Goal: Contribute content: Add original content to the website for others to see

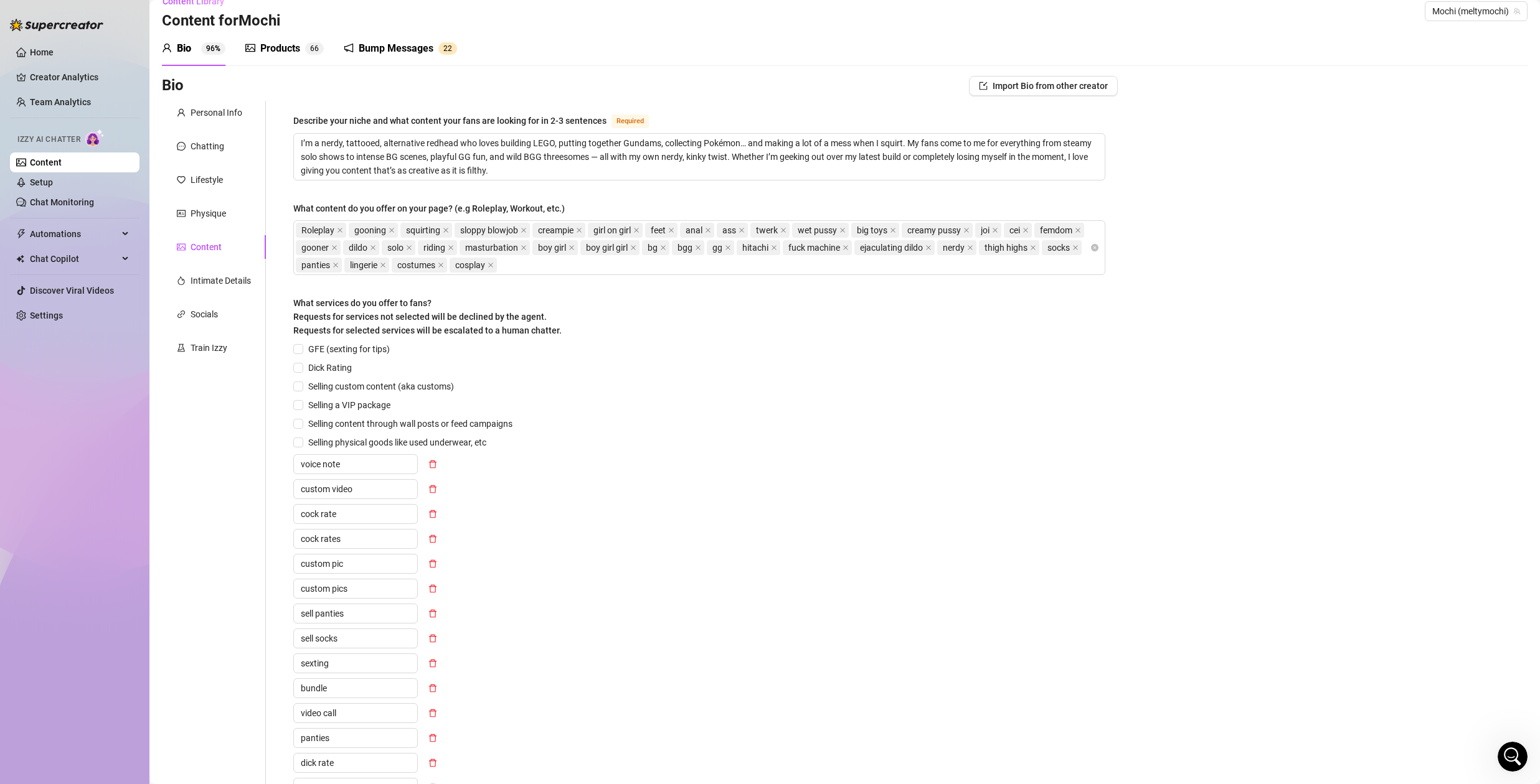
scroll to position [297, 0]
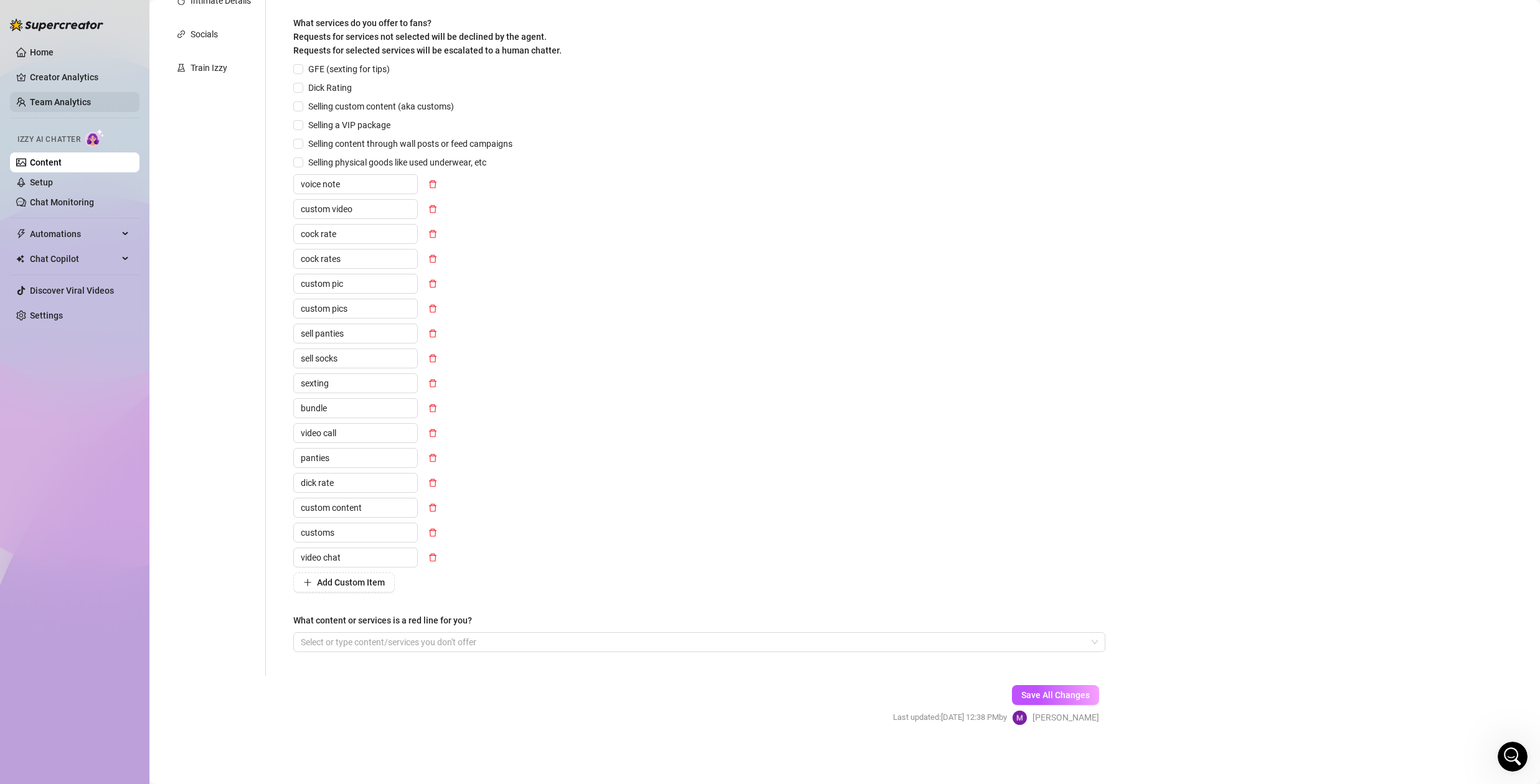
click at [47, 97] on link "Team Analytics" at bounding box center [60, 102] width 61 height 10
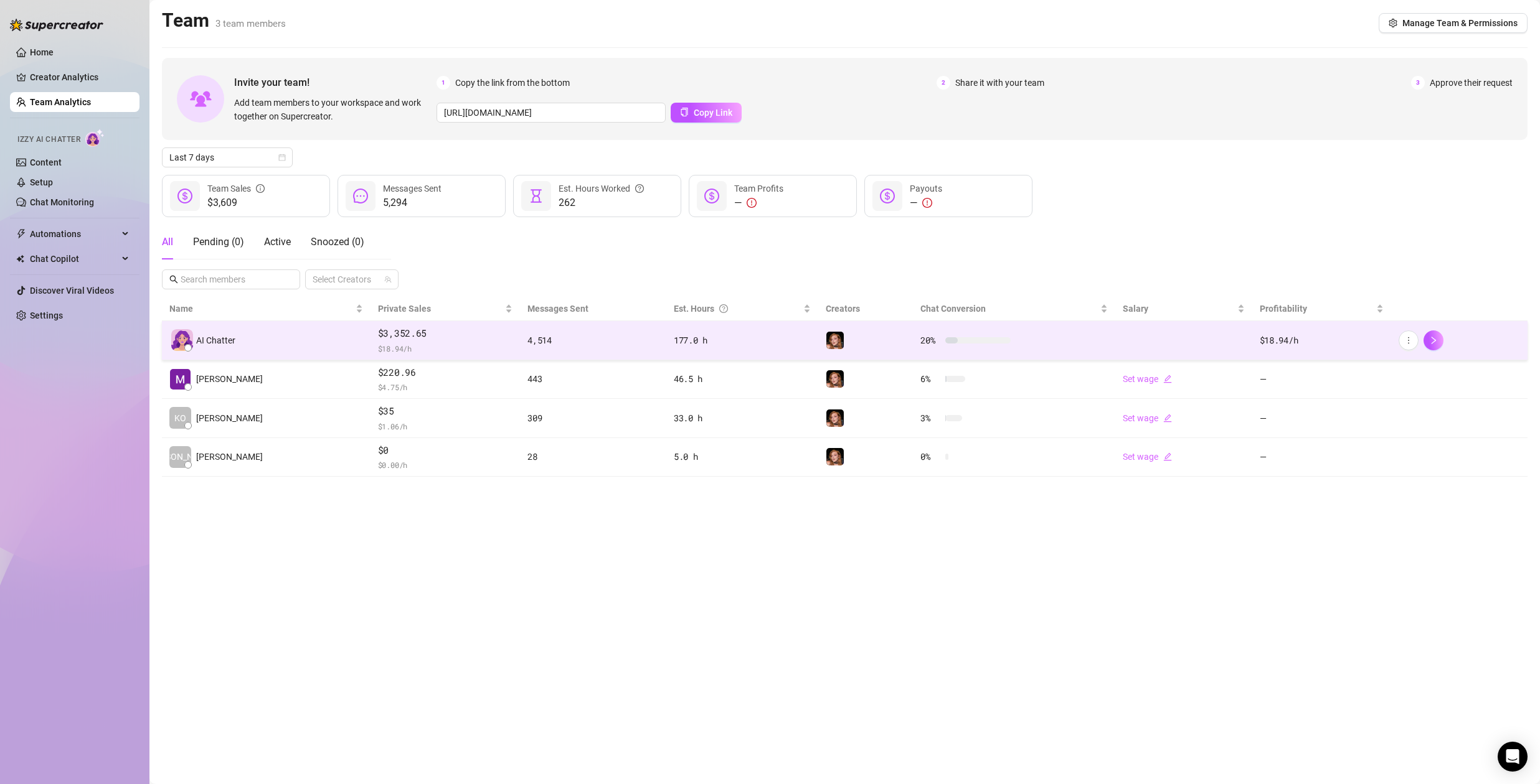
click at [1152, 346] on td at bounding box center [1183, 340] width 136 height 39
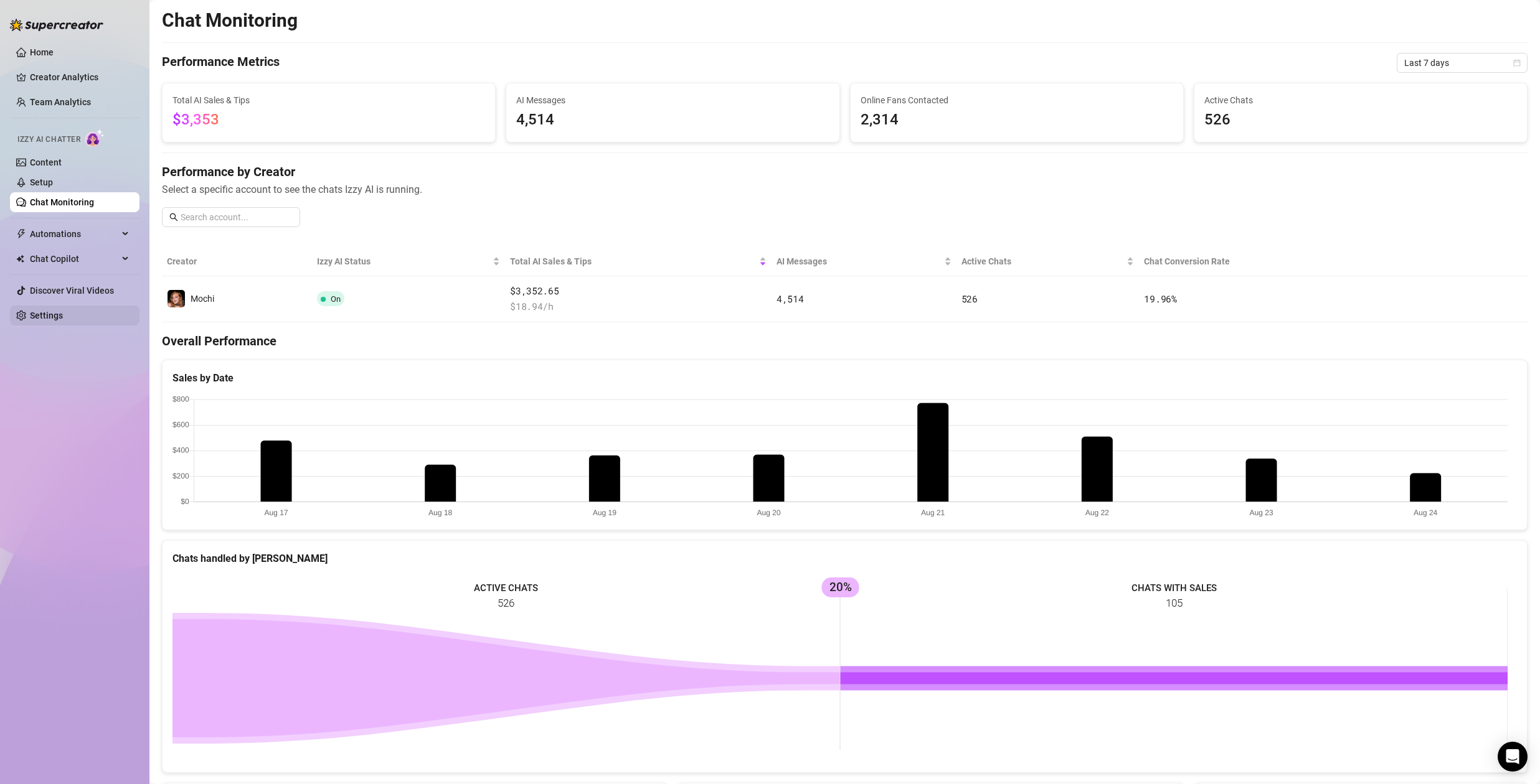
click at [63, 315] on link "Settings" at bounding box center [46, 315] width 33 height 10
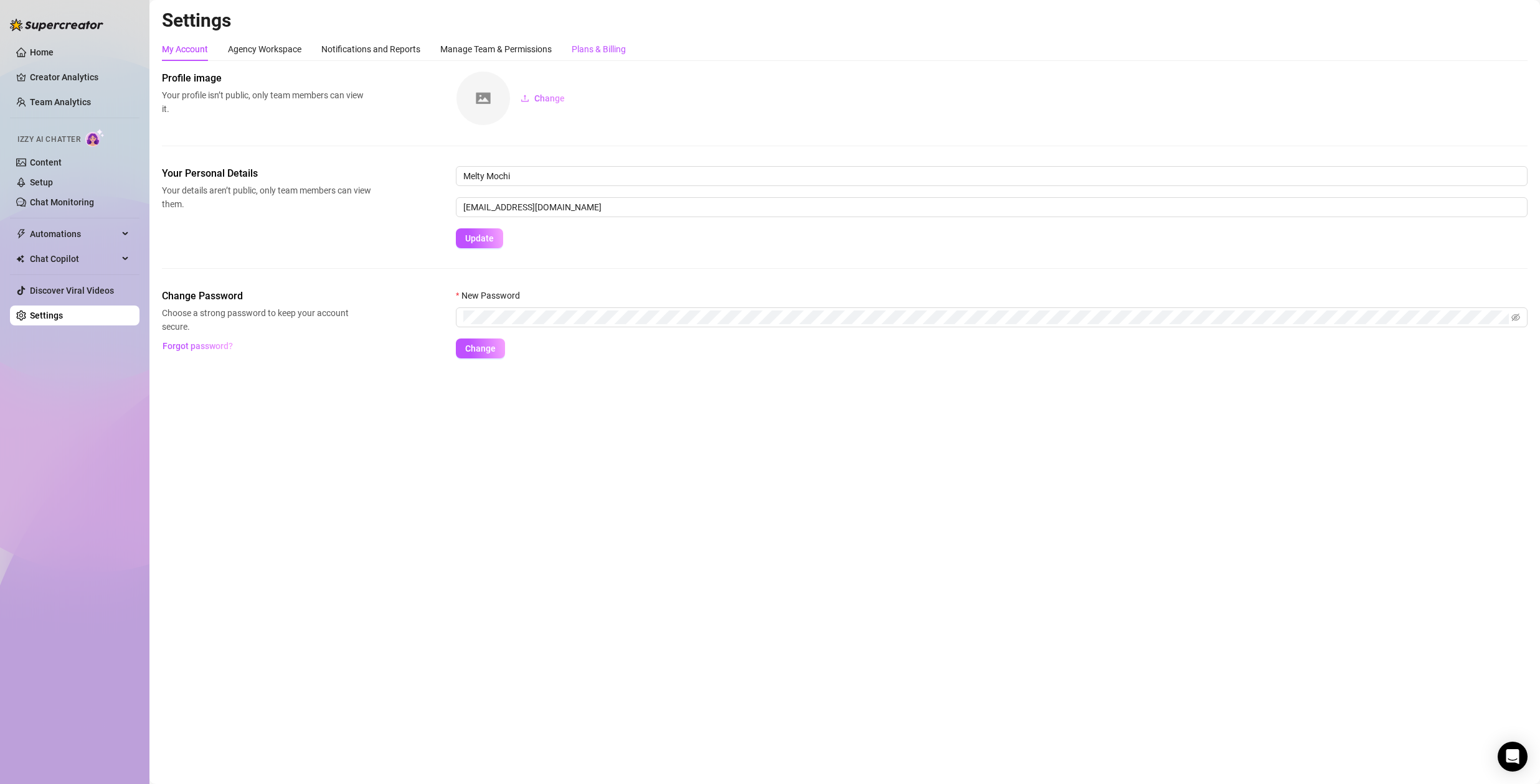
click at [609, 44] on div "Plans & Billing" at bounding box center [598, 49] width 54 height 13
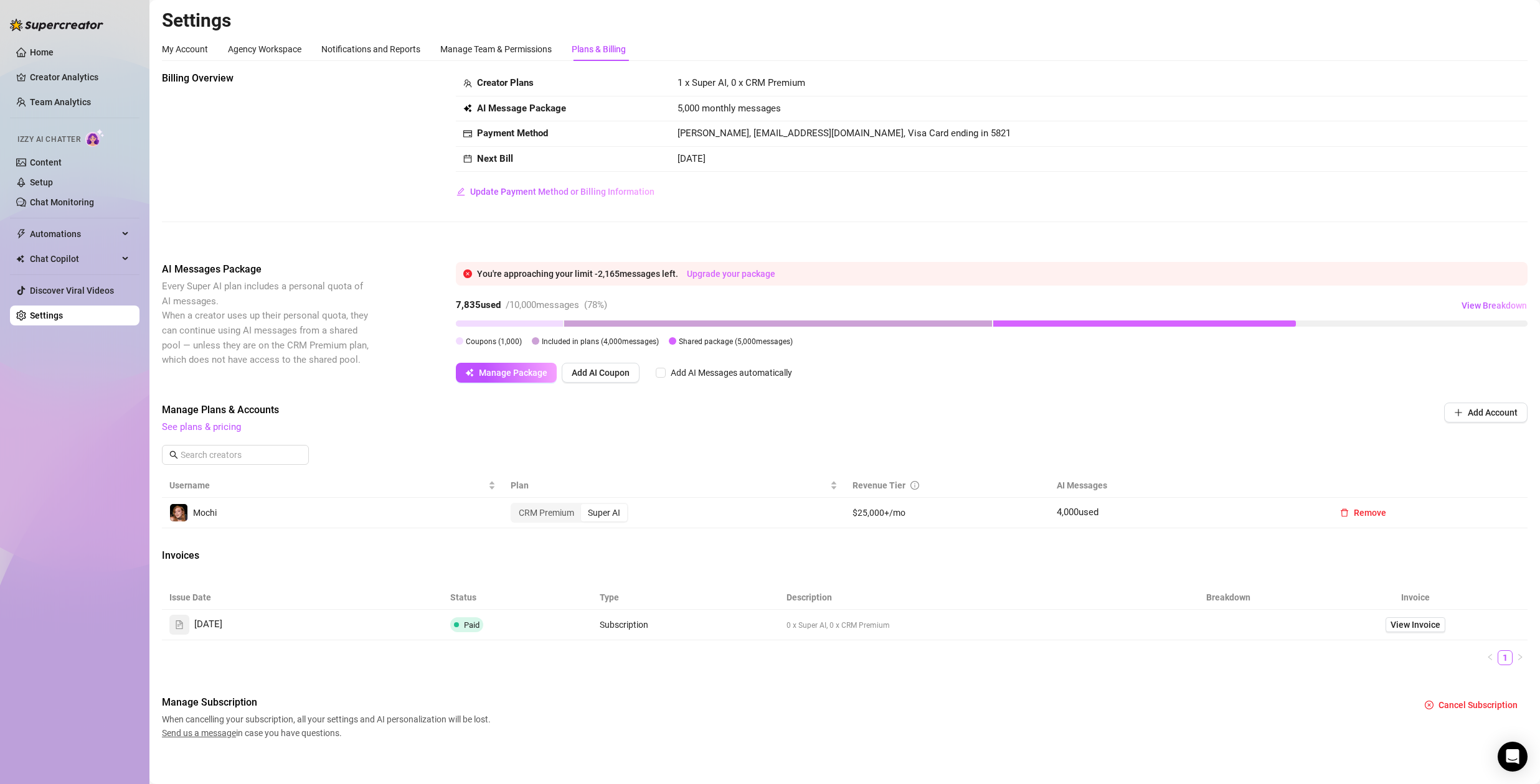
click at [756, 275] on link "Upgrade your package" at bounding box center [731, 274] width 89 height 10
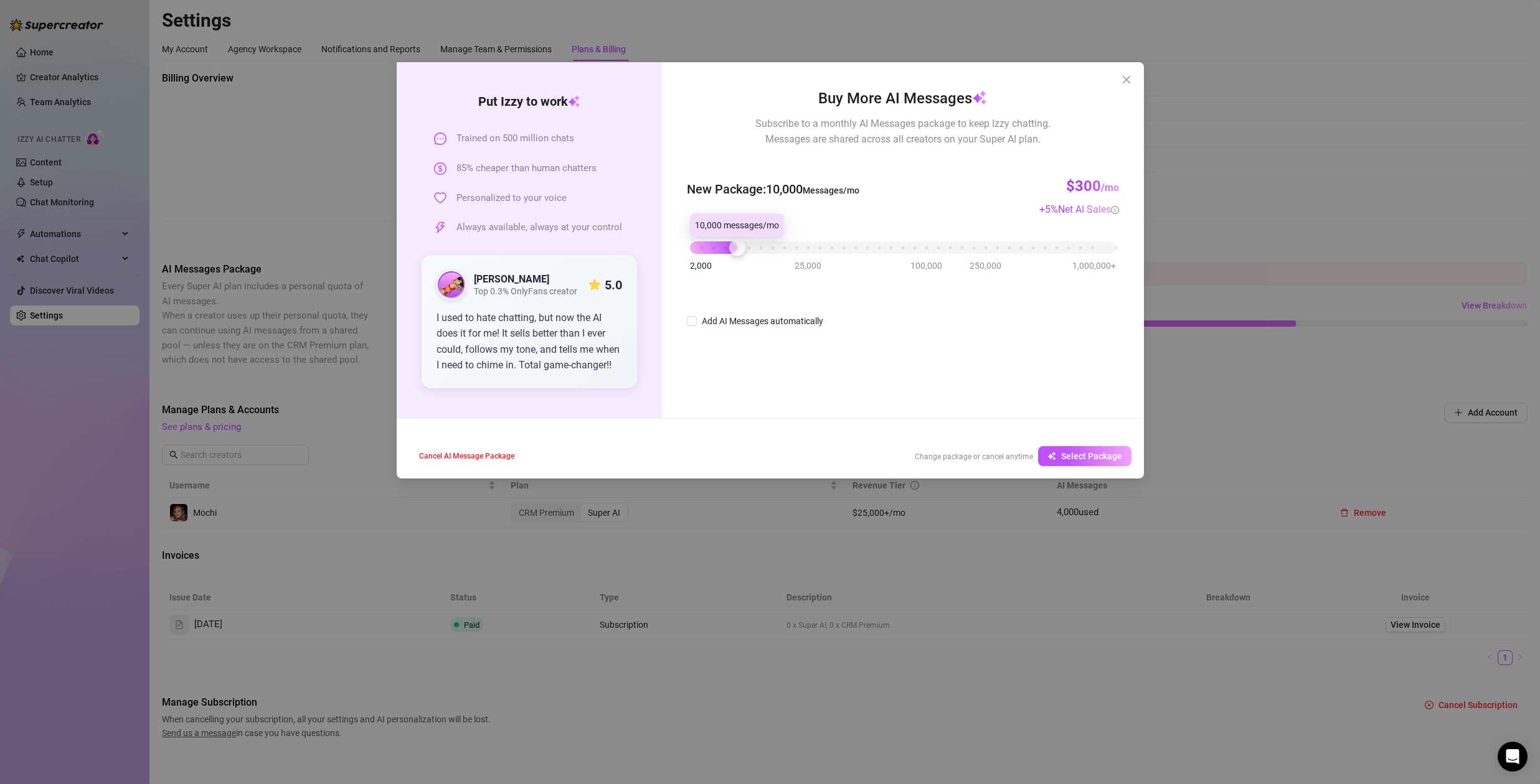
drag, startPoint x: 690, startPoint y: 248, endPoint x: 742, endPoint y: 262, distance: 53.9
click at [742, 262] on div "2,000 25,000 100,000 250,000 1,000,000+" at bounding box center [903, 248] width 432 height 33
drag, startPoint x: 741, startPoint y: 248, endPoint x: 756, endPoint y: 250, distance: 15.1
click at [756, 250] on div at bounding box center [749, 248] width 16 height 16
click at [1125, 83] on icon "close" at bounding box center [1126, 79] width 10 height 10
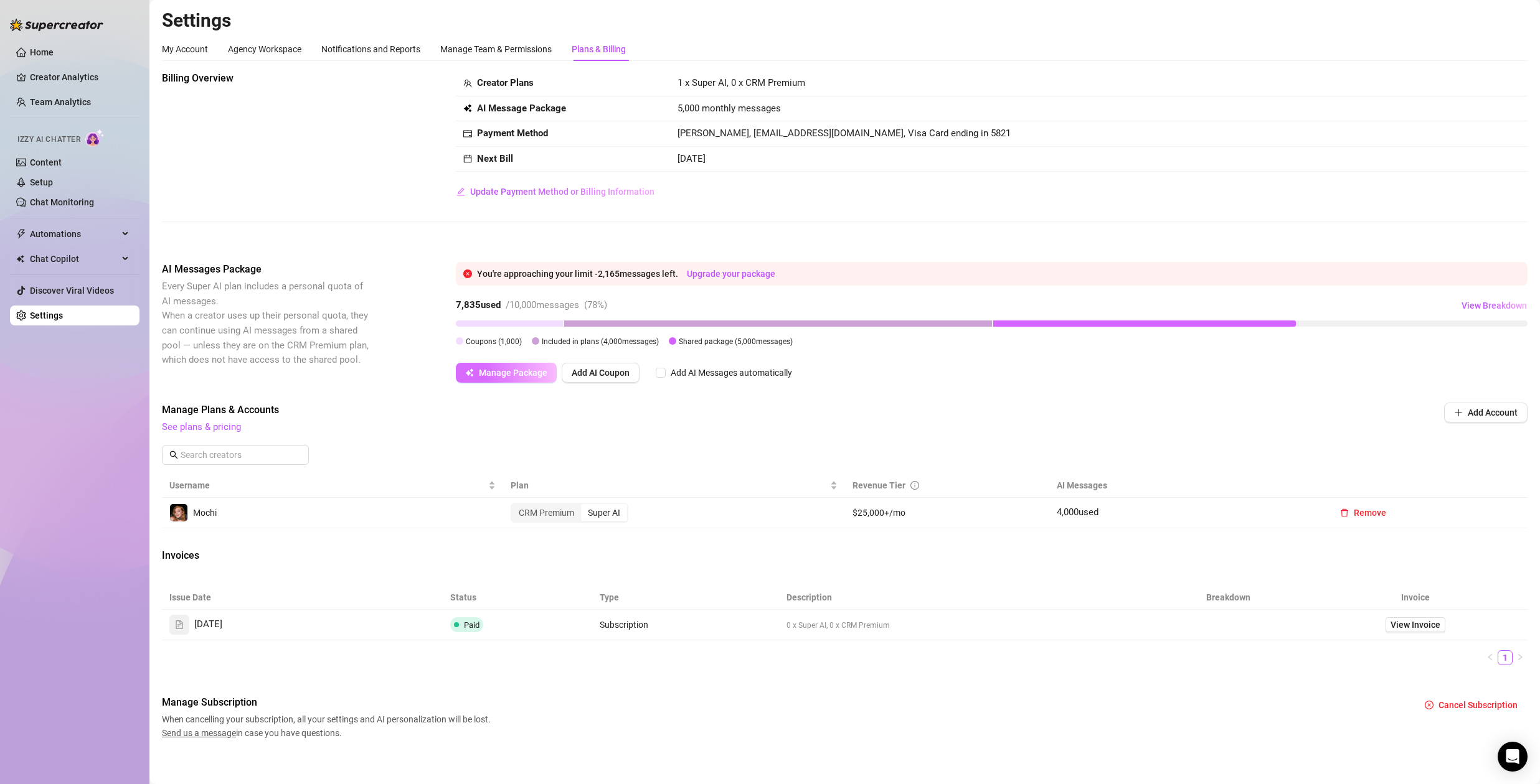
click at [520, 374] on span "Manage Package" at bounding box center [513, 373] width 69 height 10
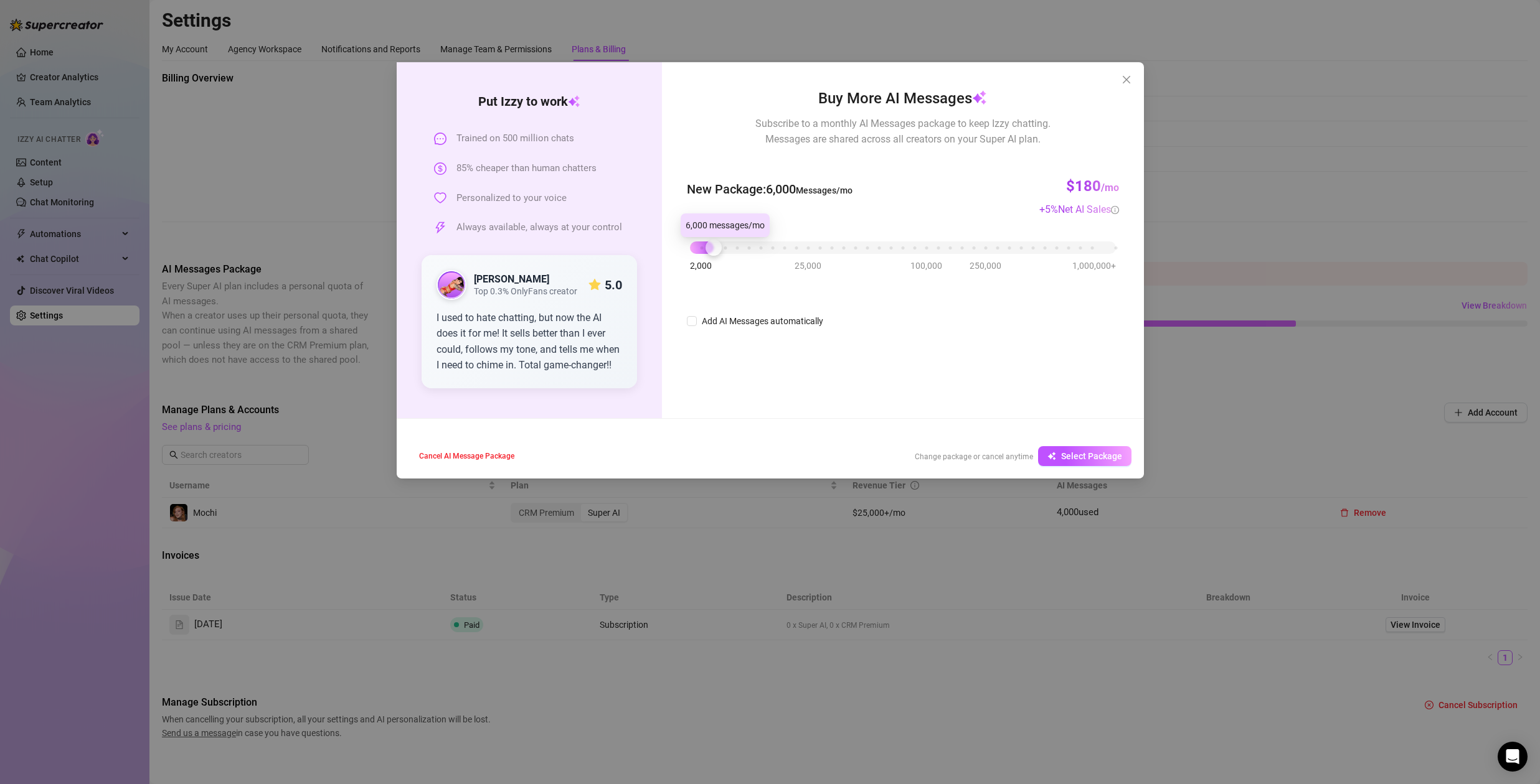
drag, startPoint x: 756, startPoint y: 252, endPoint x: 714, endPoint y: 250, distance: 42.0
click at [711, 246] on div "2,000 25,000 100,000 250,000 1,000,000+" at bounding box center [902, 242] width 425 height 7
click at [1127, 77] on icon "close" at bounding box center [1126, 79] width 10 height 10
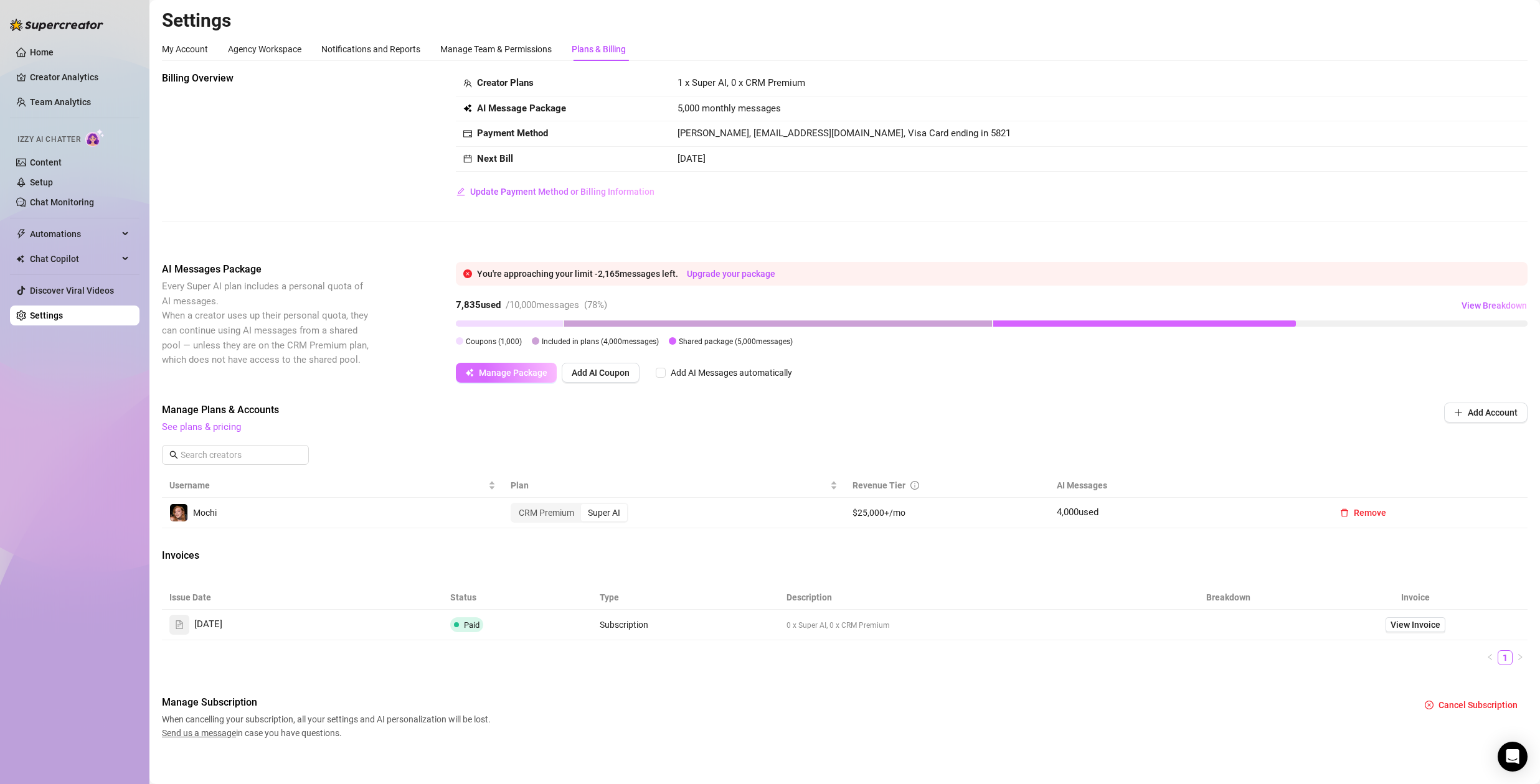
click at [508, 371] on span "Manage Package" at bounding box center [513, 373] width 69 height 10
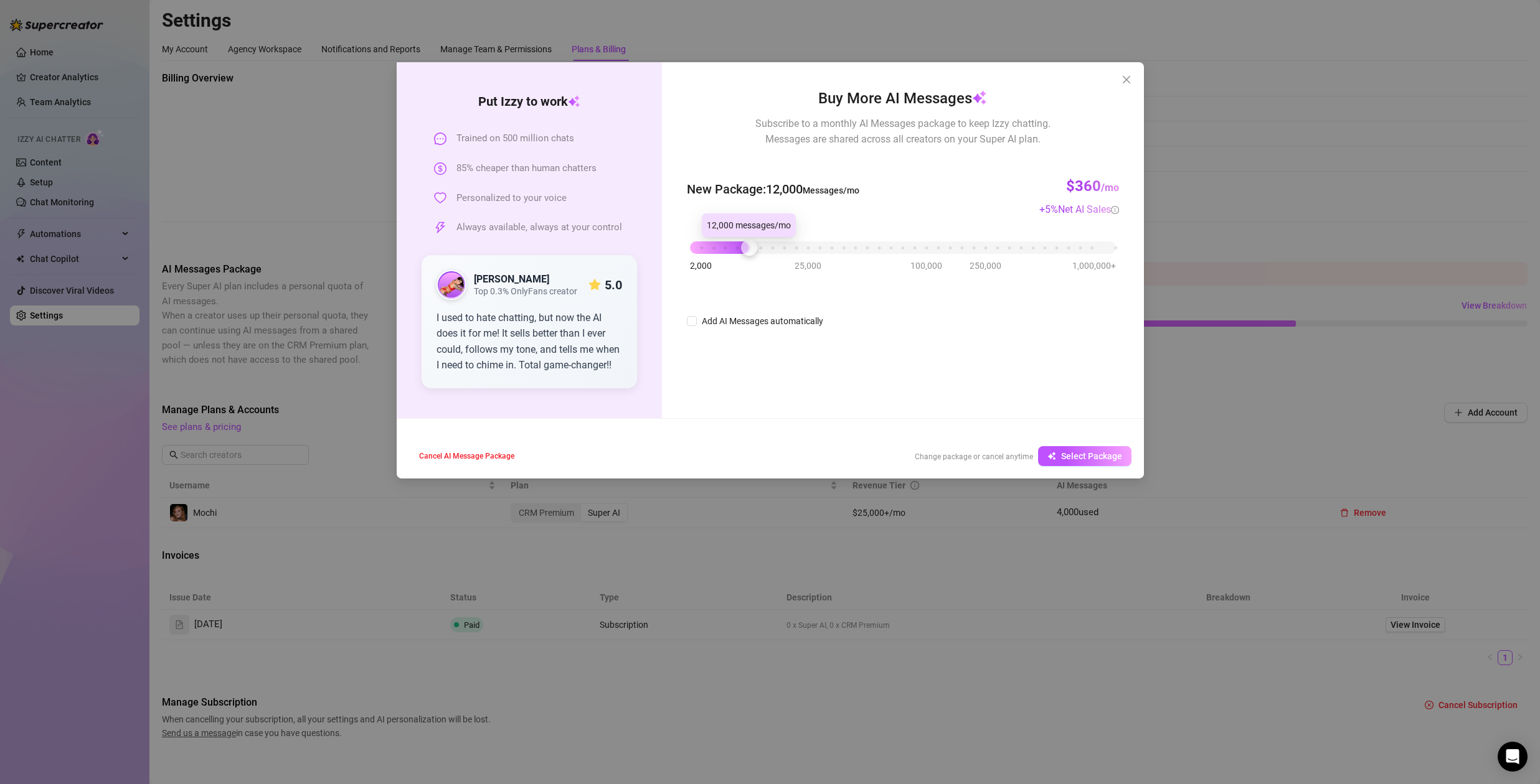
drag, startPoint x: 758, startPoint y: 247, endPoint x: 741, endPoint y: 252, distance: 17.7
click at [741, 246] on div "2,000 25,000 100,000 250,000 1,000,000+" at bounding box center [902, 242] width 425 height 7
click at [1097, 468] on div "Cancel AI Message Package Change package or cancel anytime Select Package" at bounding box center [770, 456] width 748 height 45
click at [1102, 456] on span "Select Package" at bounding box center [1091, 456] width 61 height 10
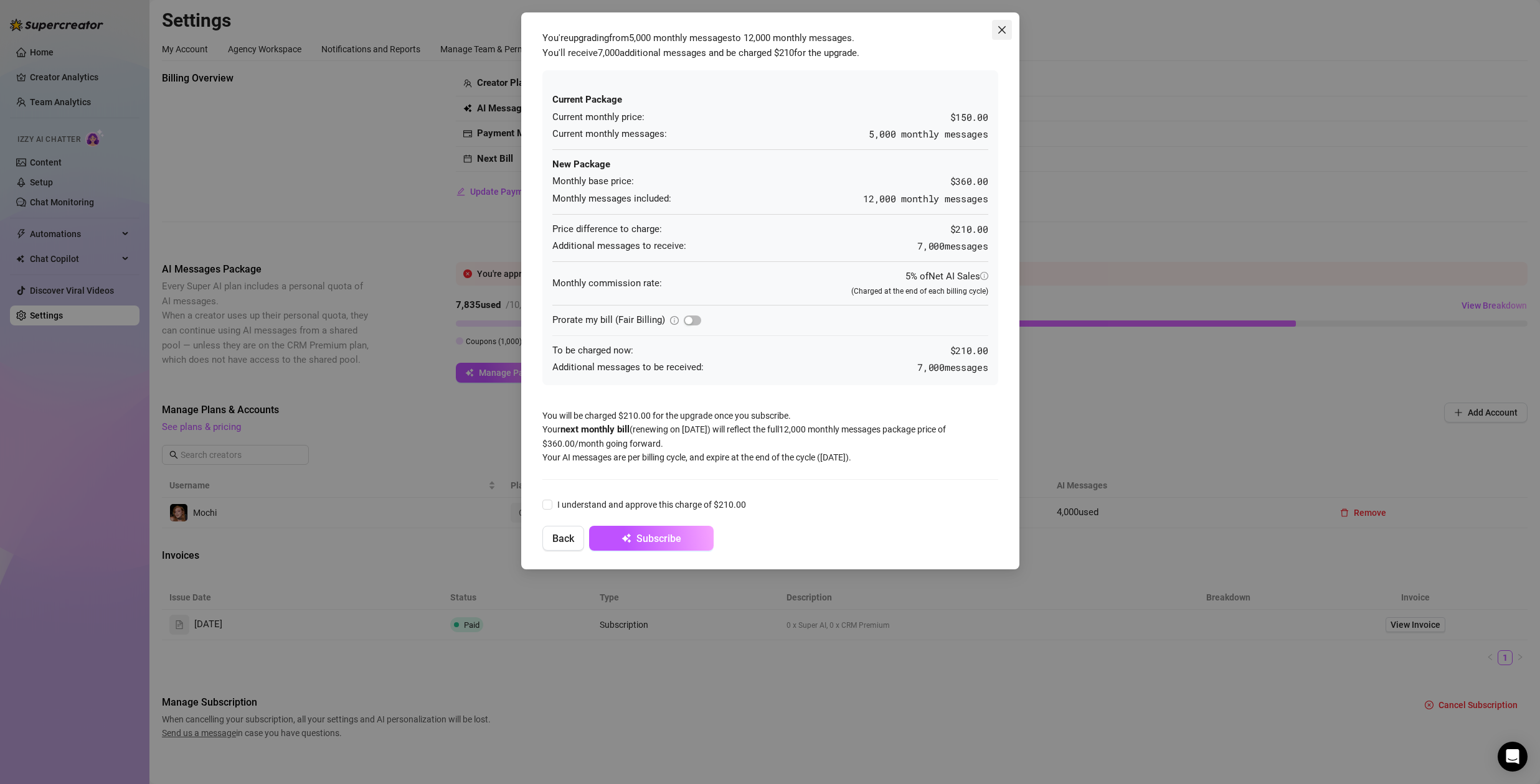
click at [1003, 29] on icon "close" at bounding box center [1002, 30] width 10 height 10
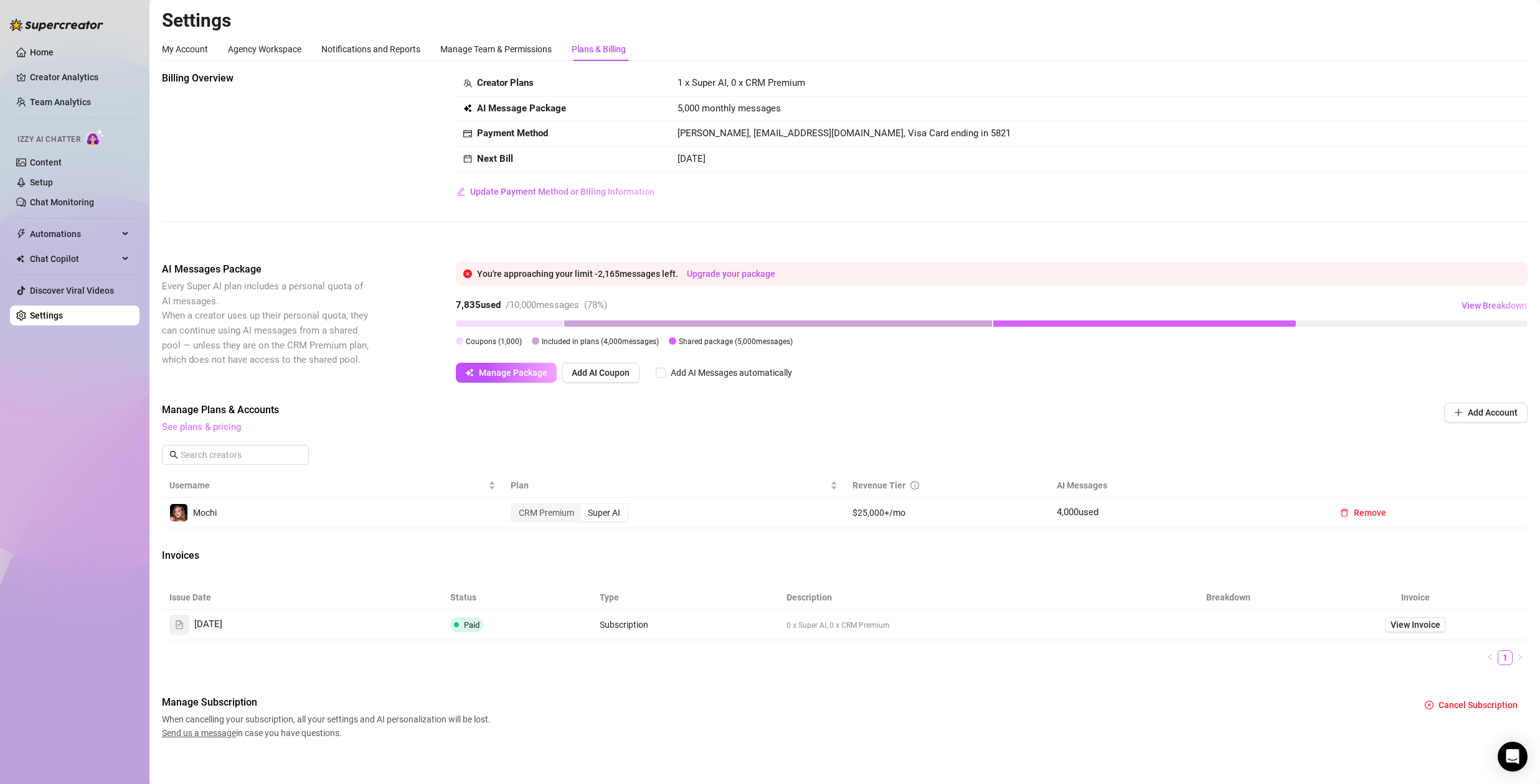
click at [179, 432] on link "See plans & pricing" at bounding box center [201, 427] width 79 height 11
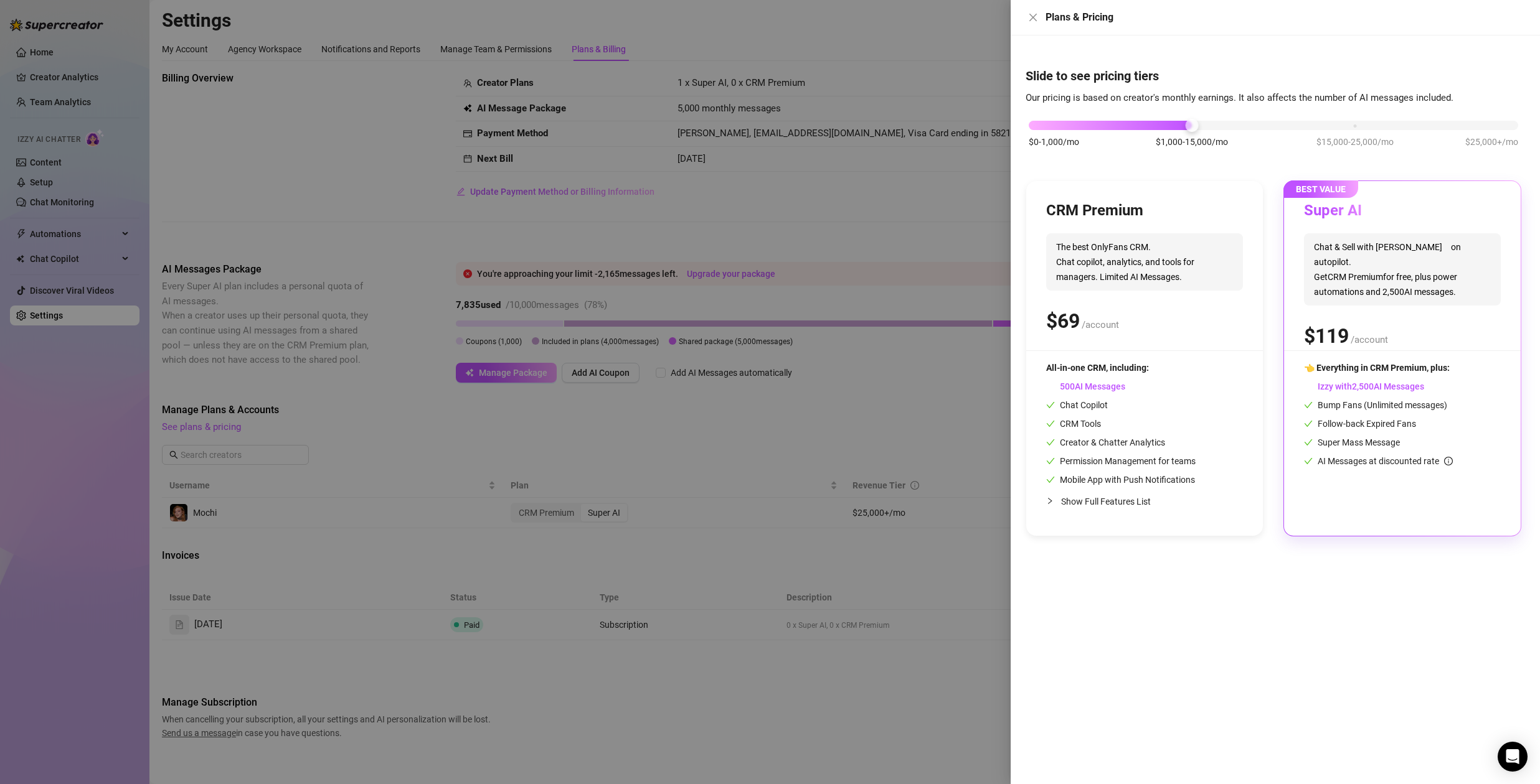
click at [1416, 136] on div "$0-1,000/mo $1,000-15,000/mo $15,000-25,000/mo $25,000+/mo" at bounding box center [1273, 140] width 496 height 70
drag, startPoint x: 1433, startPoint y: 122, endPoint x: 1365, endPoint y: 126, distance: 68.1
click at [1365, 126] on div at bounding box center [1273, 126] width 490 height 9
drag, startPoint x: 1373, startPoint y: 128, endPoint x: 1480, endPoint y: 134, distance: 107.2
click at [1480, 126] on div "$0-1,000/mo $1,000-15,000/mo $15,000-25,000/mo $25,000+/mo" at bounding box center [1273, 121] width 490 height 7
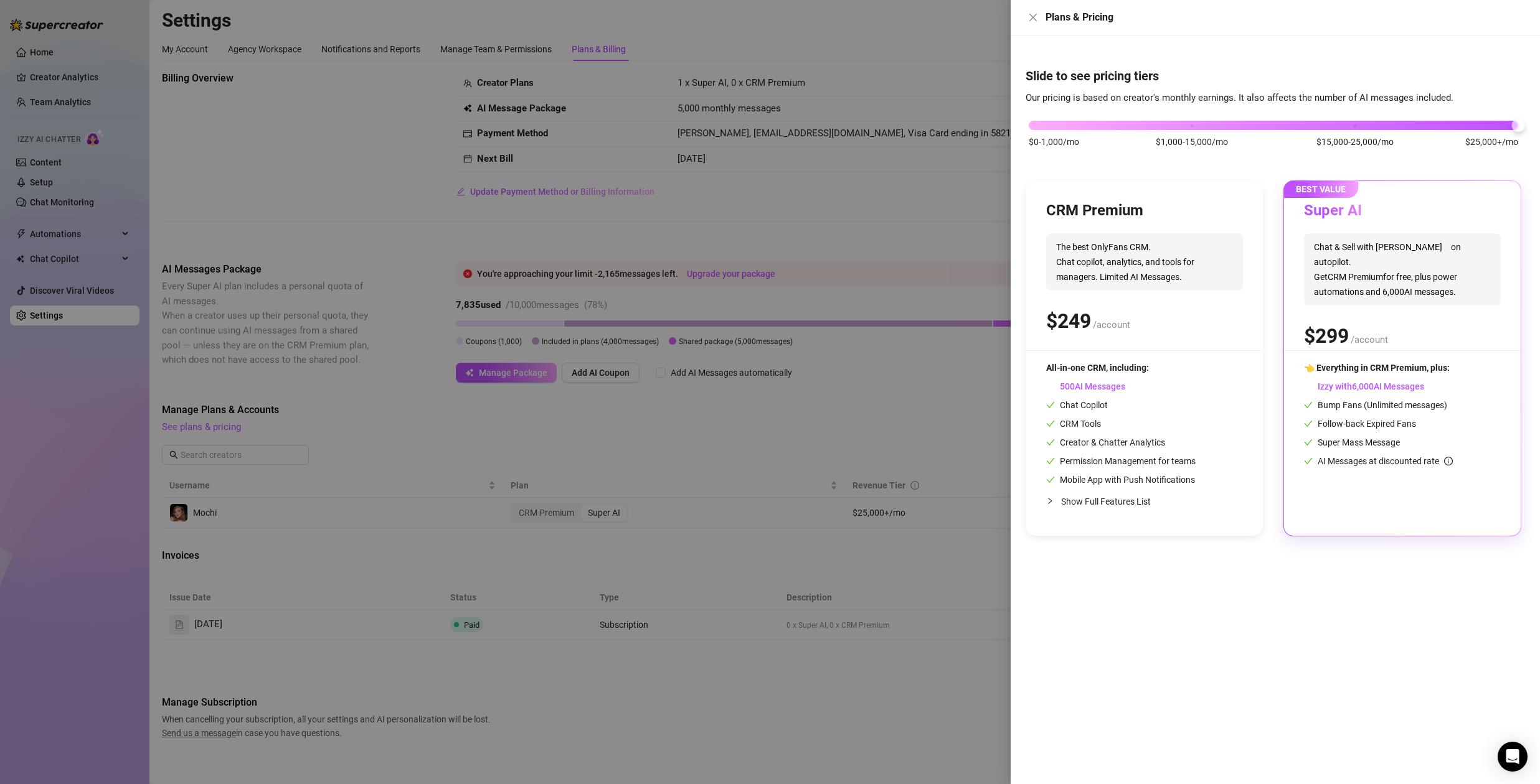
drag, startPoint x: 1336, startPoint y: 132, endPoint x: 1348, endPoint y: 134, distance: 12.2
click at [1339, 132] on div "$0-1,000/mo $1,000-15,000/mo $15,000-25,000/mo $25,000+/mo" at bounding box center [1273, 140] width 496 height 70
drag, startPoint x: 1357, startPoint y: 133, endPoint x: 1365, endPoint y: 126, distance: 10.6
click at [1357, 133] on div "$0-1,000/mo $1,000-15,000/mo $15,000-25,000/mo $25,000+/mo" at bounding box center [1273, 140] width 496 height 70
click at [1365, 123] on div "$0-1,000/mo $1,000-15,000/mo $15,000-25,000/mo $25,000+/mo" at bounding box center [1273, 121] width 490 height 7
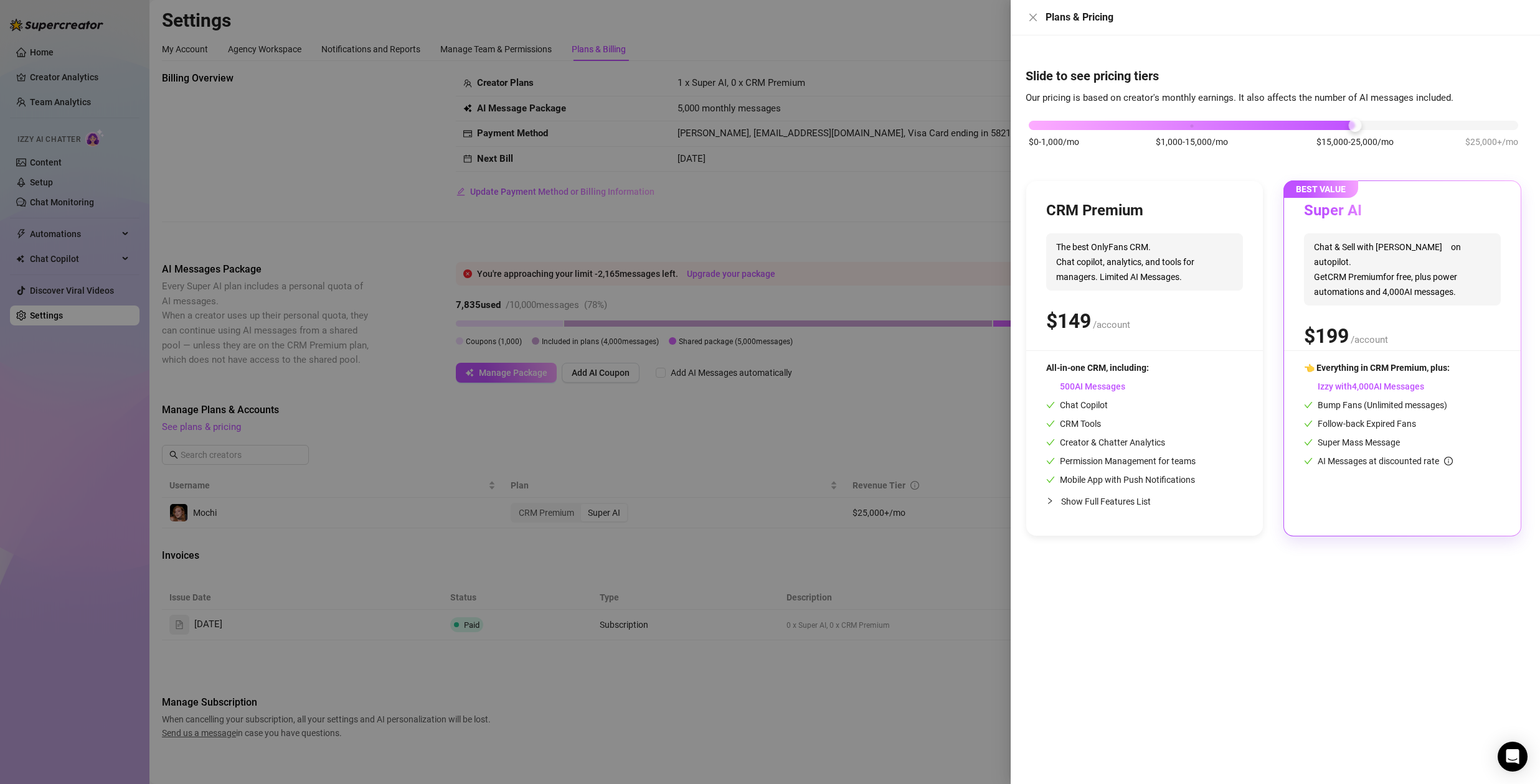
click at [903, 197] on div at bounding box center [770, 392] width 1540 height 784
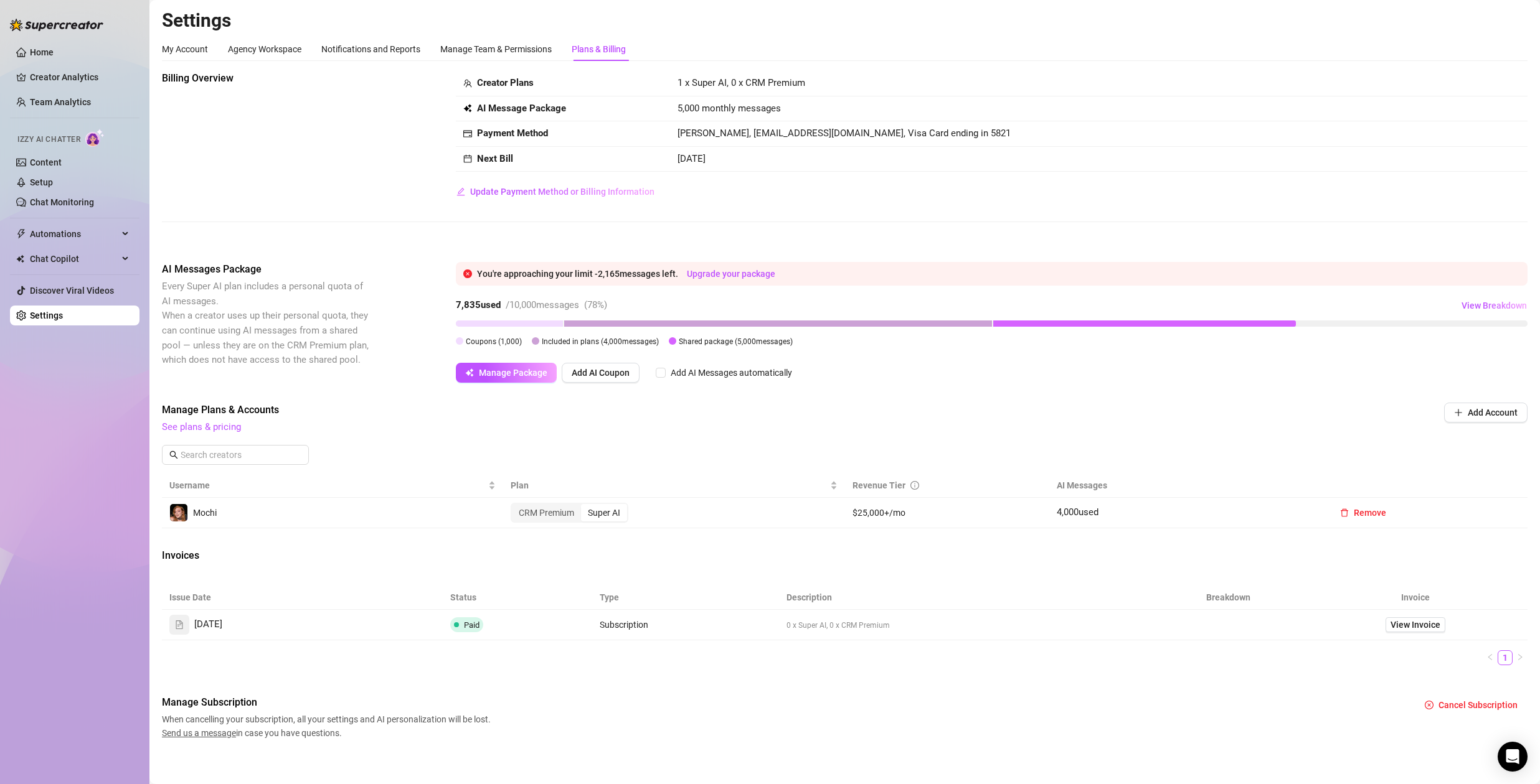
drag, startPoint x: 849, startPoint y: 625, endPoint x: 979, endPoint y: 628, distance: 130.0
click at [850, 625] on span "0 x Super AI, 0 x CRM Premium" at bounding box center [838, 625] width 103 height 9
click at [1398, 623] on span "View Invoice" at bounding box center [1416, 625] width 50 height 13
click at [508, 377] on span "Manage Package" at bounding box center [513, 373] width 69 height 10
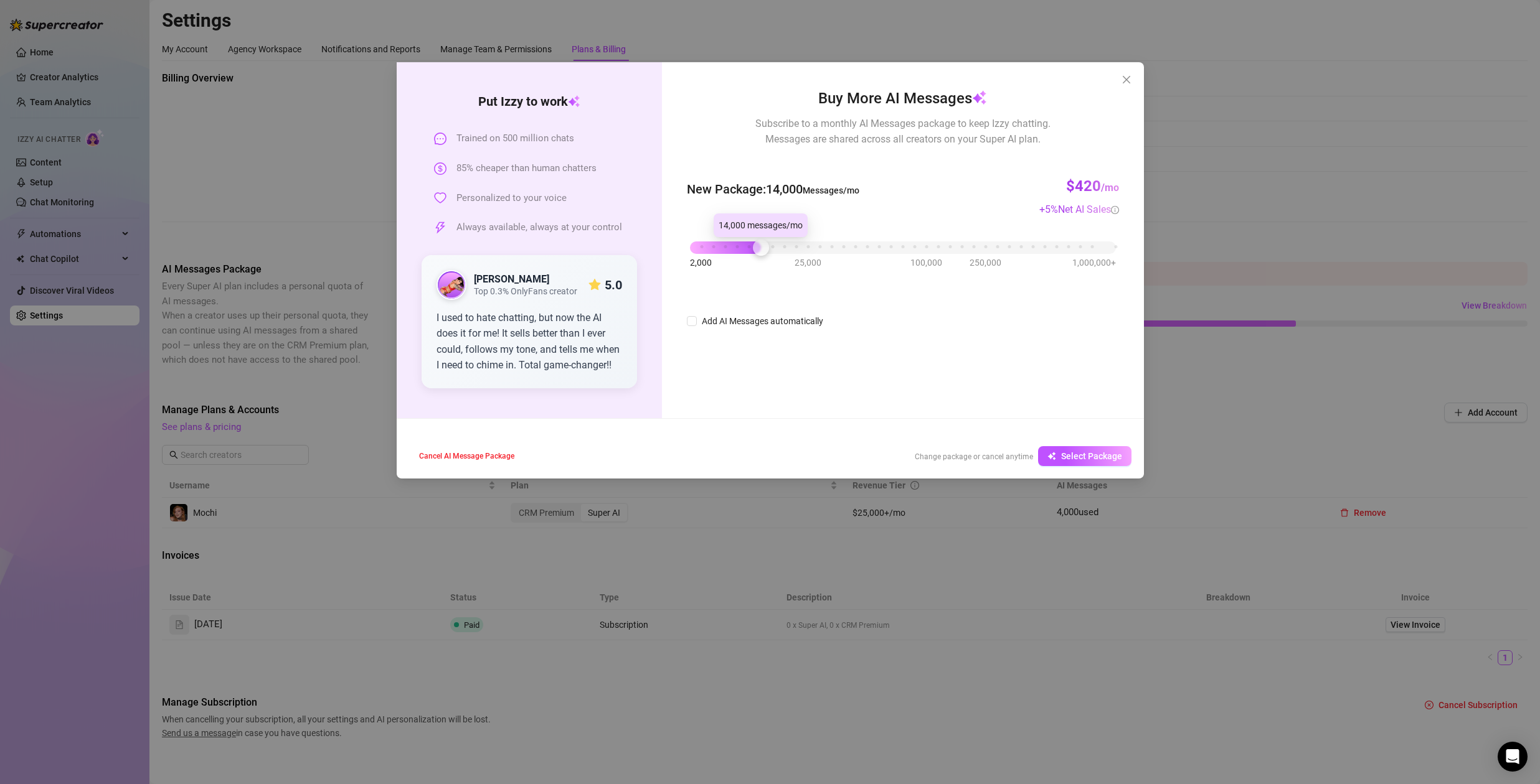
click at [757, 246] on div "2,000 25,000 100,000 250,000 1,000,000+" at bounding box center [902, 242] width 425 height 7
click at [1086, 458] on span "Select Package" at bounding box center [1091, 456] width 61 height 10
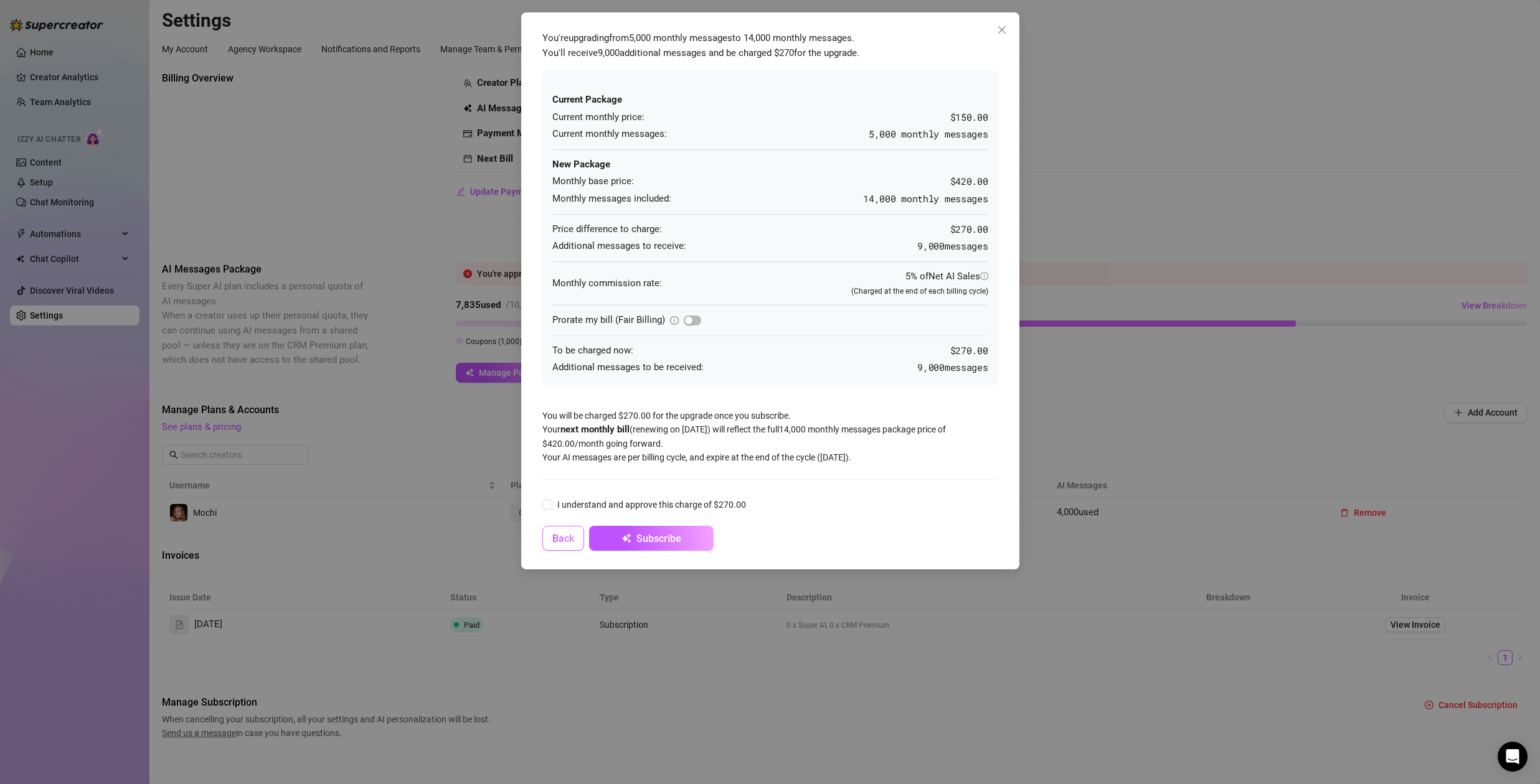
click at [553, 540] on span "Back" at bounding box center [563, 539] width 21 height 12
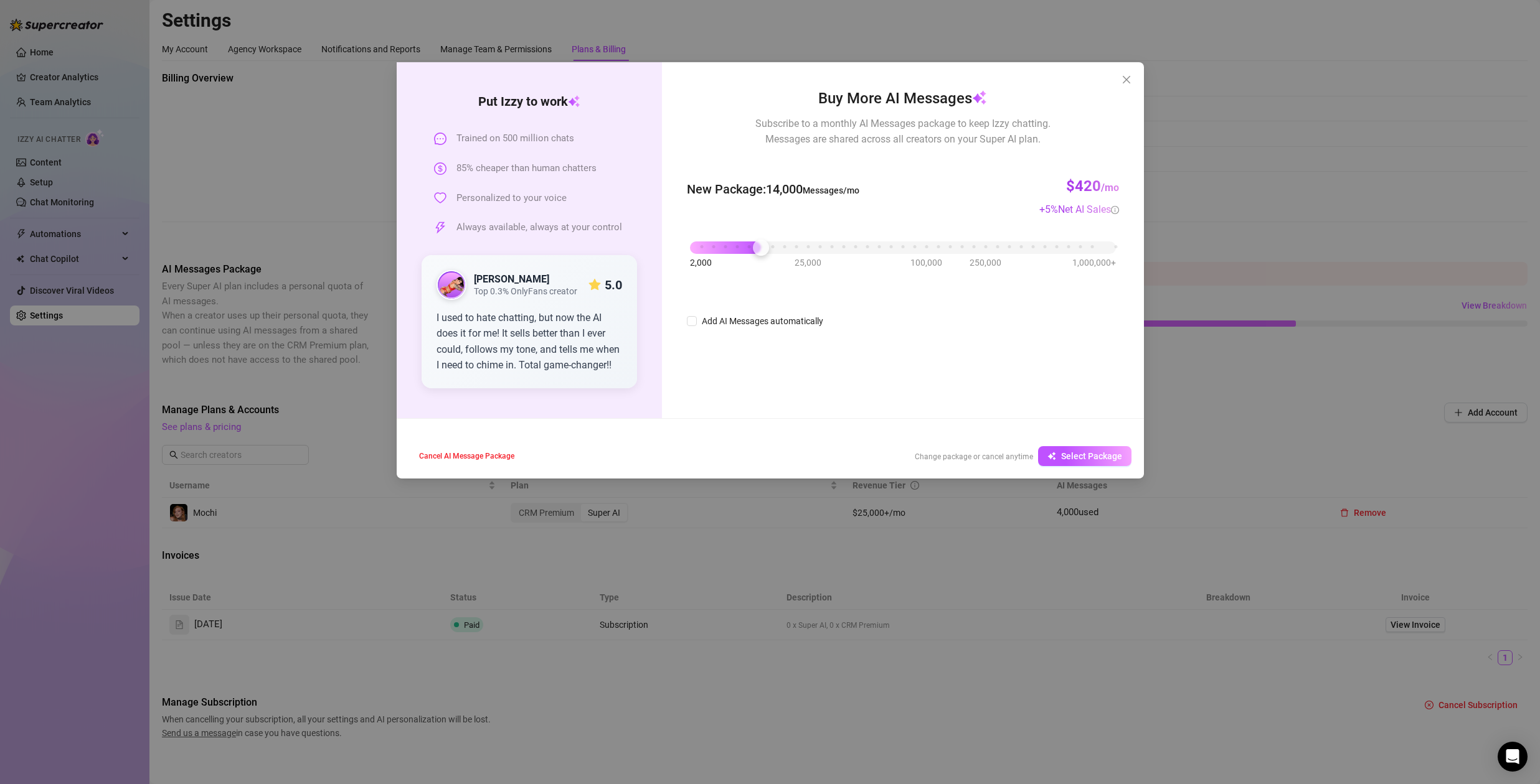
drag, startPoint x: 843, startPoint y: 422, endPoint x: 848, endPoint y: 415, distance: 8.6
click at [843, 421] on div "Cancel AI Message Package Change package or cancel anytime Select Package" at bounding box center [770, 448] width 748 height 60
click at [1126, 81] on icon "close" at bounding box center [1126, 79] width 10 height 10
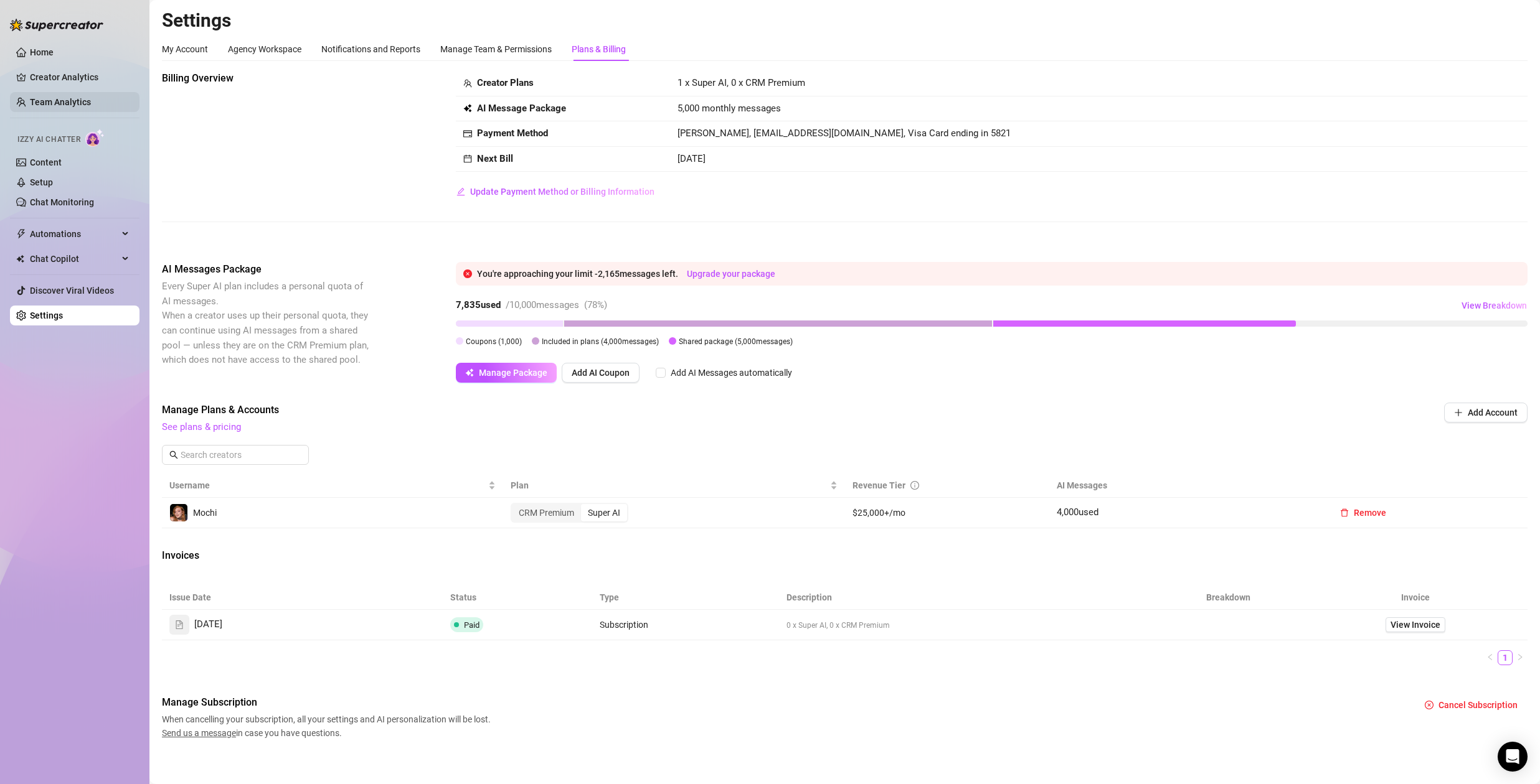
click at [85, 104] on link "Team Analytics" at bounding box center [60, 102] width 61 height 10
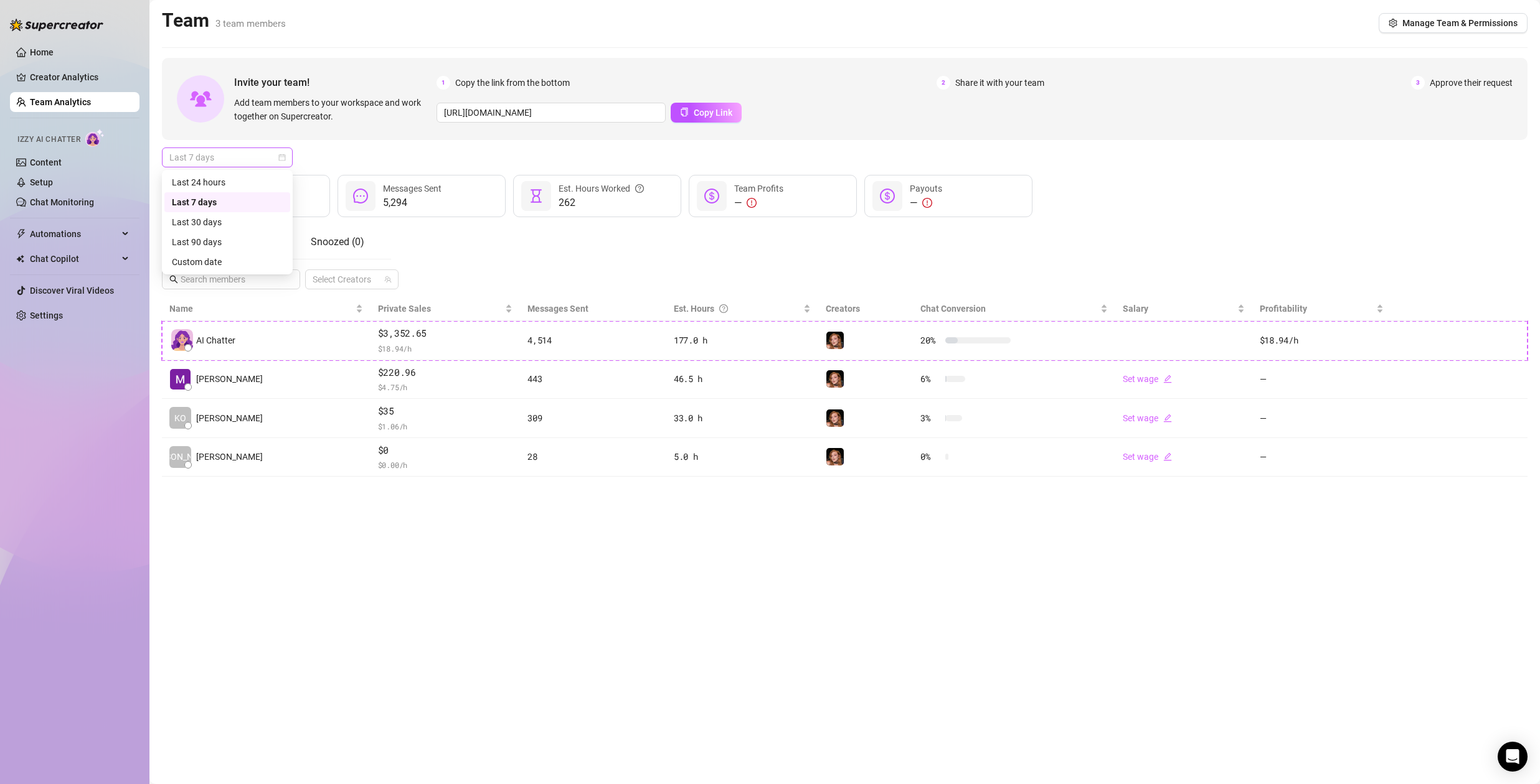
click at [262, 158] on span "Last 7 days" at bounding box center [227, 158] width 116 height 19
click at [258, 224] on div "Last 30 days" at bounding box center [227, 222] width 111 height 13
click at [402, 558] on main "Team 3 team members Manage Team & Permissions Invite your team! Add team member…" at bounding box center [845, 392] width 1391 height 784
click at [39, 177] on link "Setup" at bounding box center [42, 182] width 23 height 10
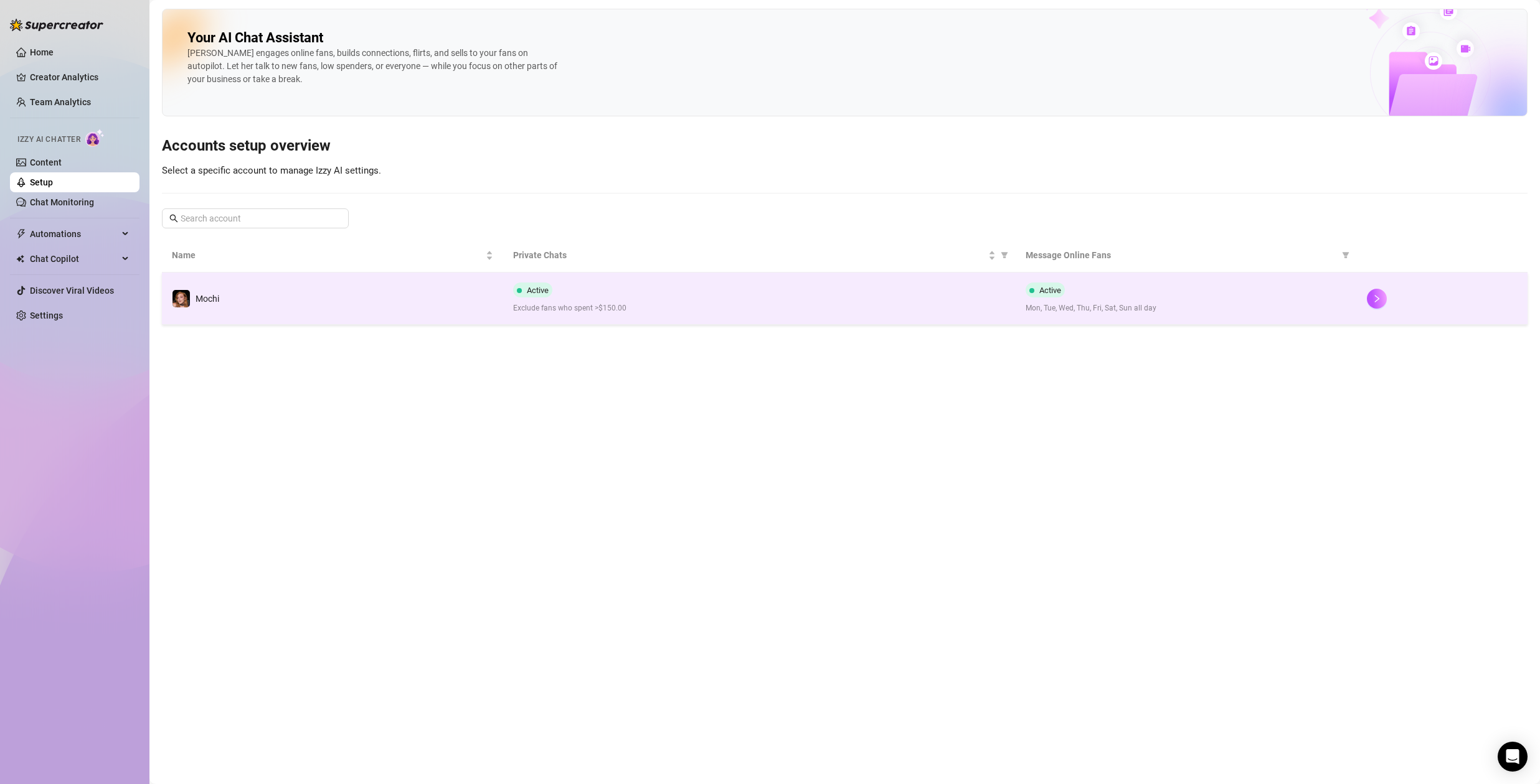
click at [609, 311] on span "Exclude fans who spent >$150.00" at bounding box center [759, 309] width 492 height 12
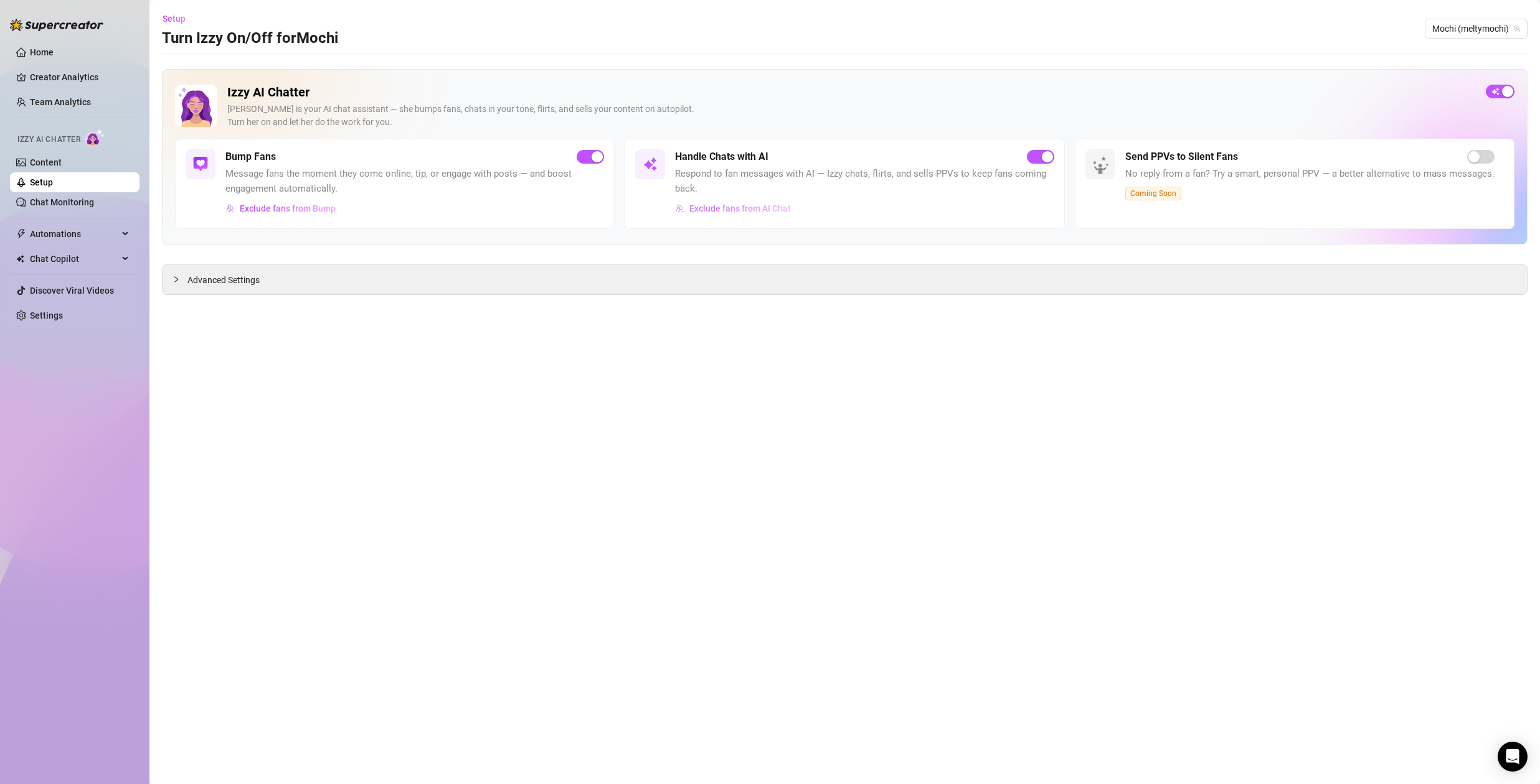
click at [714, 210] on span "Exclude fans from AI Chat" at bounding box center [739, 208] width 101 height 10
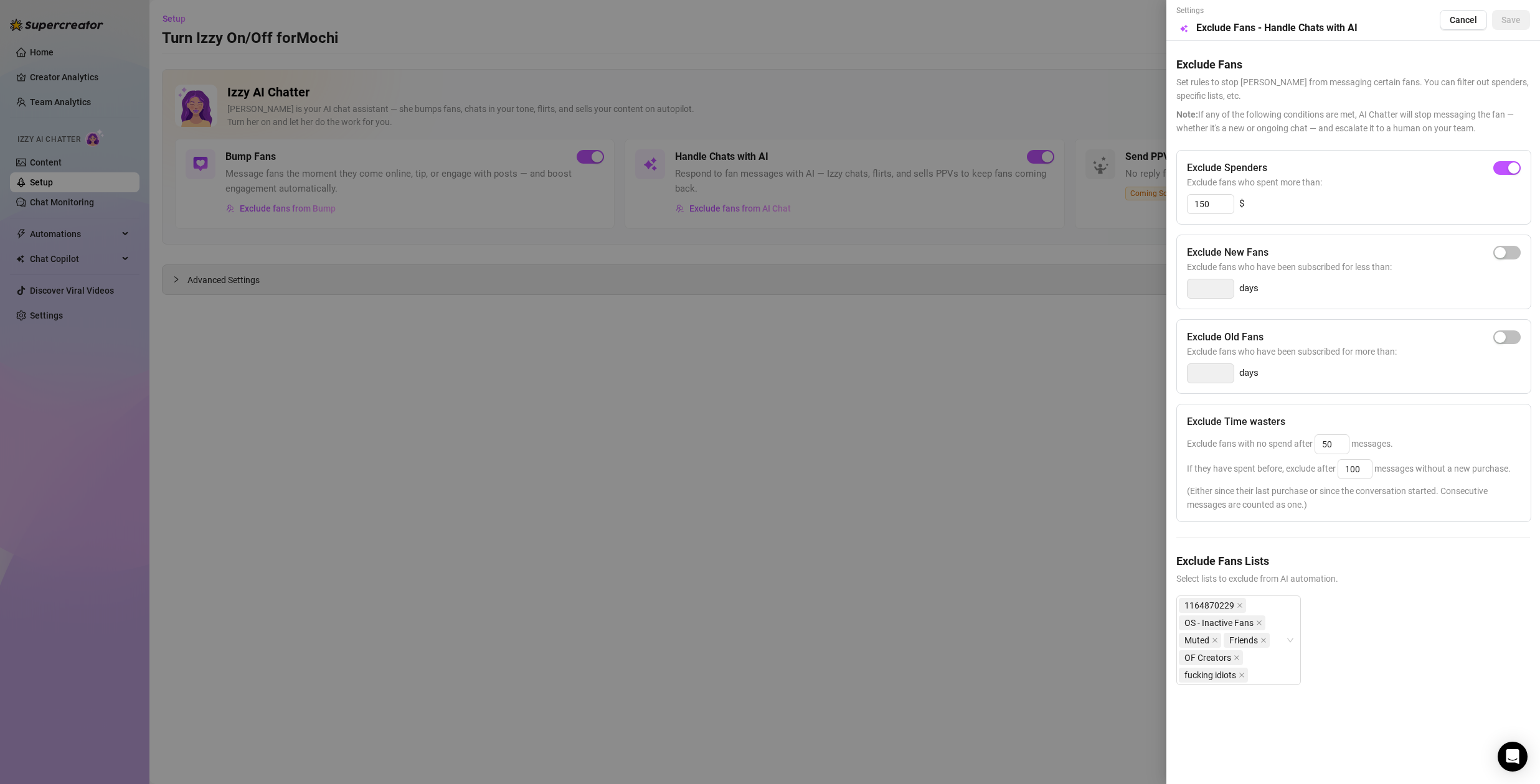
click at [876, 364] on div at bounding box center [770, 392] width 1540 height 784
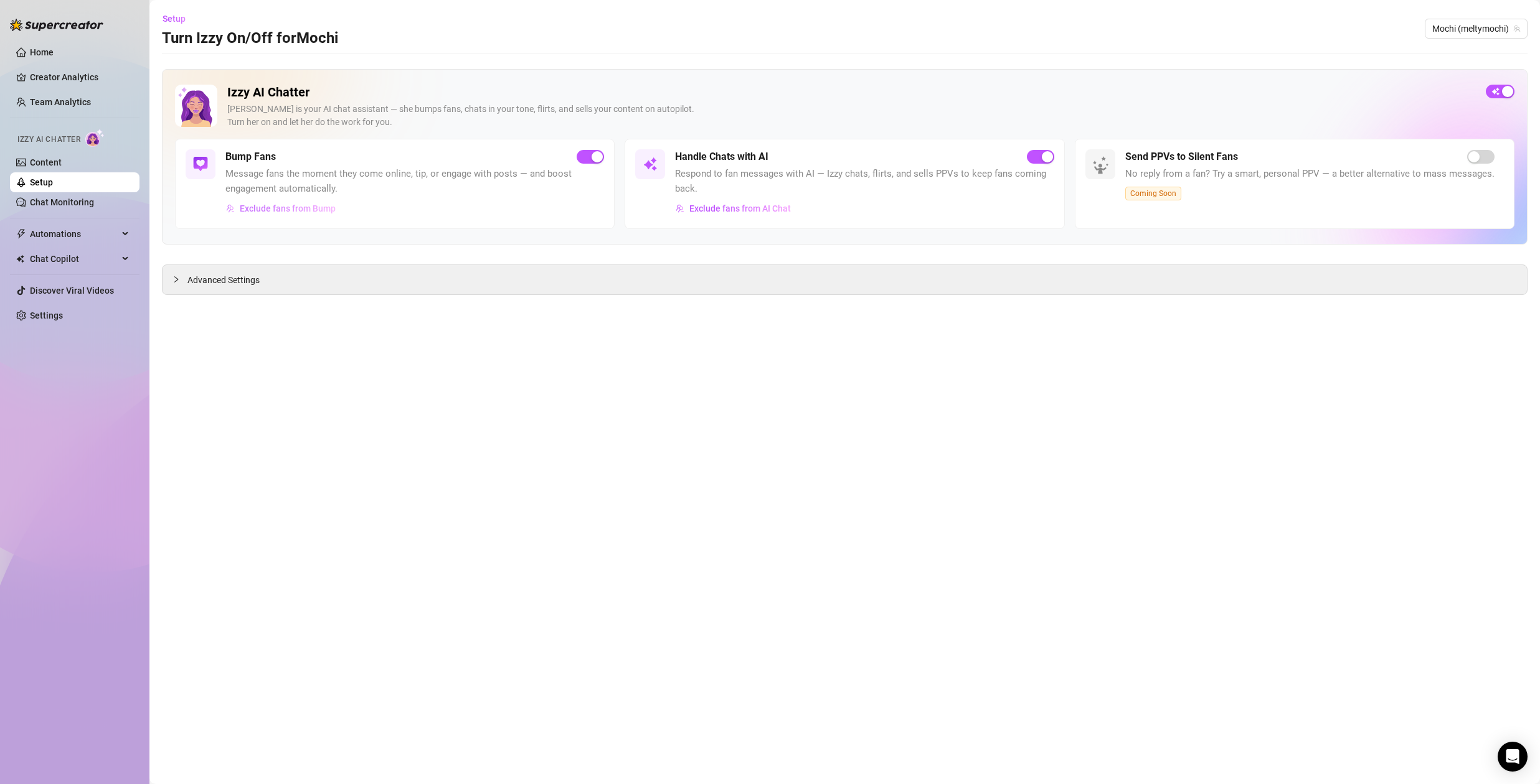
click at [307, 203] on span "Exclude fans from Bump" at bounding box center [287, 208] width 96 height 10
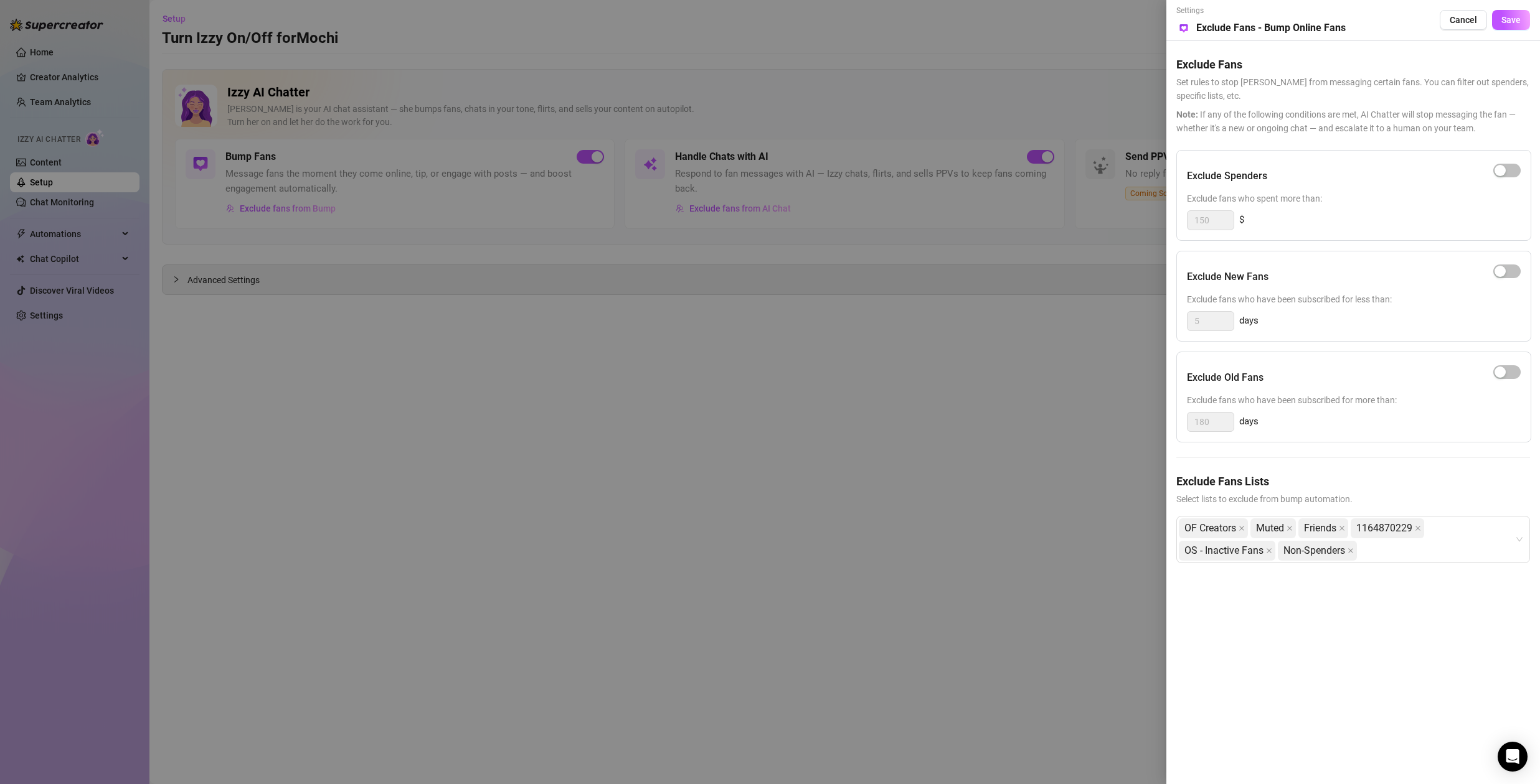
click at [430, 397] on div at bounding box center [770, 392] width 1540 height 784
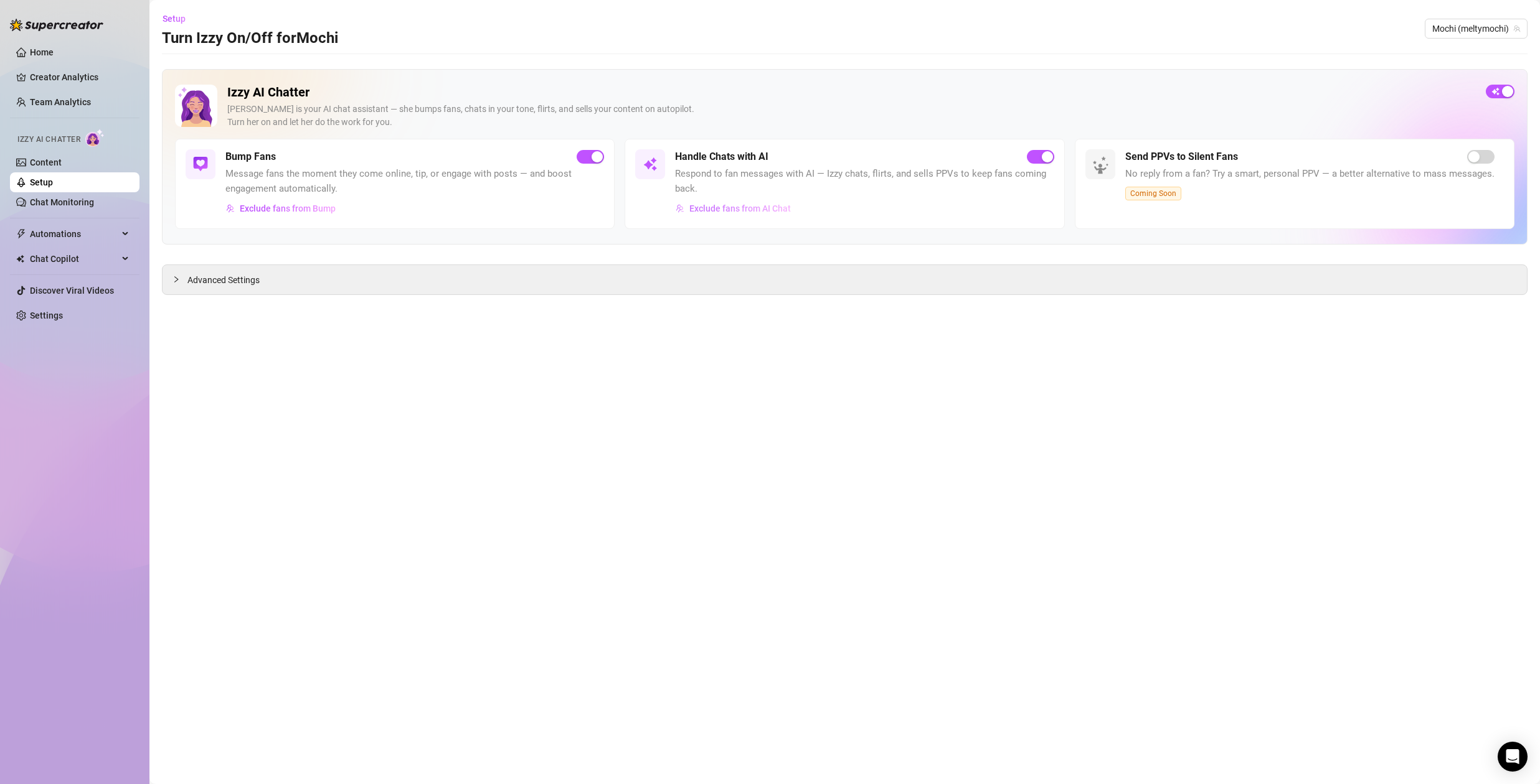
click at [762, 211] on span "Exclude fans from AI Chat" at bounding box center [739, 208] width 101 height 10
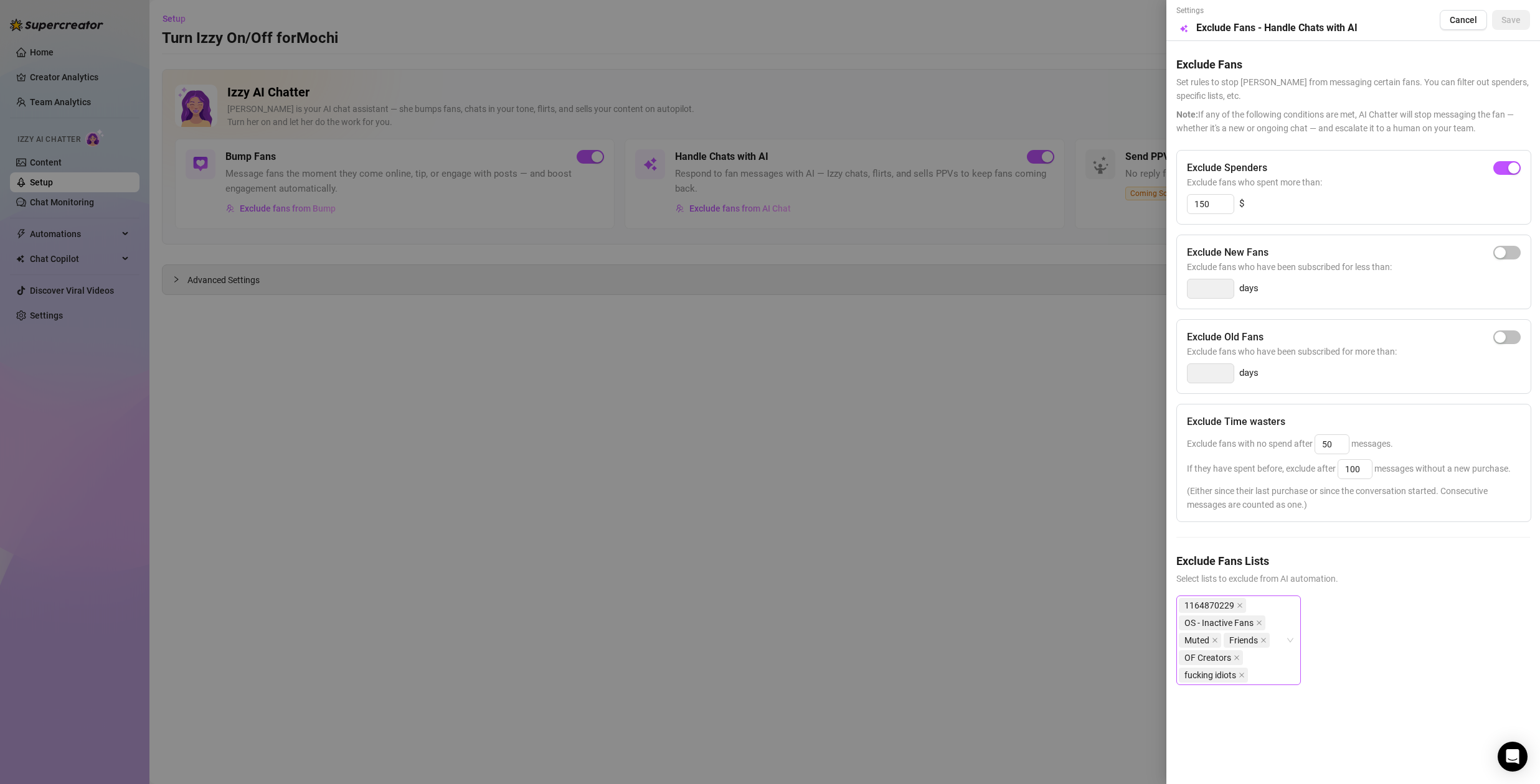
click at [1278, 671] on div "1164870229 OS - Inactive Fans Muted Friends OF Creators fucking idiots" at bounding box center [1232, 640] width 107 height 87
click at [1242, 464] on div "Non-Spenders" at bounding box center [1238, 461] width 105 height 13
drag, startPoint x: 1431, startPoint y: 699, endPoint x: 1445, endPoint y: 688, distance: 17.8
click at [1434, 697] on div "1164870229 OS - Inactive Fans Muted Friends OF Creators fucking idiots Non-Spen…" at bounding box center [1353, 658] width 354 height 127
click at [1508, 15] on span "Save" at bounding box center [1511, 19] width 19 height 10
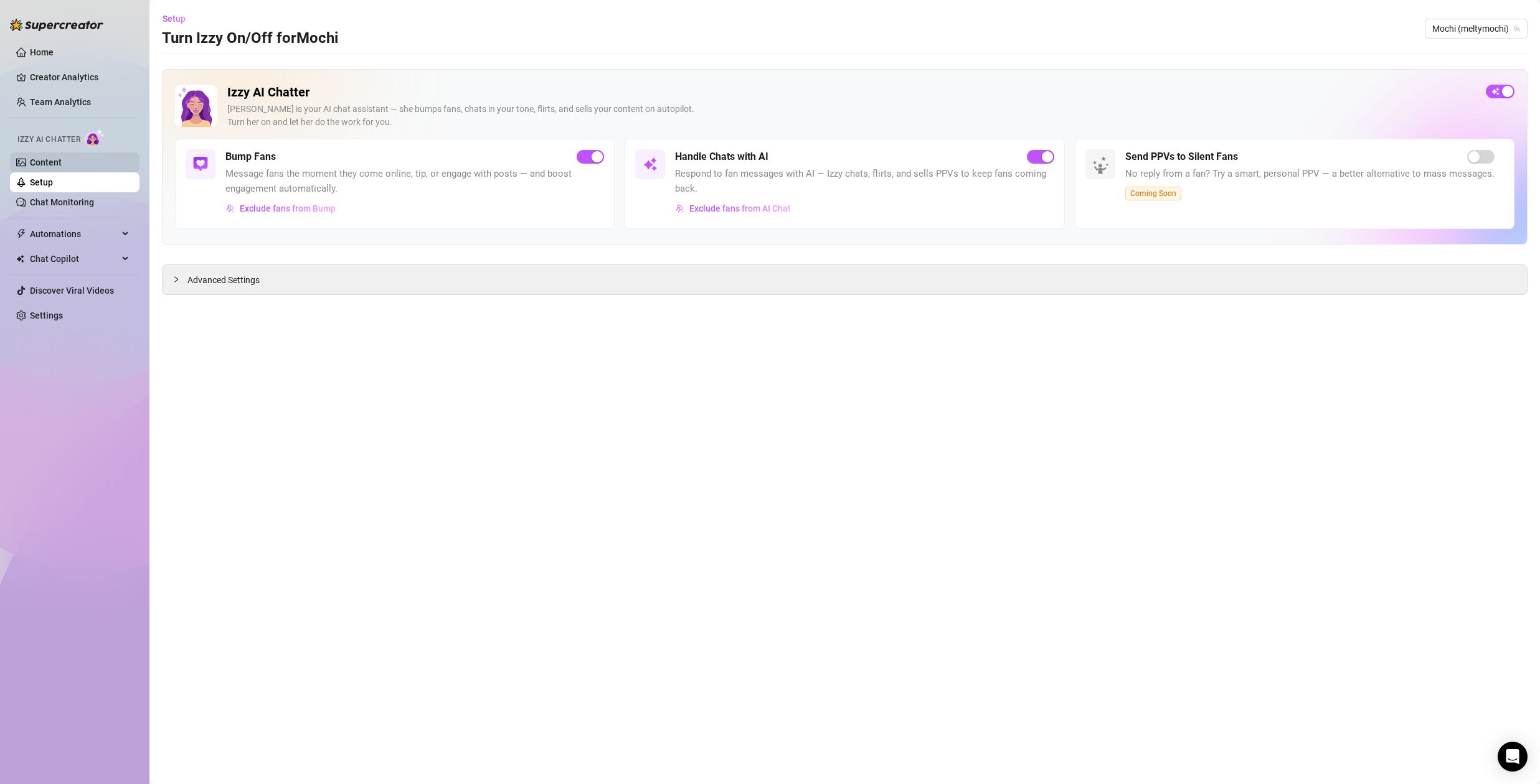
click at [62, 158] on link "Content" at bounding box center [46, 162] width 32 height 10
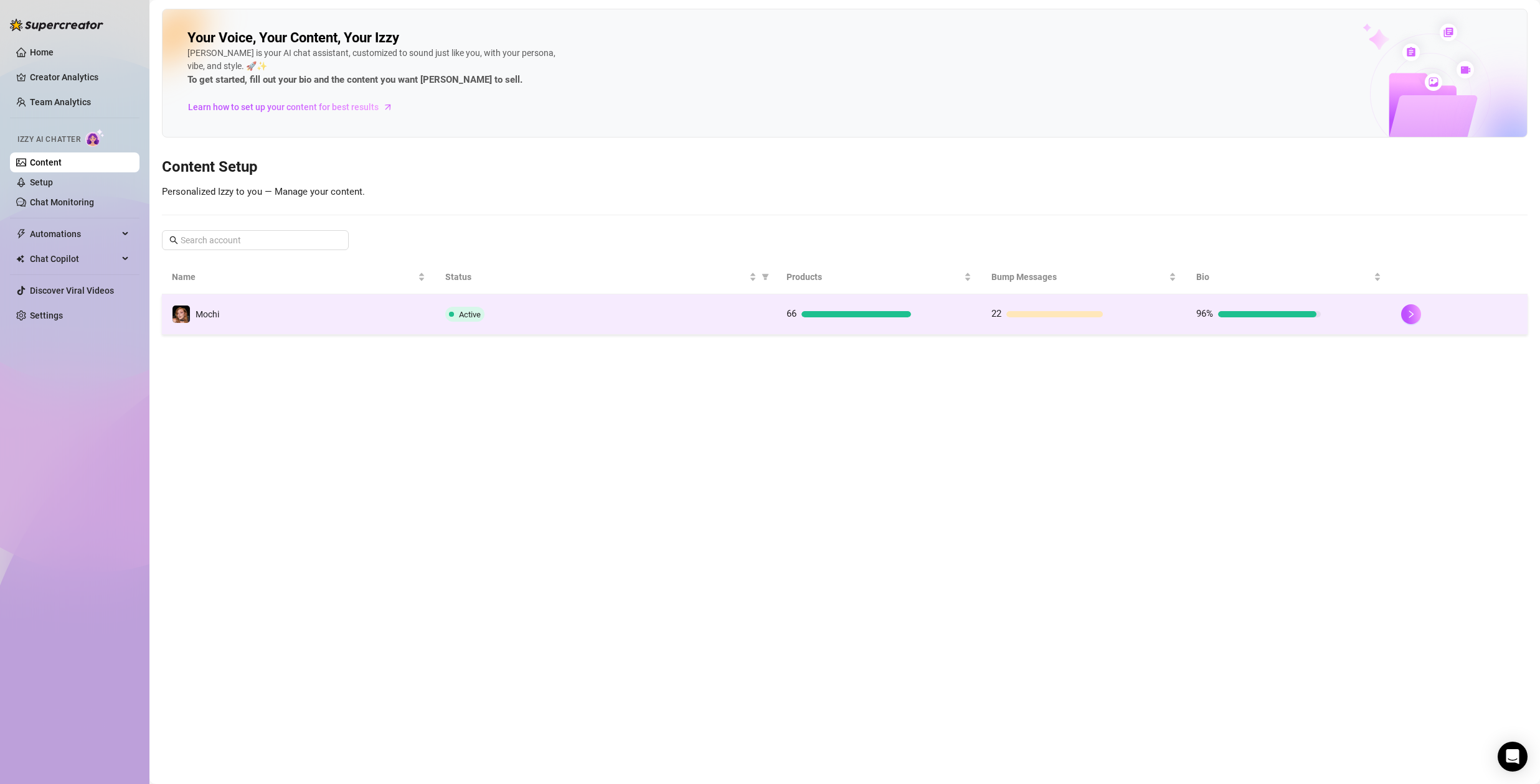
click at [618, 320] on div "Active" at bounding box center [606, 314] width 321 height 15
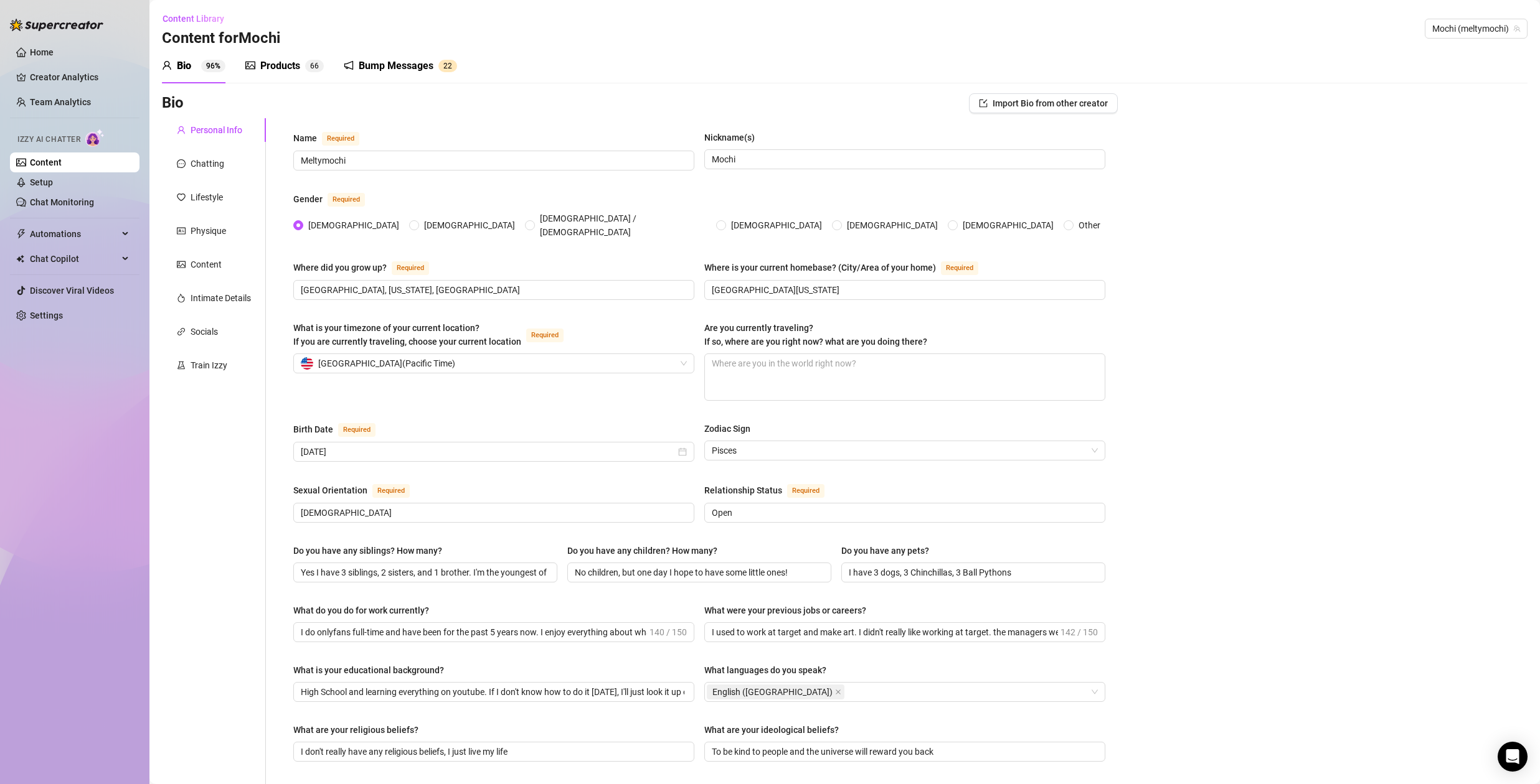
click at [386, 56] on div "Bump Messages 2 2" at bounding box center [400, 66] width 114 height 35
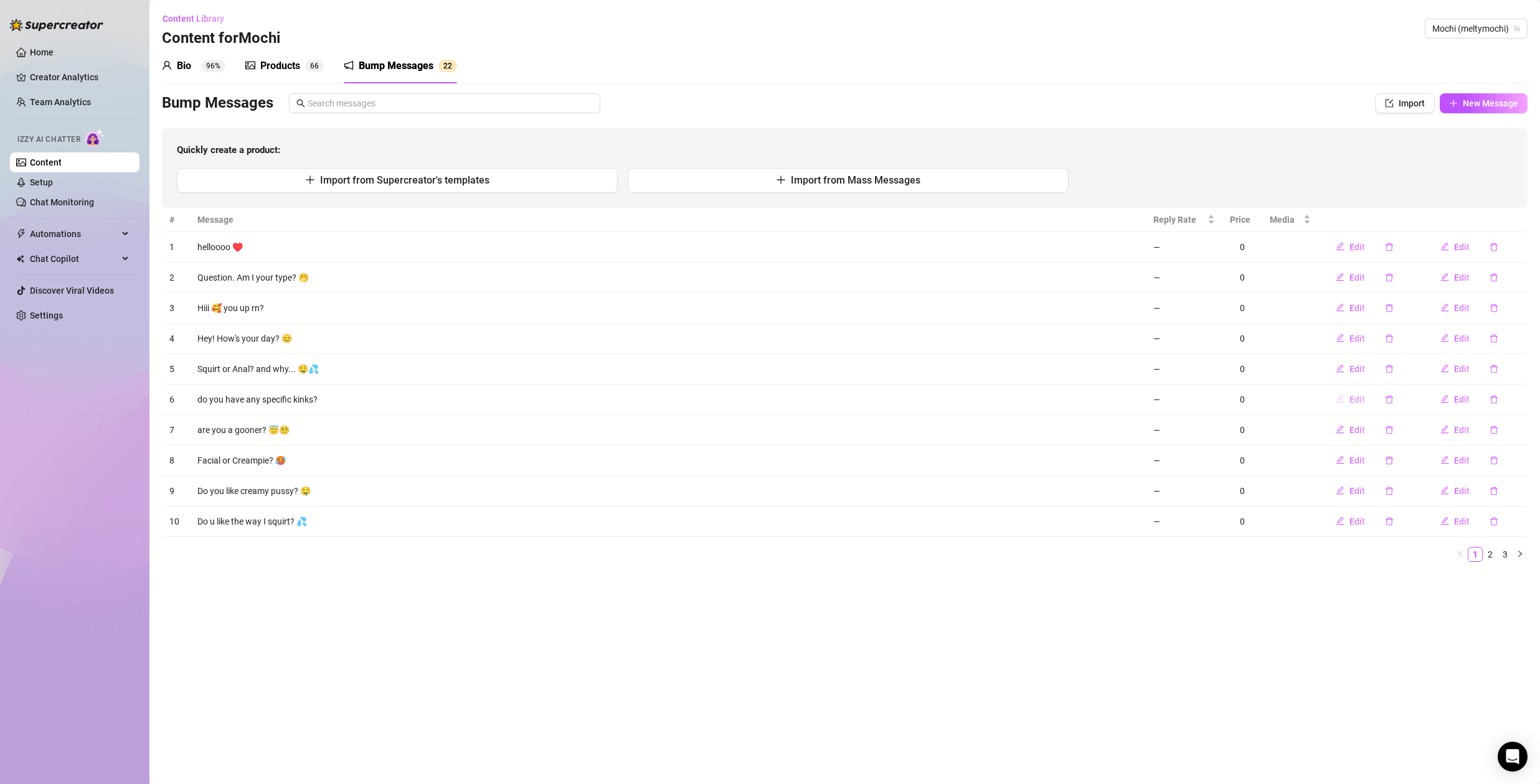
click at [1353, 399] on span "Edit" at bounding box center [1357, 399] width 15 height 10
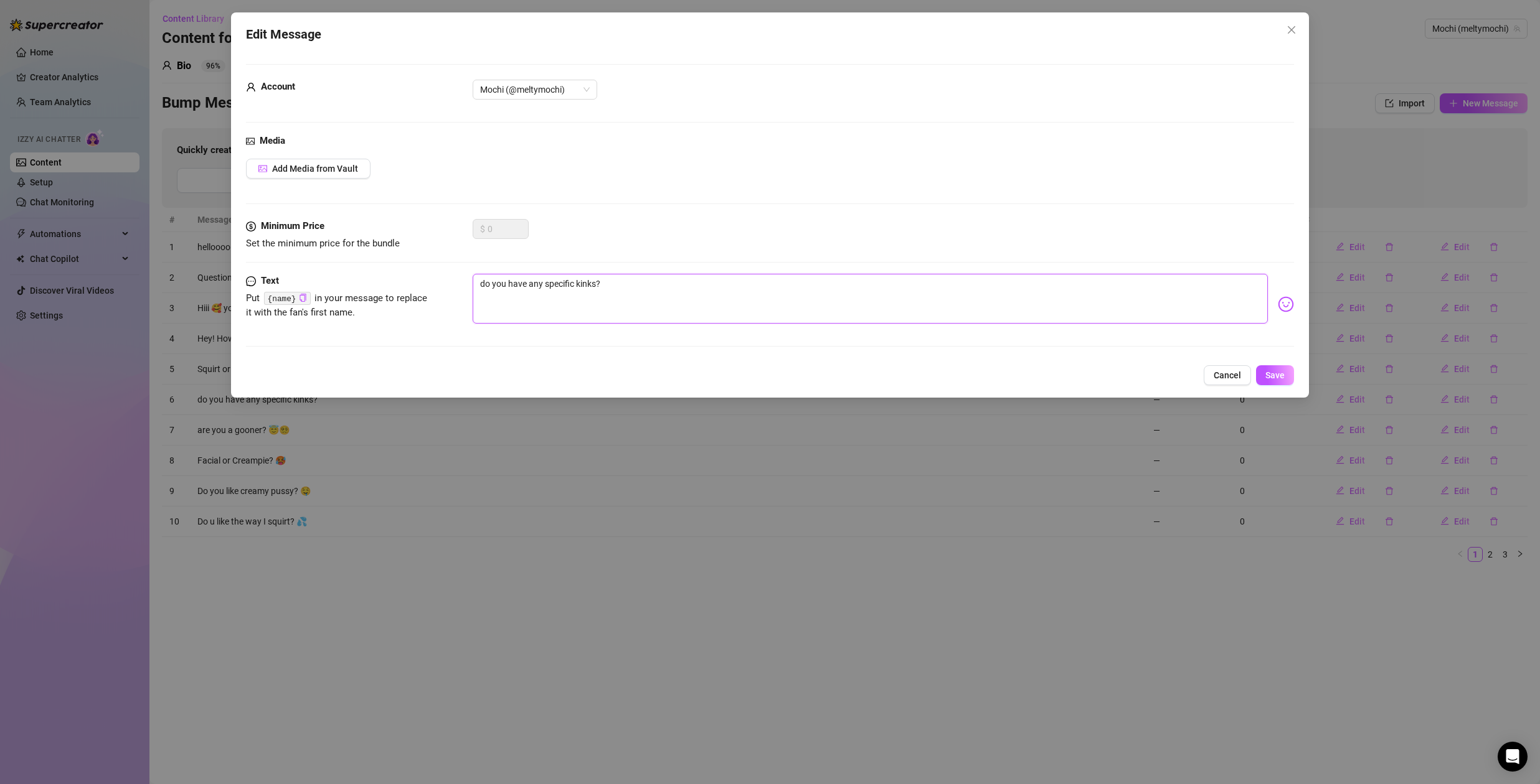
drag, startPoint x: 575, startPoint y: 287, endPoint x: 543, endPoint y: 288, distance: 32.0
click at [543, 288] on textarea "do you have any specific kinks?" at bounding box center [870, 299] width 795 height 50
type textarea "do you have any f kinks?"
type textarea "do you have any fu kinks?"
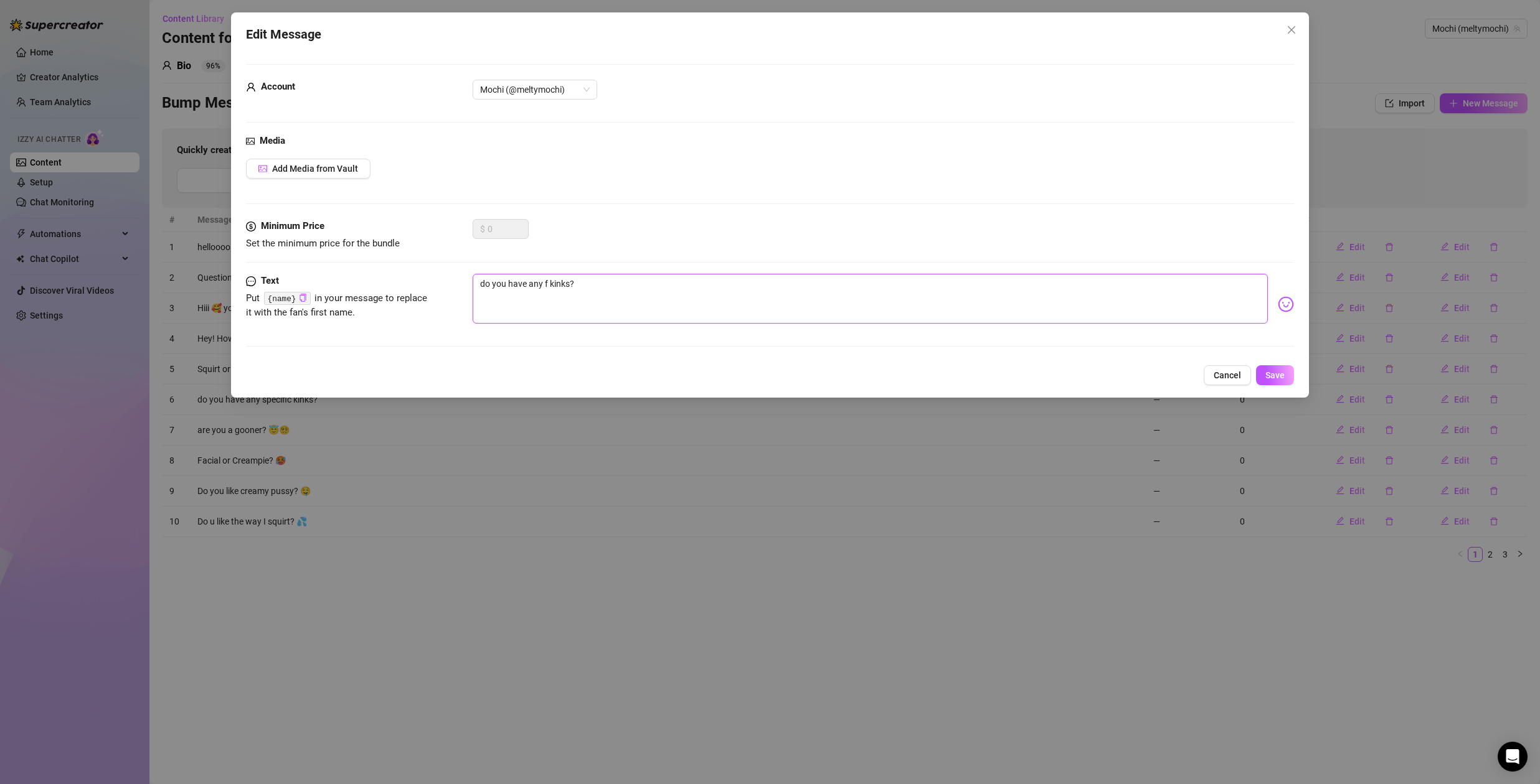
type textarea "do you have any fu kinks?"
type textarea "do you have any fun kinks?"
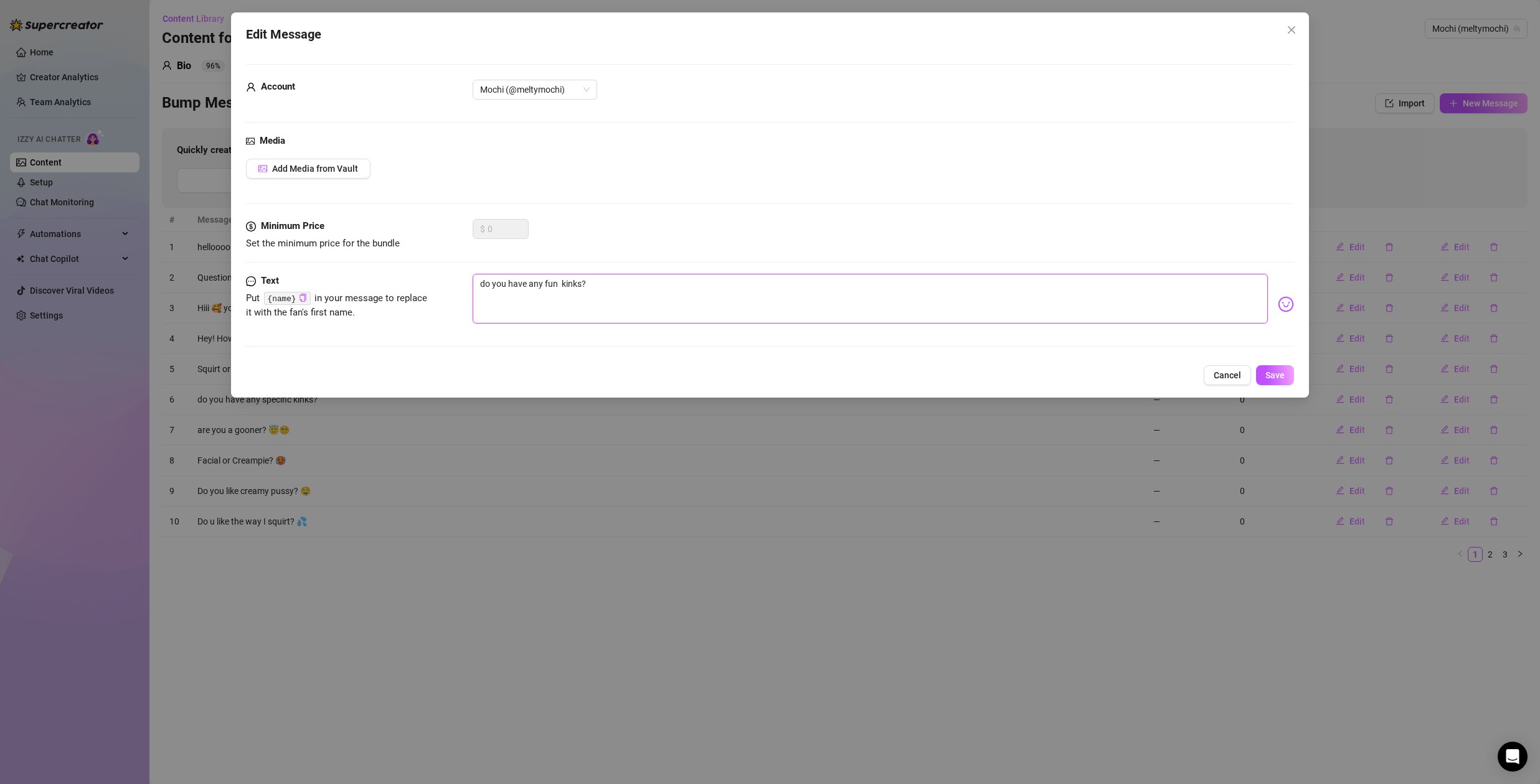
type textarea "do you have any fun a kinks?"
type textarea "do you have any fun an kinks?"
type textarea "do you have any fun and kinks?"
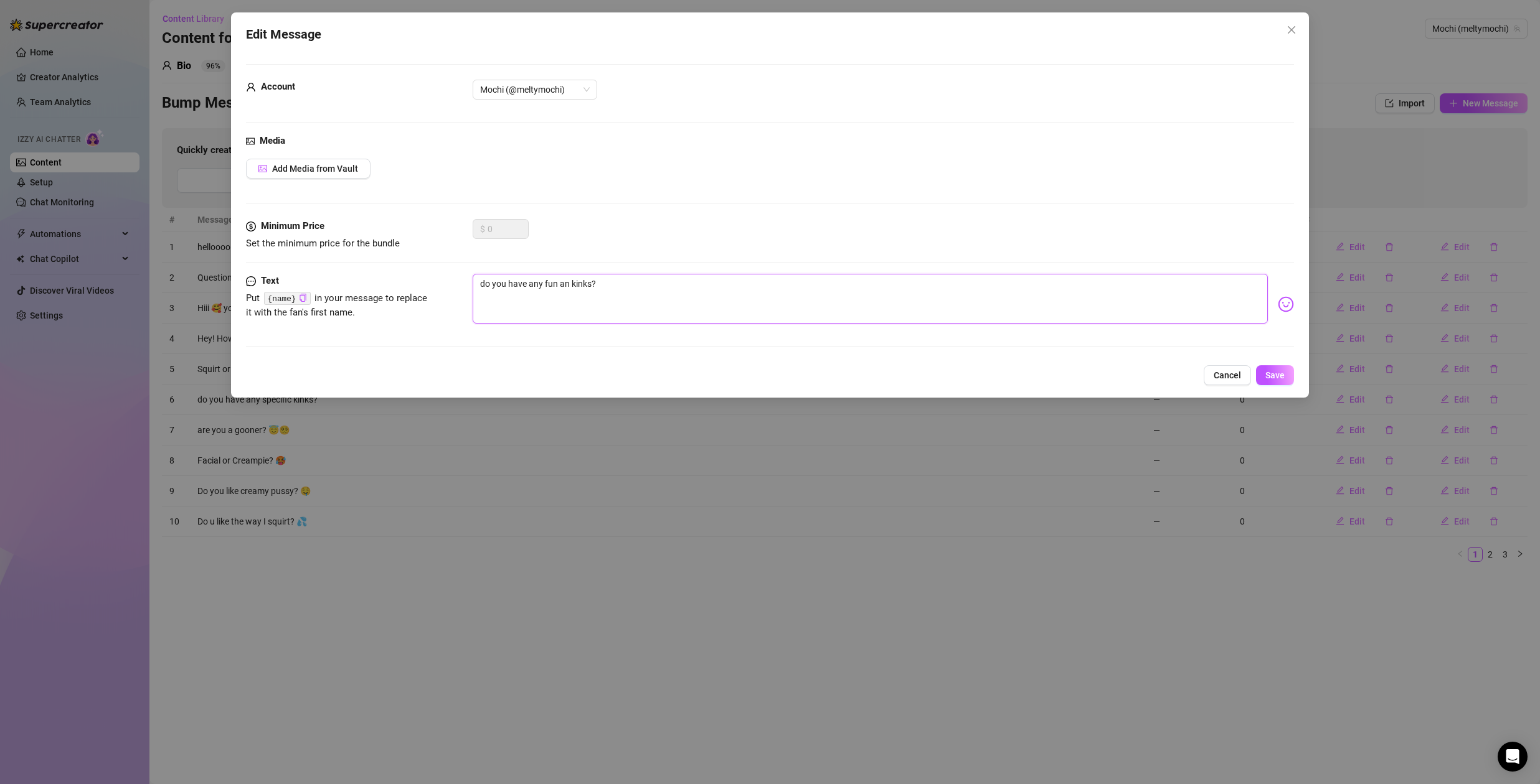
type textarea "do you have any fun and kinks?"
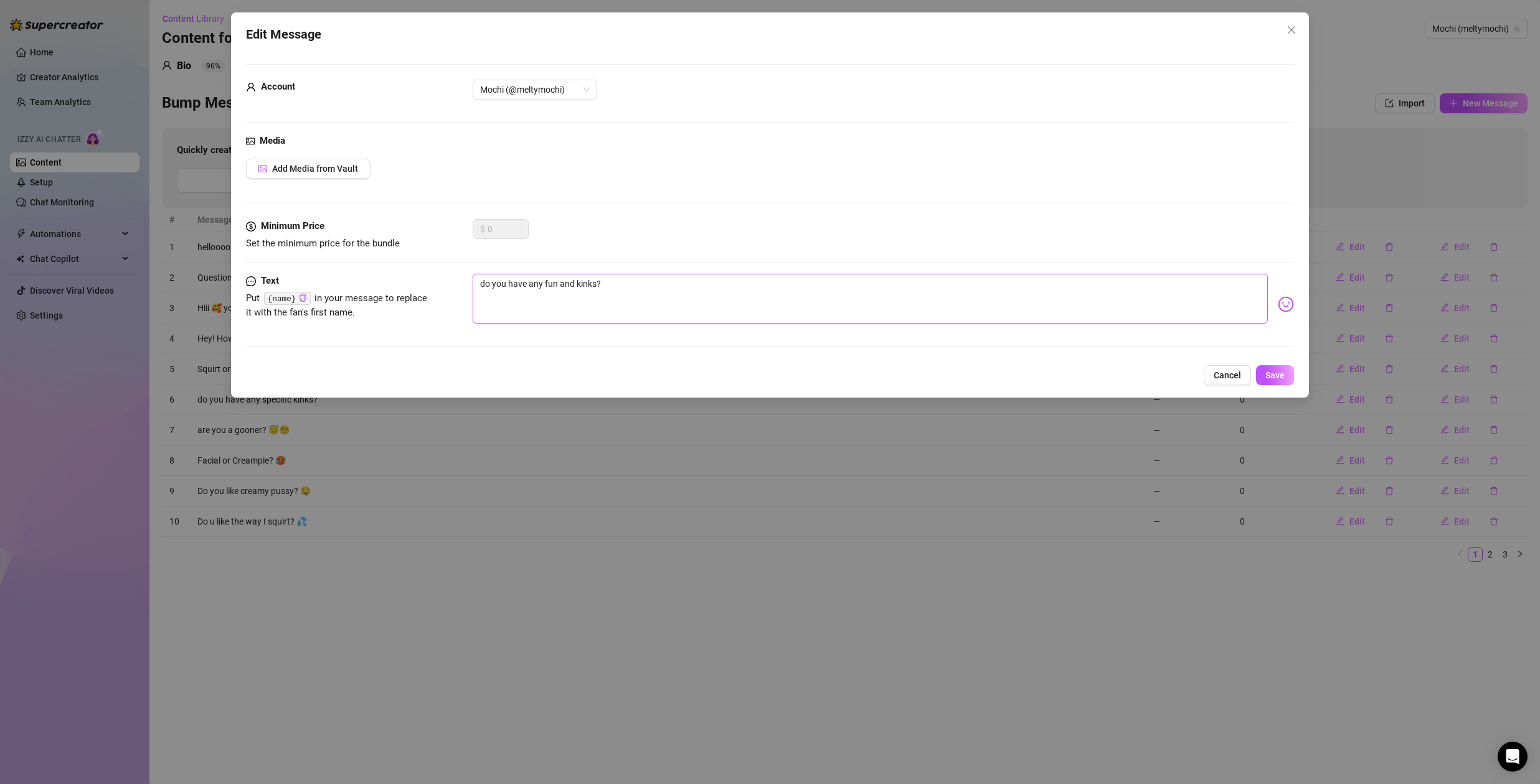
type textarea "do you have any fun an kinks?"
type textarea "do you have any fun a kinks?"
type textarea "do you have any fun kinks?"
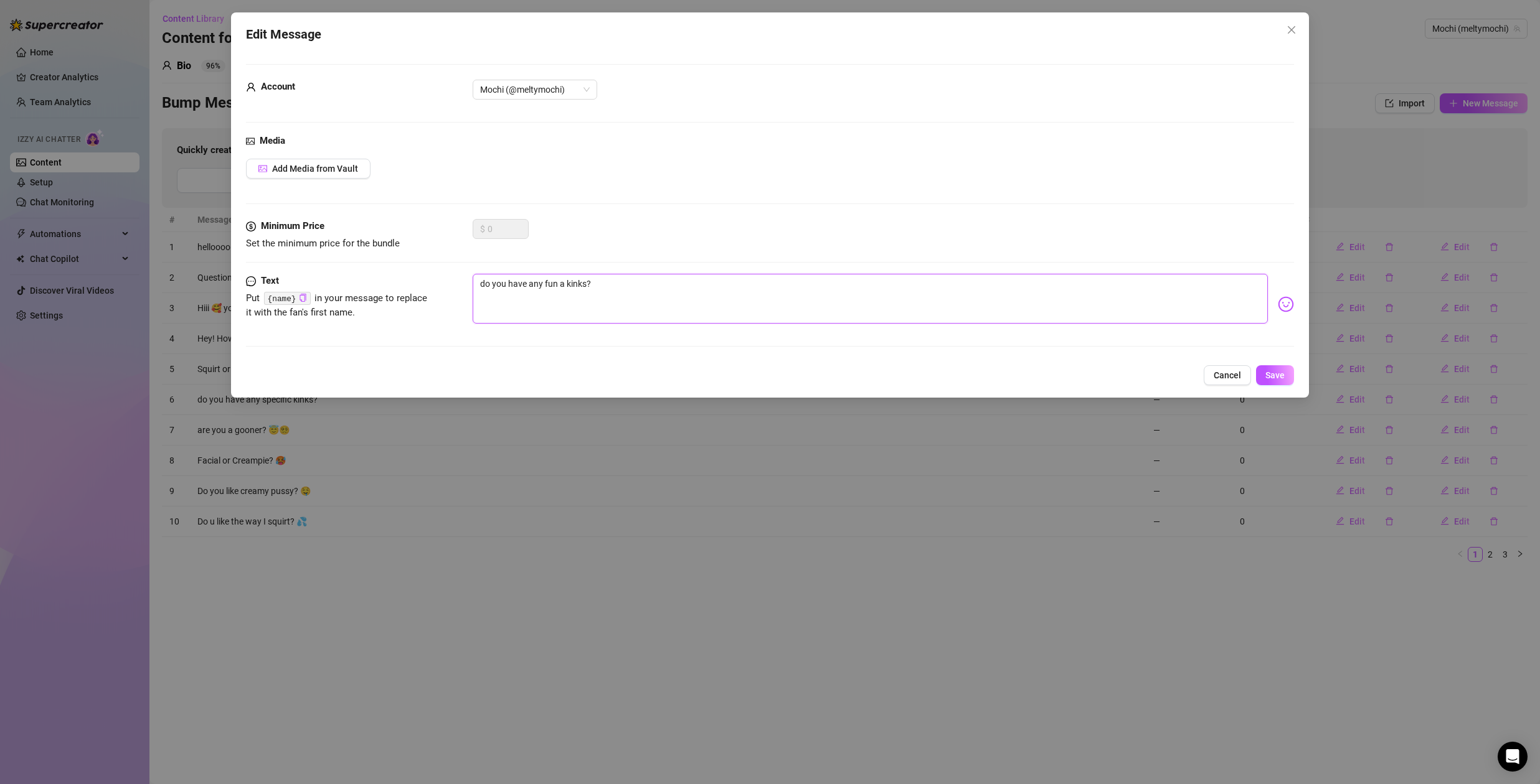
type textarea "do you have any fun kinks?"
type textarea "do you have any fu kinks?"
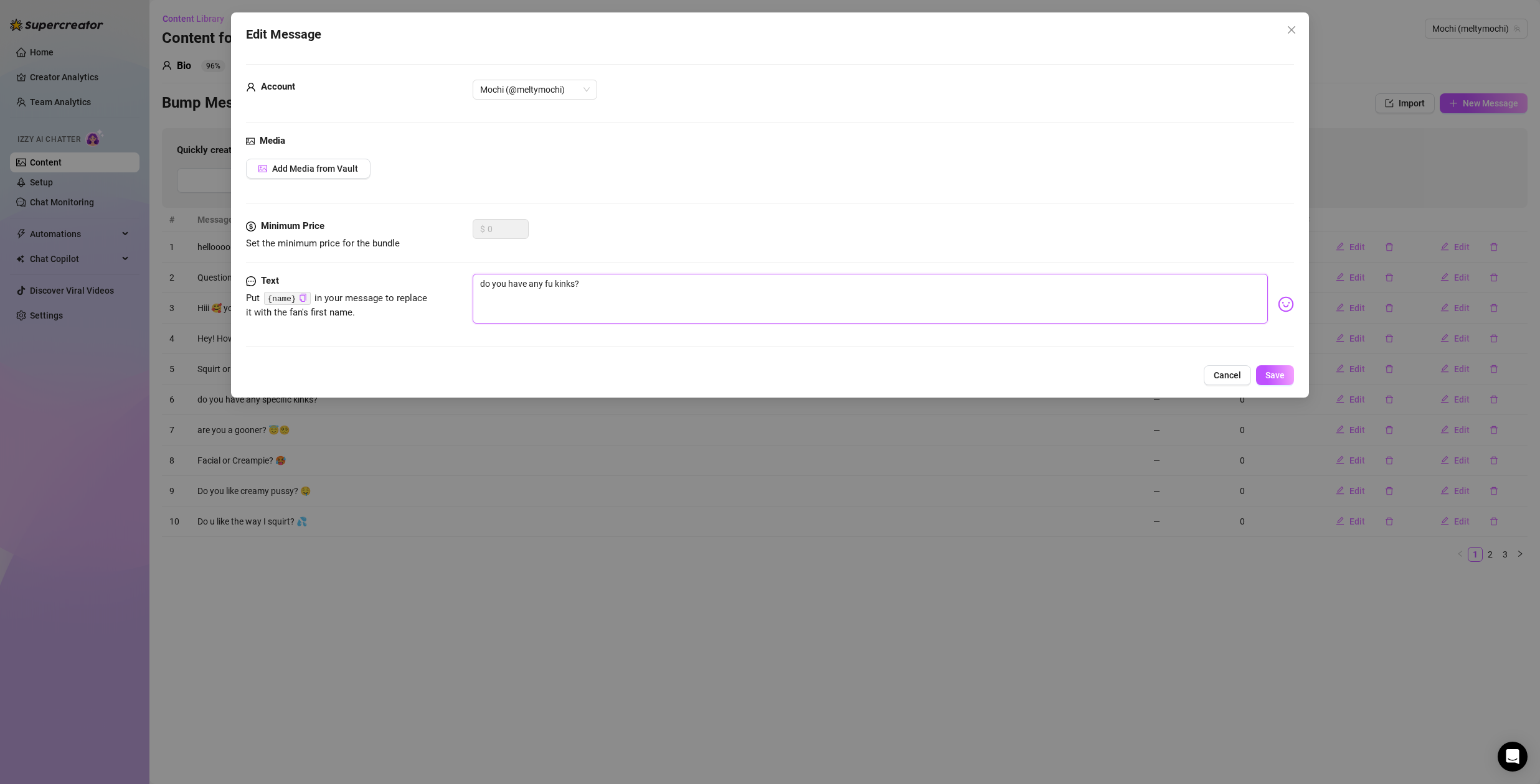
type textarea "do you have any f kinks?"
type textarea "do you have any kinks?"
click at [594, 283] on textarea "do you have any kinks?" at bounding box center [870, 299] width 795 height 50
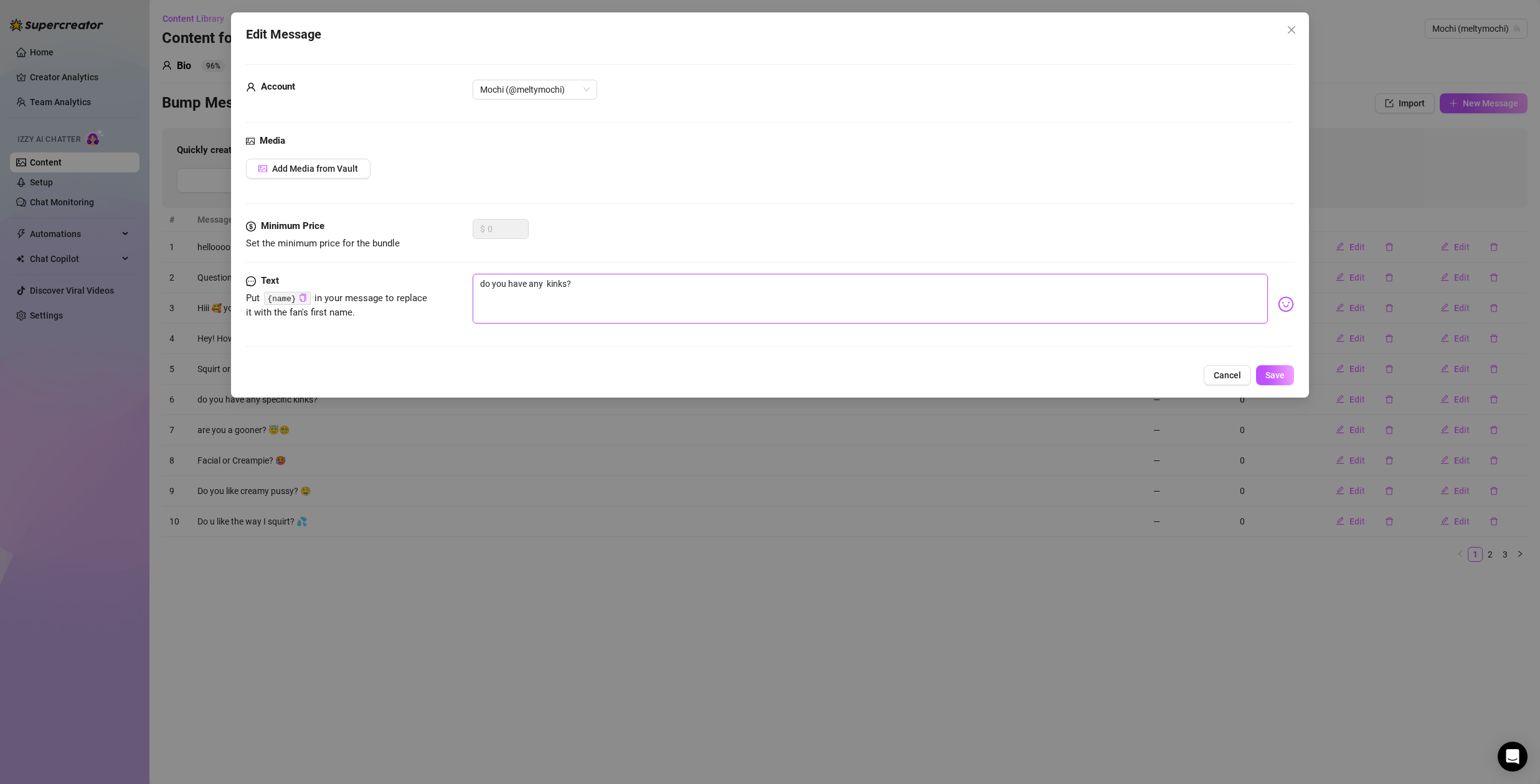
click at [545, 287] on textarea "do you have any kinks?" at bounding box center [870, 299] width 795 height 50
type textarea "do you have any kinks?"
click at [1293, 32] on icon "close" at bounding box center [1292, 30] width 10 height 10
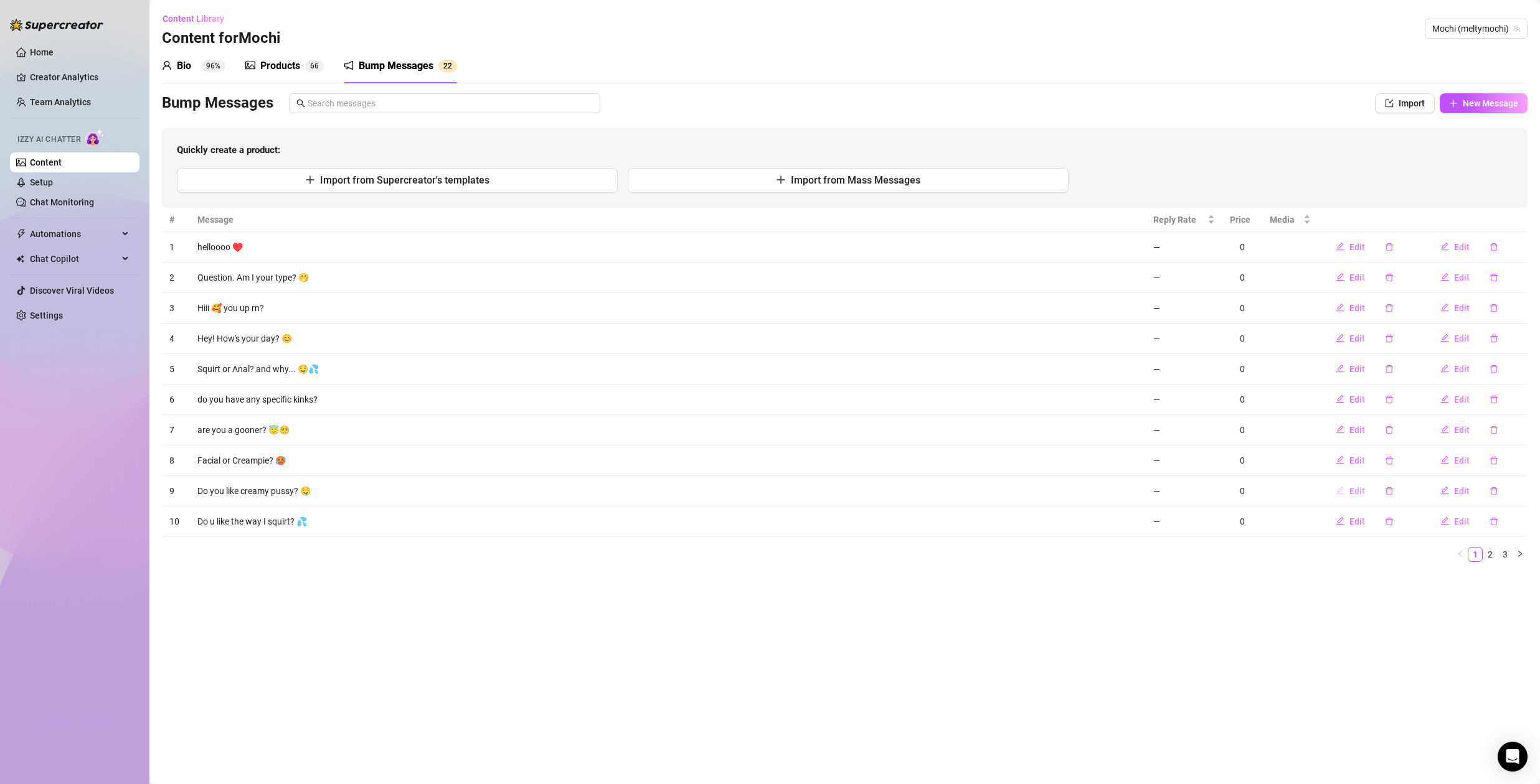
click at [1348, 490] on button "Edit" at bounding box center [1350, 491] width 49 height 20
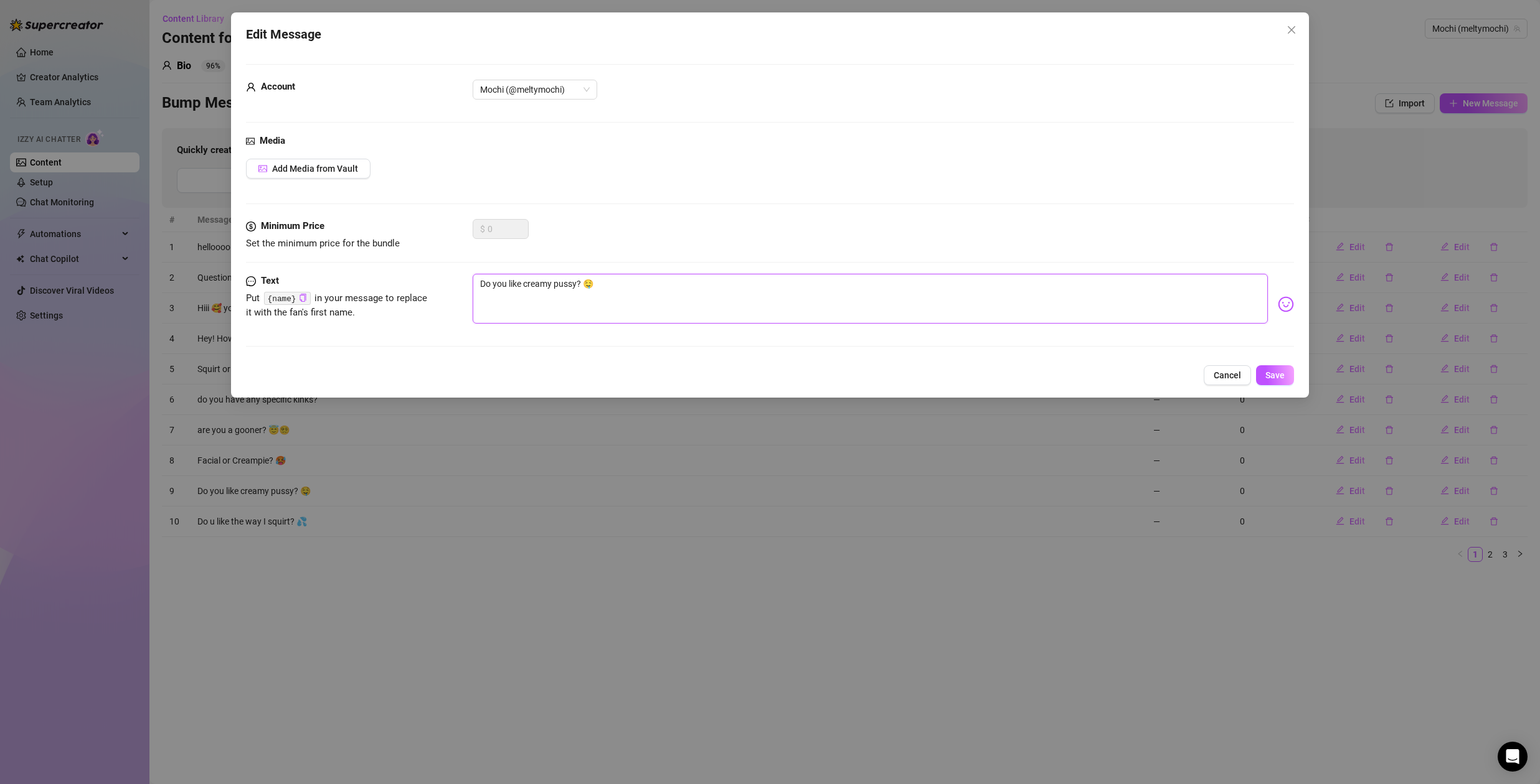
click at [525, 286] on textarea "Do you like creamy pussy? 🤤" at bounding box center [870, 299] width 795 height 50
type textarea "Do you like mcreamy pussy? 🤤"
type textarea "Do you like mycreamy pussy? 🤤"
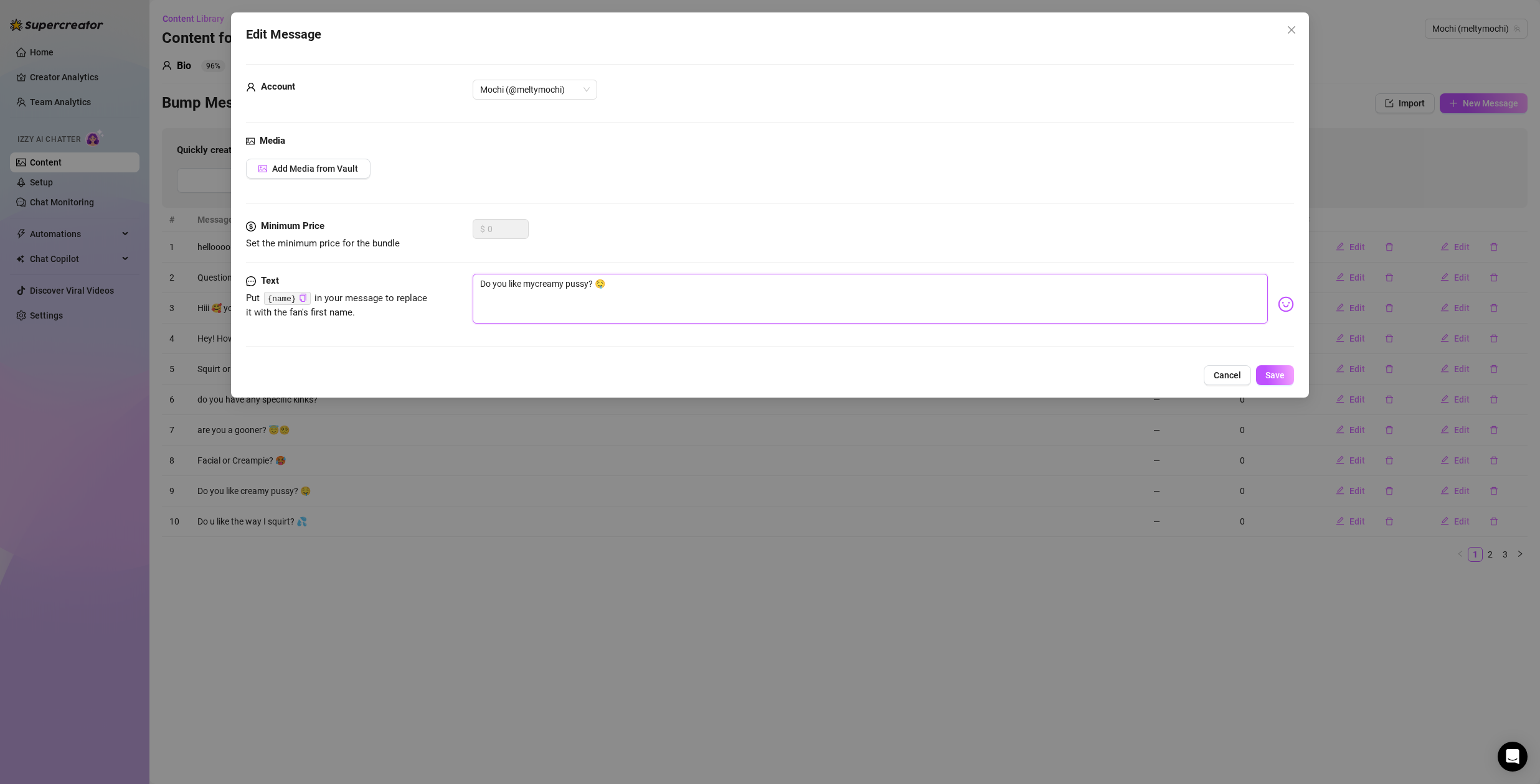
type textarea "Do you like my creamy pussy? 🤤"
click at [505, 286] on textarea "Do you like my creamy pussy? 🤤" at bounding box center [870, 299] width 795 height 50
type textarea "Do yo like my creamy pussy? 🤤"
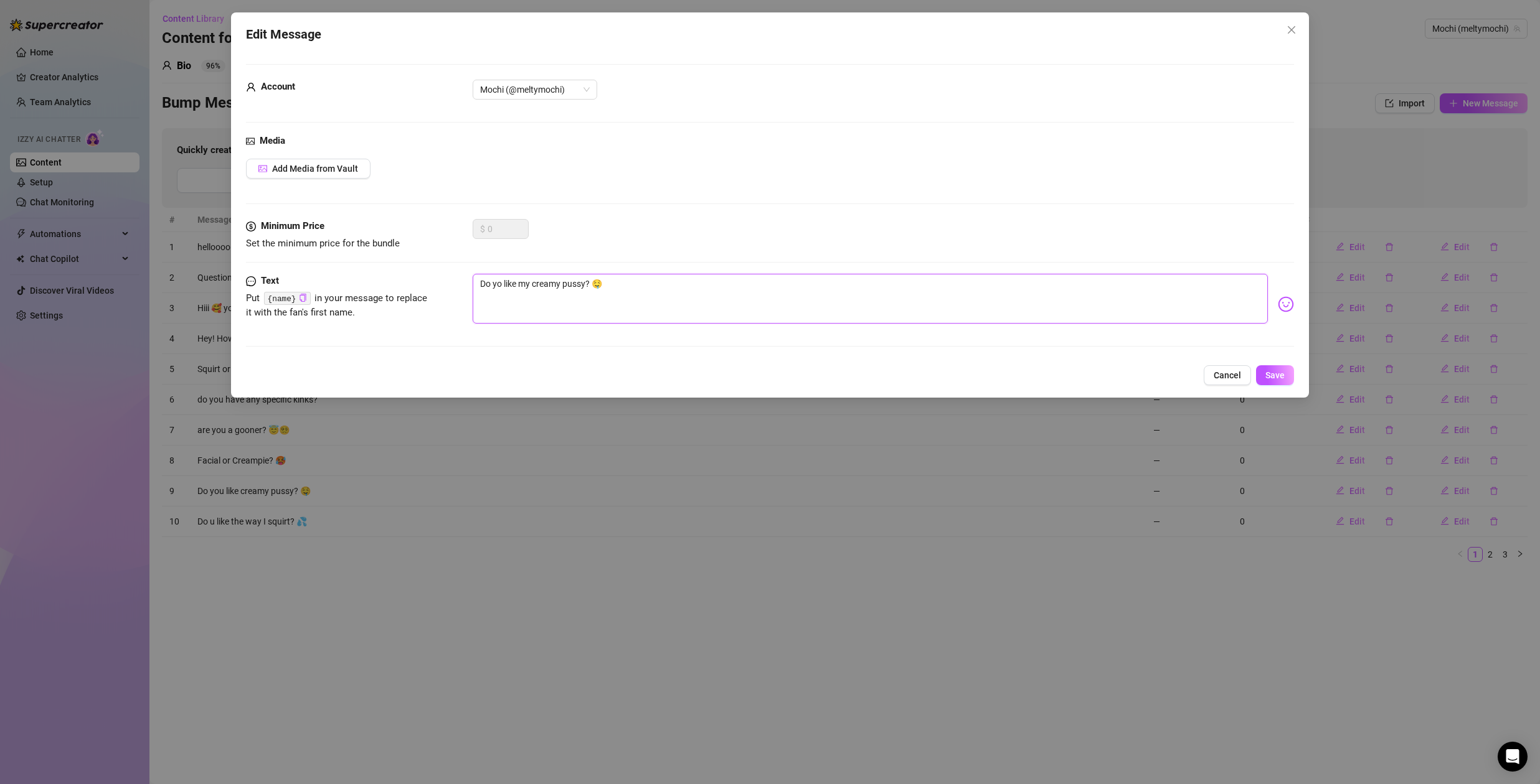
type textarea "Do y like my creamy pussy? 🤤"
type textarea "Do like my creamy pussy? 🤤"
type textarea "Do u like my creamy pussy? 🤤"
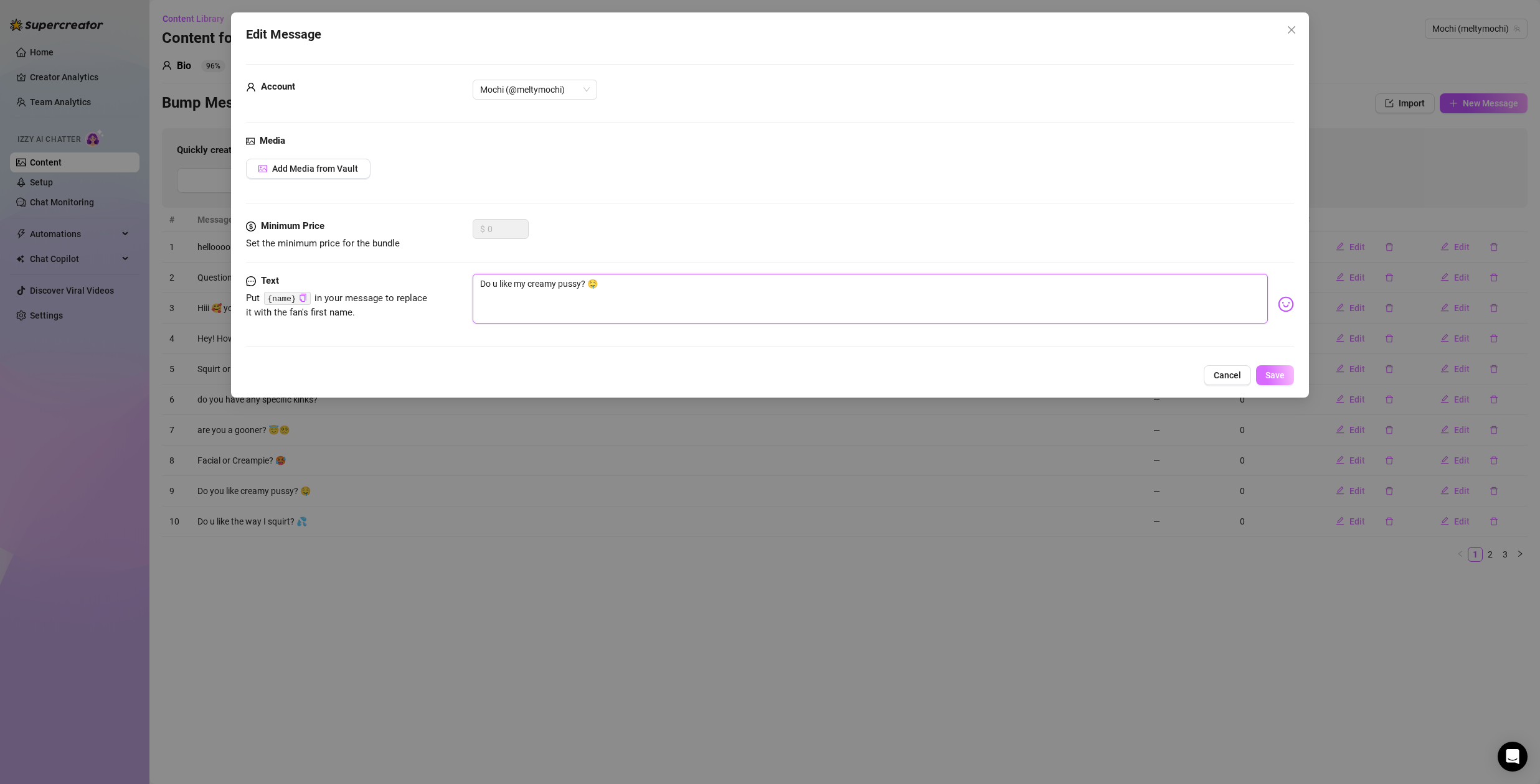
type textarea "Do u like my creamy pussy? 🤤"
click at [1269, 377] on span "Save" at bounding box center [1275, 375] width 19 height 10
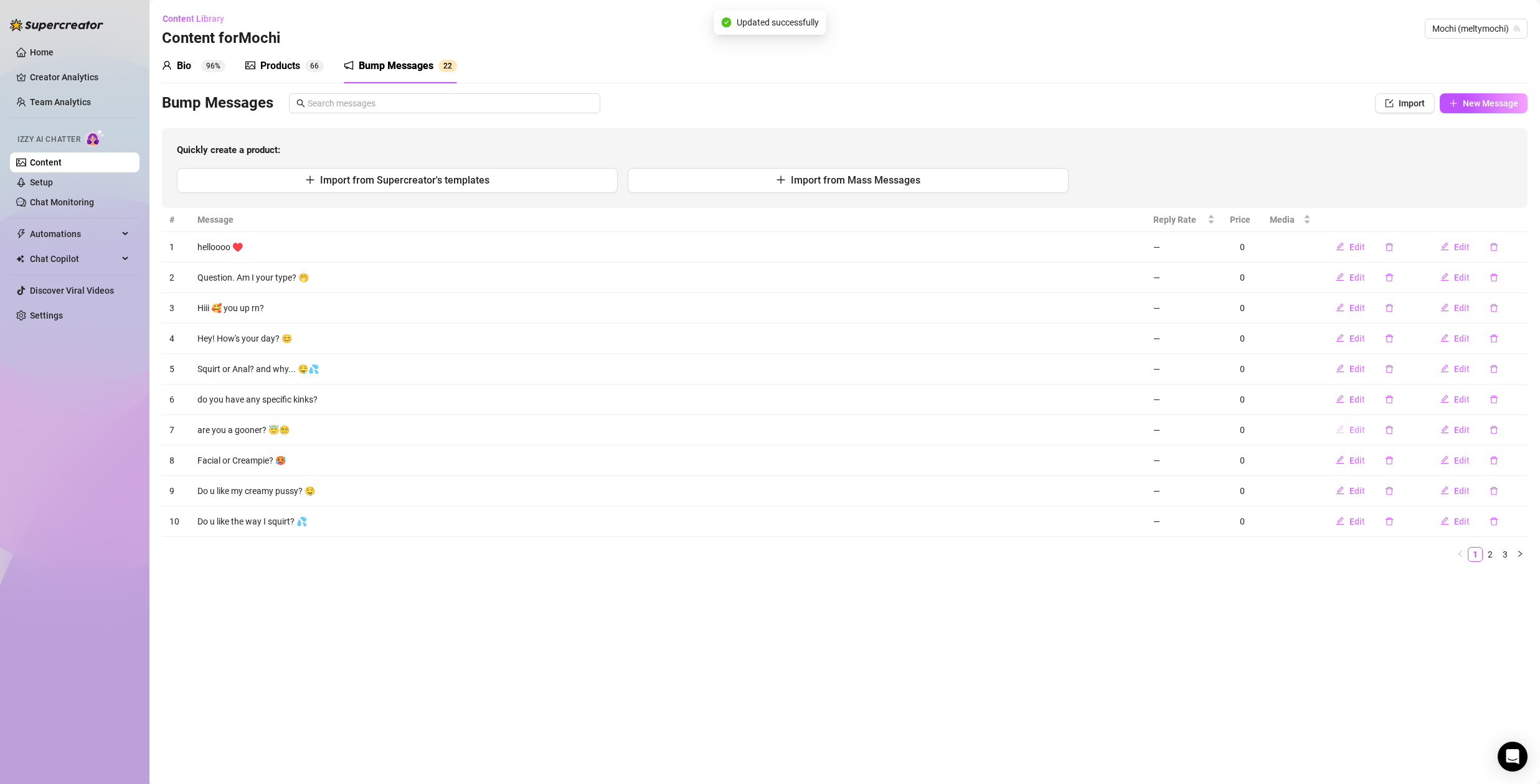
click at [1357, 427] on span "Edit" at bounding box center [1357, 430] width 15 height 10
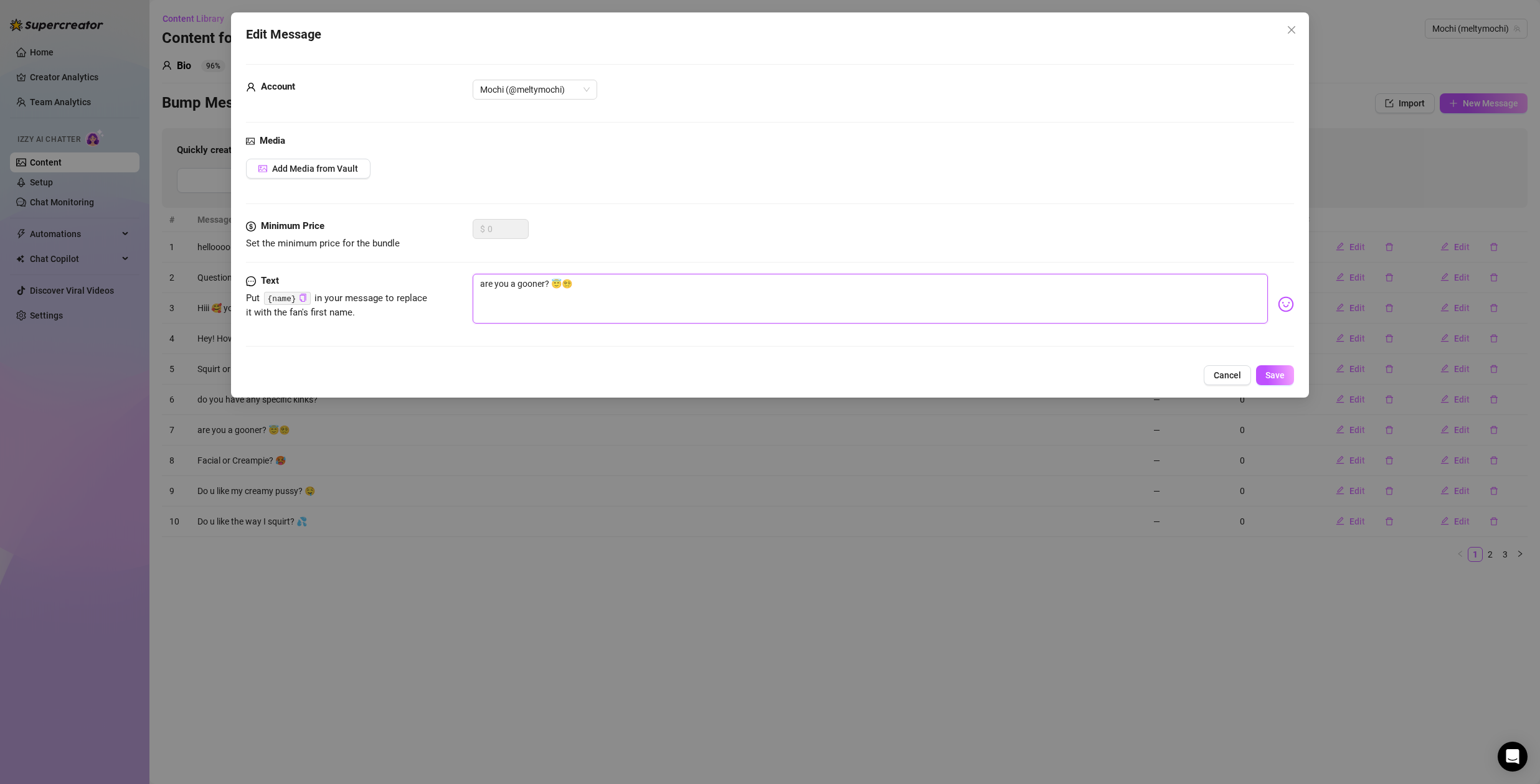
drag, startPoint x: 544, startPoint y: 285, endPoint x: 347, endPoint y: 292, distance: 197.1
click at [347, 292] on div "Text Put {name} in your message to replace it with the fan's first name. are yo…" at bounding box center [770, 304] width 1048 height 61
click at [543, 286] on textarea "are you a gooner? 😇😵‍💫" at bounding box center [870, 299] width 795 height 50
drag, startPoint x: 544, startPoint y: 285, endPoint x: 510, endPoint y: 286, distance: 34.0
click at [510, 286] on textarea "are you a gooner? 😇😵‍💫" at bounding box center [870, 299] width 795 height 50
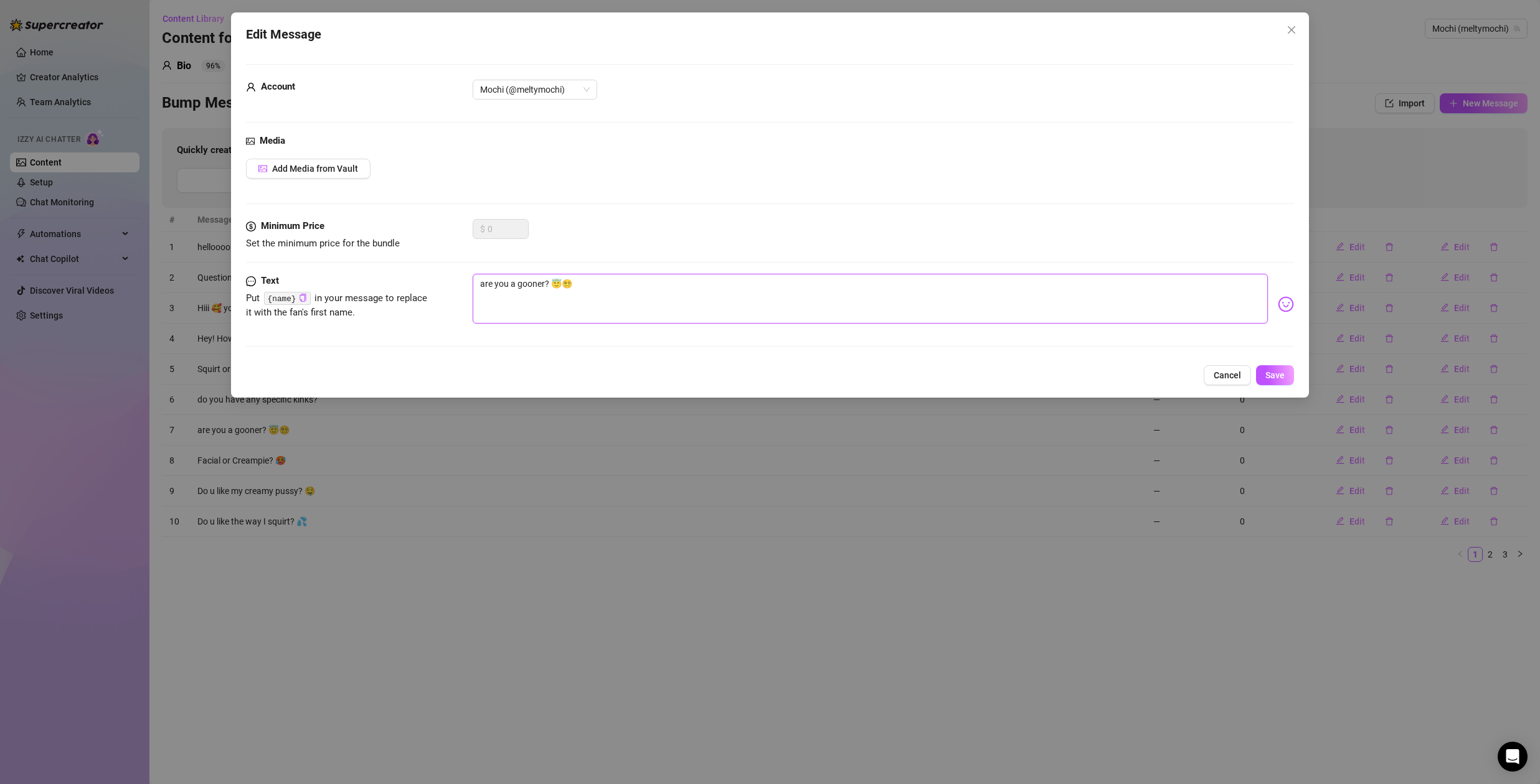
type textarea "are you g? 😇😵‍💫"
type textarea "are you go? 😇😵‍💫"
type textarea "are you goo? 😇😵‍💫"
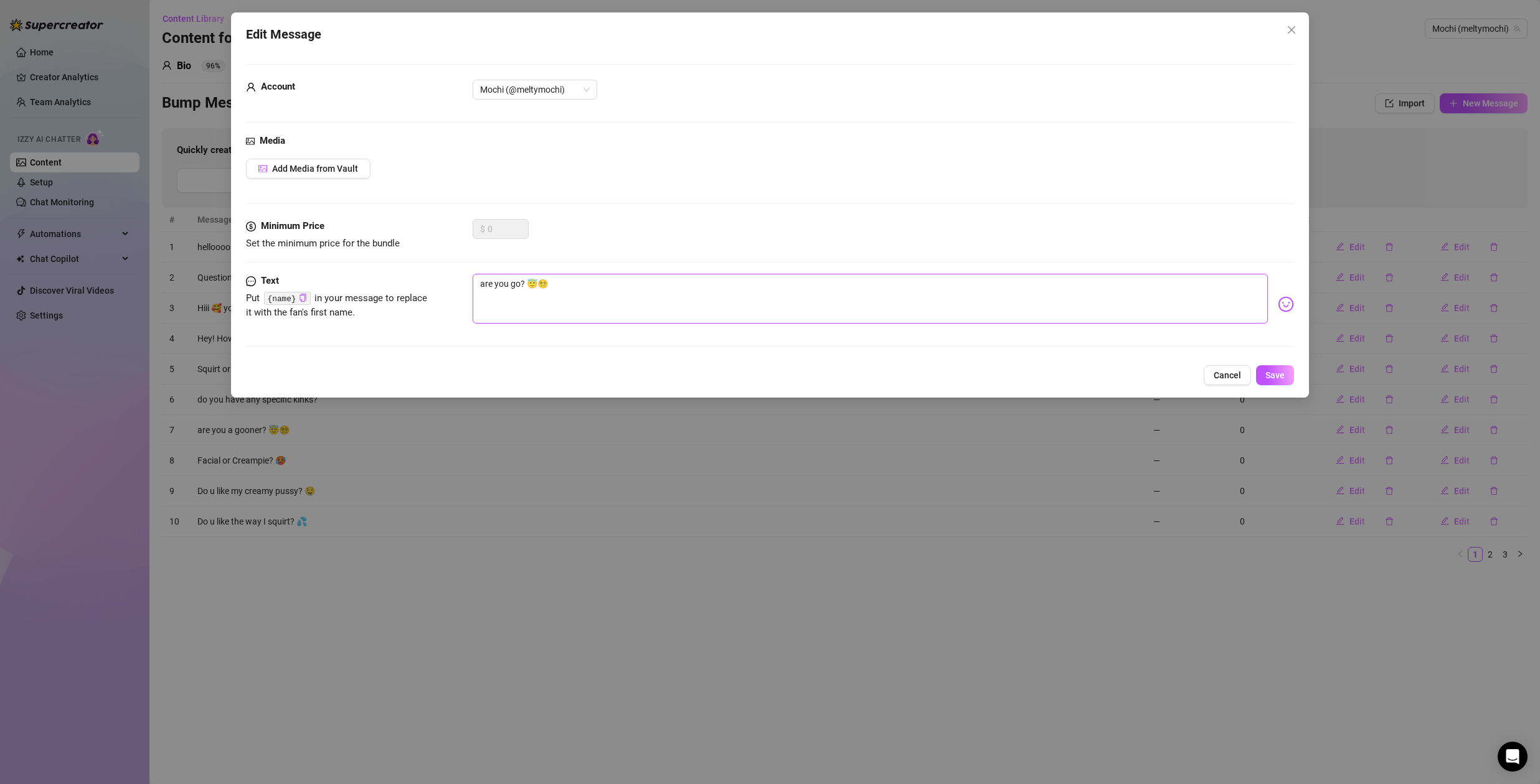
type textarea "are you goo? 😇😵‍💫"
type textarea "are you goon? 😇😵‍💫"
type textarea "are you gooni? 😇😵‍💫"
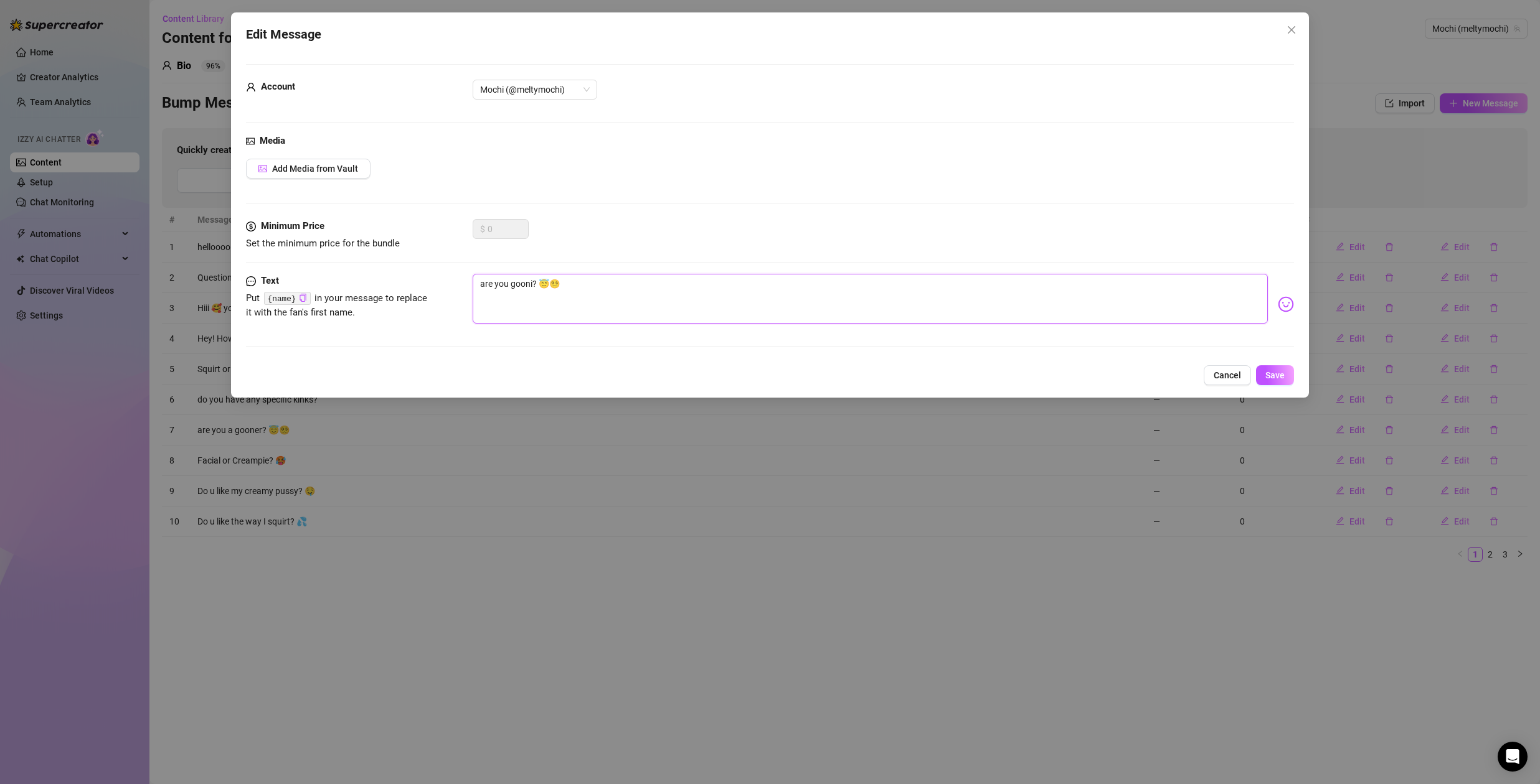
type textarea "are you [PERSON_NAME]? 😇😵‍💫"
type textarea "are you gooning? 😇😵‍💫"
type textarea "are you gooning ? 😇😵‍💫"
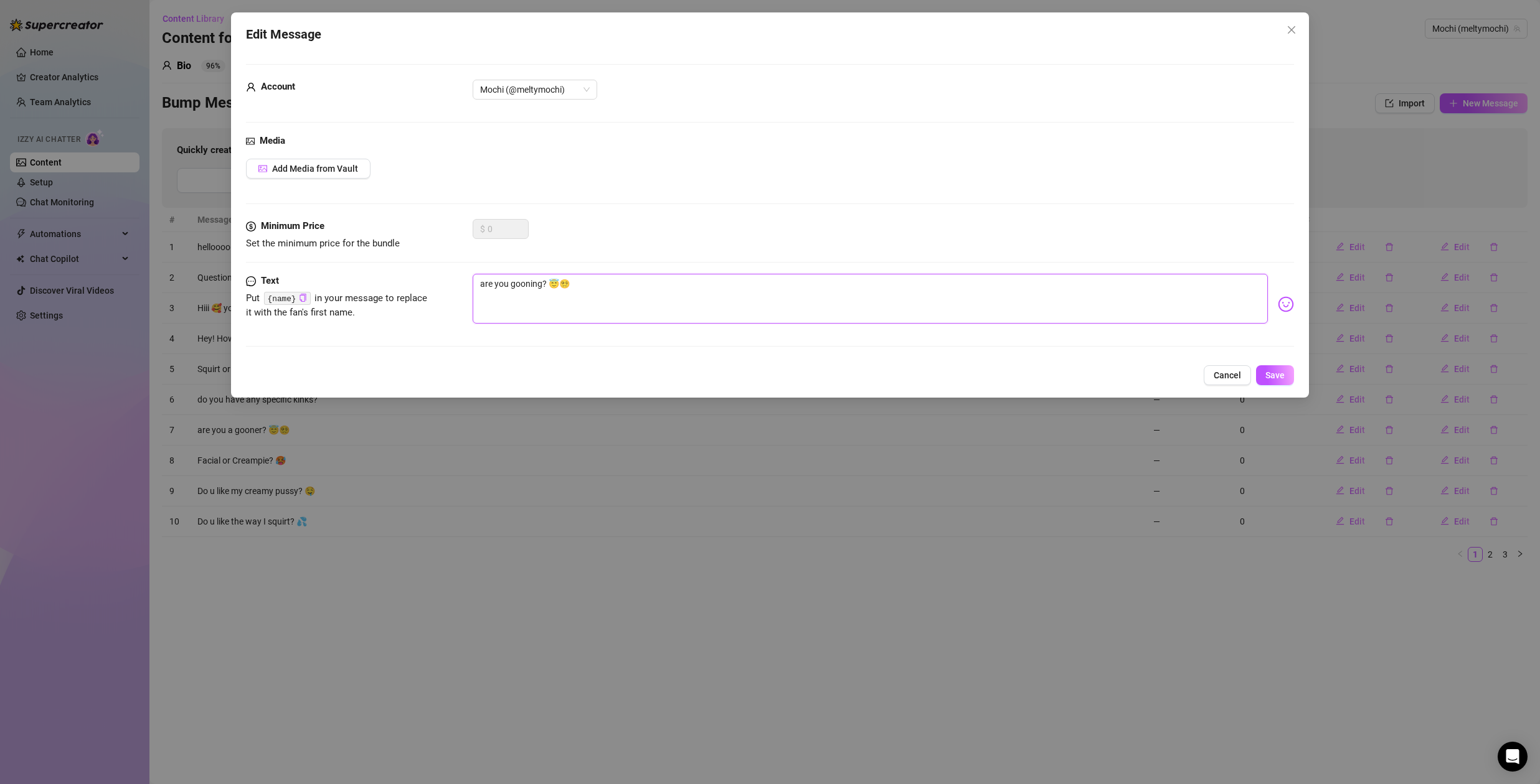
type textarea "are you gooning ? 😇😵‍💫"
type textarea "are you gooning f? 😇😵‍💫"
type textarea "are you gooning fo? 😇😵‍💫"
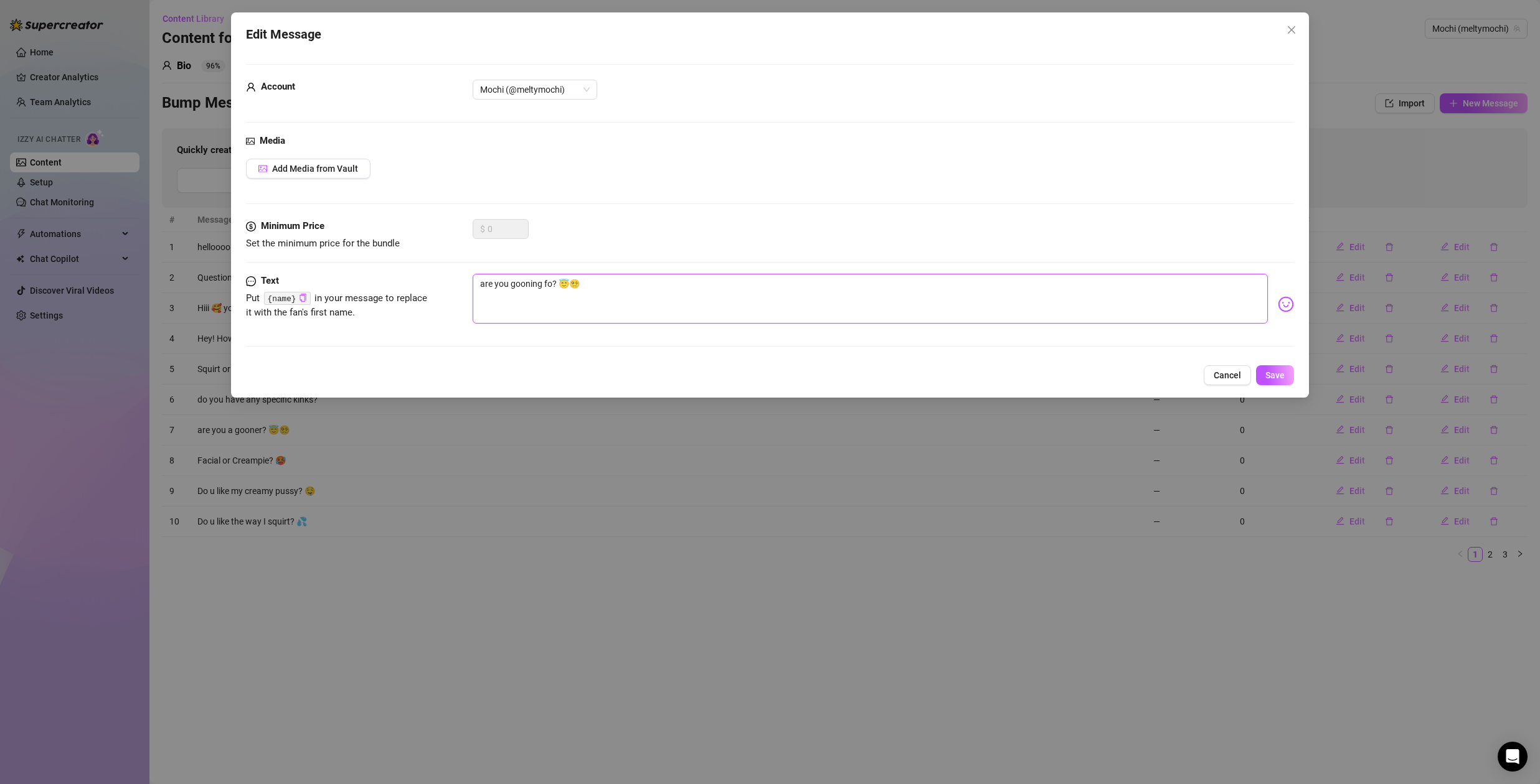
type textarea "are you gooning for? 😇😵‍💫"
type textarea "are you gooning for ? 😇😵‍💫"
type textarea "are you gooning for m? 😇😵‍💫"
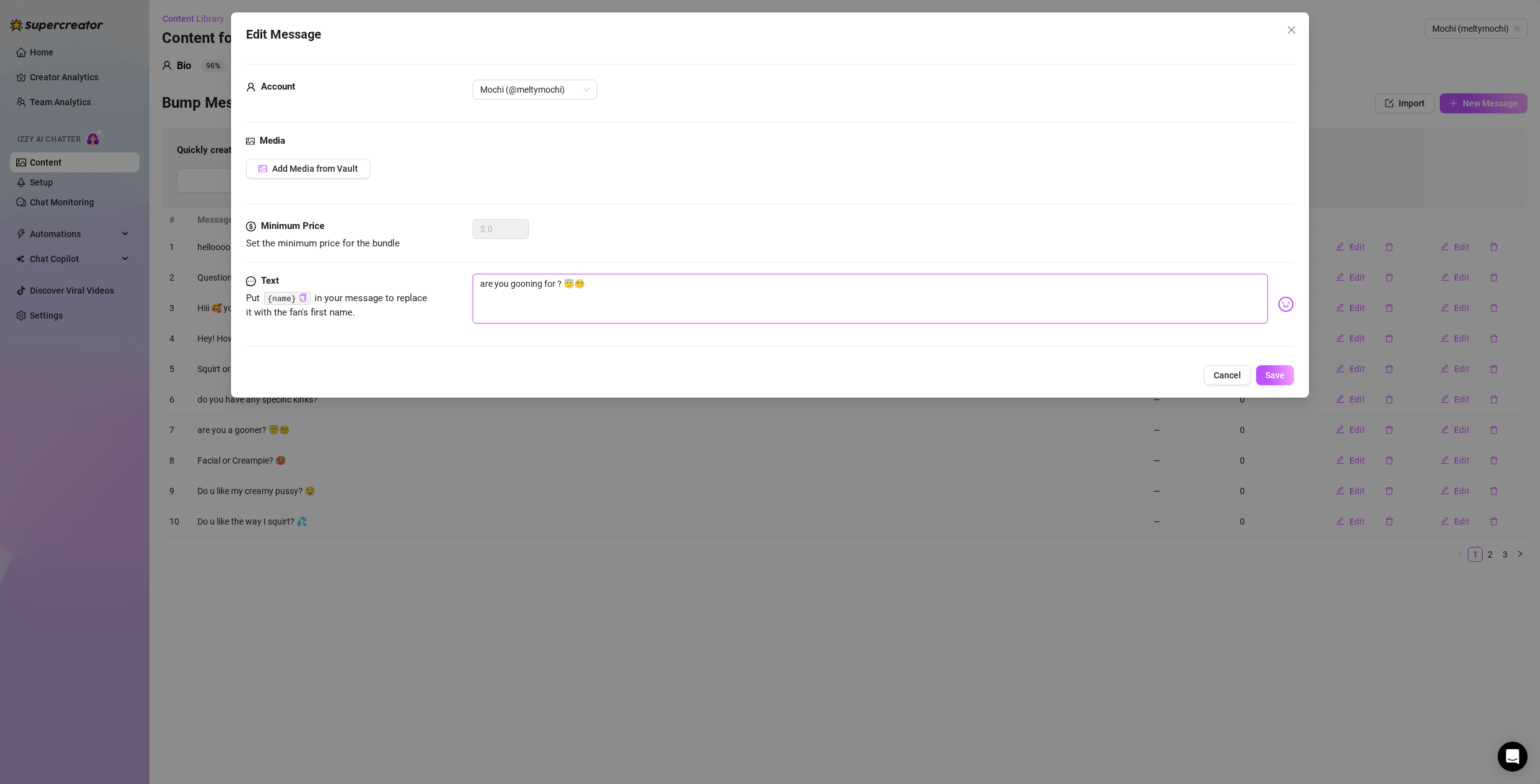
type textarea "are you gooning for m? 😇😵‍💫"
type textarea "are you gooning for me? 😇😵‍💫"
type textarea "are you gooning for me ? 😇😵‍💫"
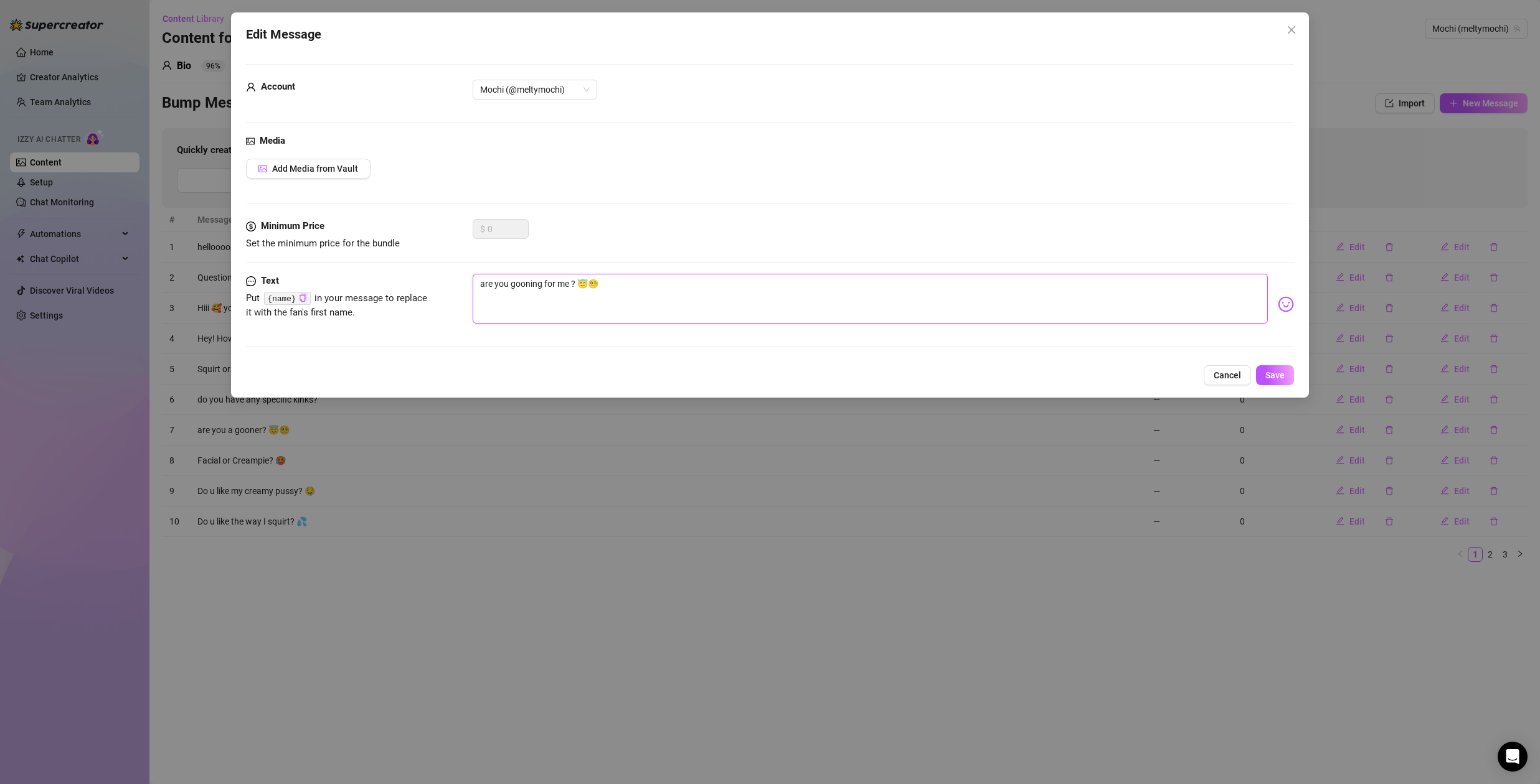
type textarea "are you gooning for me? 😇😵‍💫"
click at [1283, 380] on span "Save" at bounding box center [1275, 375] width 19 height 10
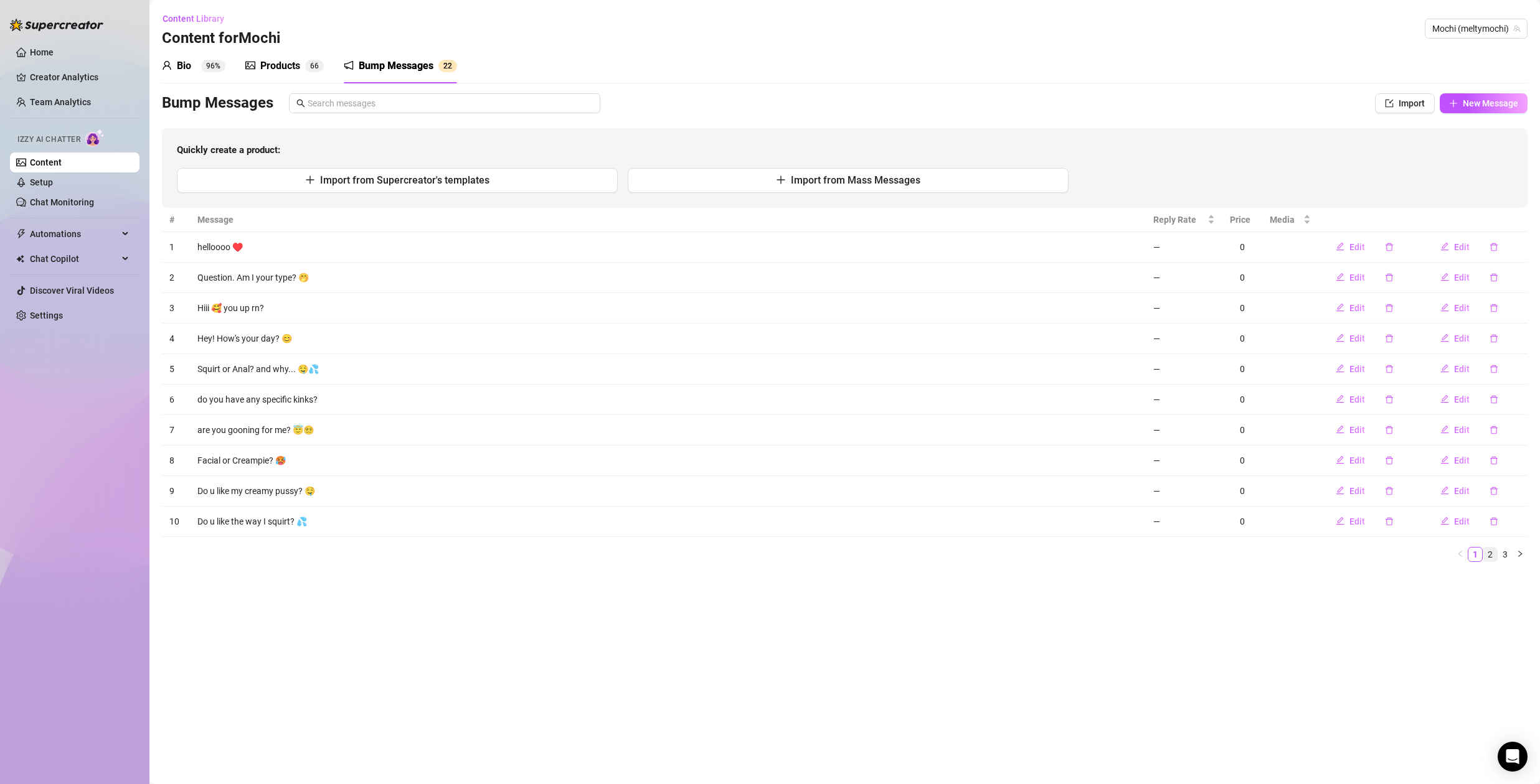
click at [1494, 555] on link "2" at bounding box center [1490, 554] width 13 height 13
click at [1502, 554] on link "3" at bounding box center [1505, 554] width 13 height 13
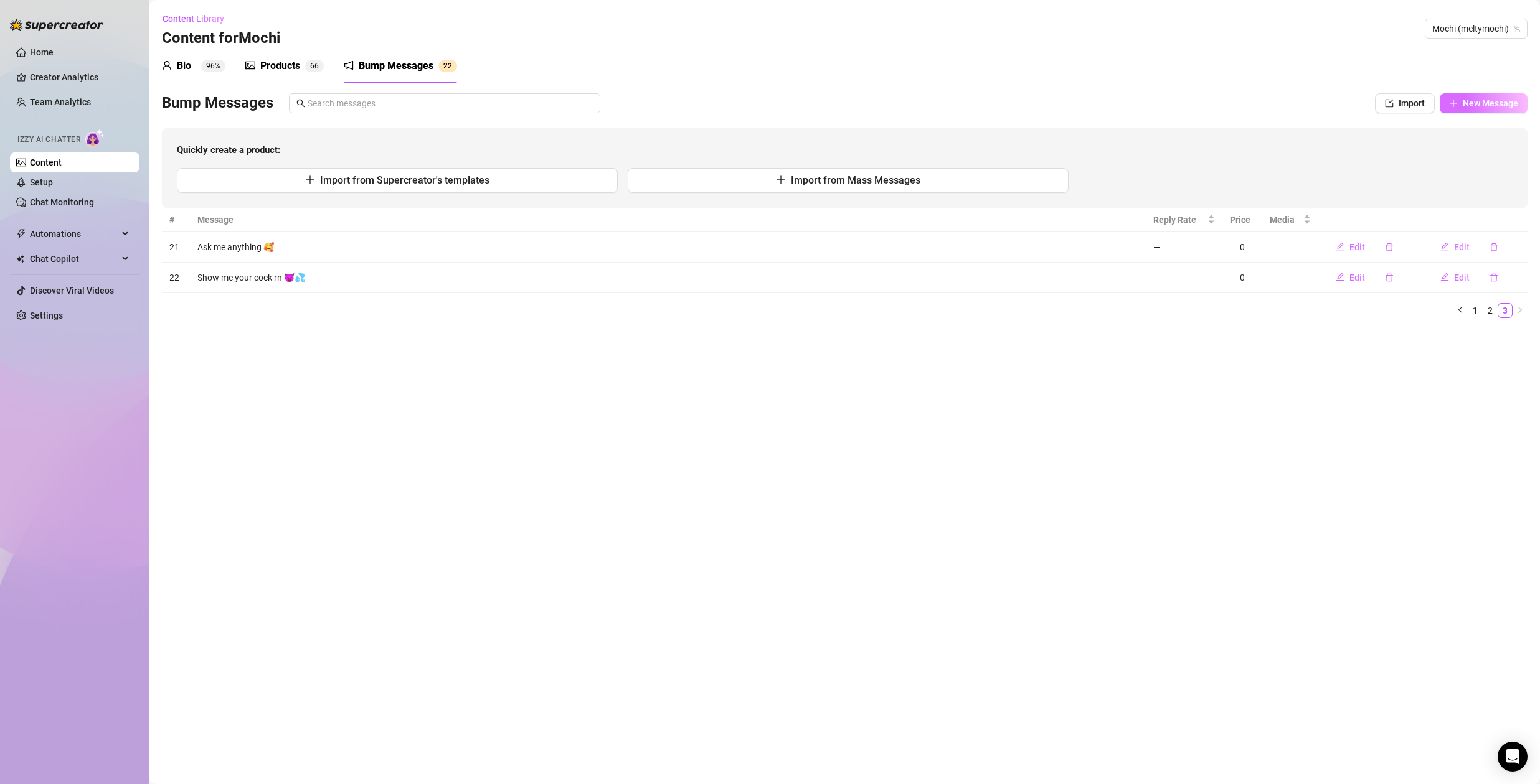
click at [1476, 105] on span "New Message" at bounding box center [1490, 103] width 56 height 10
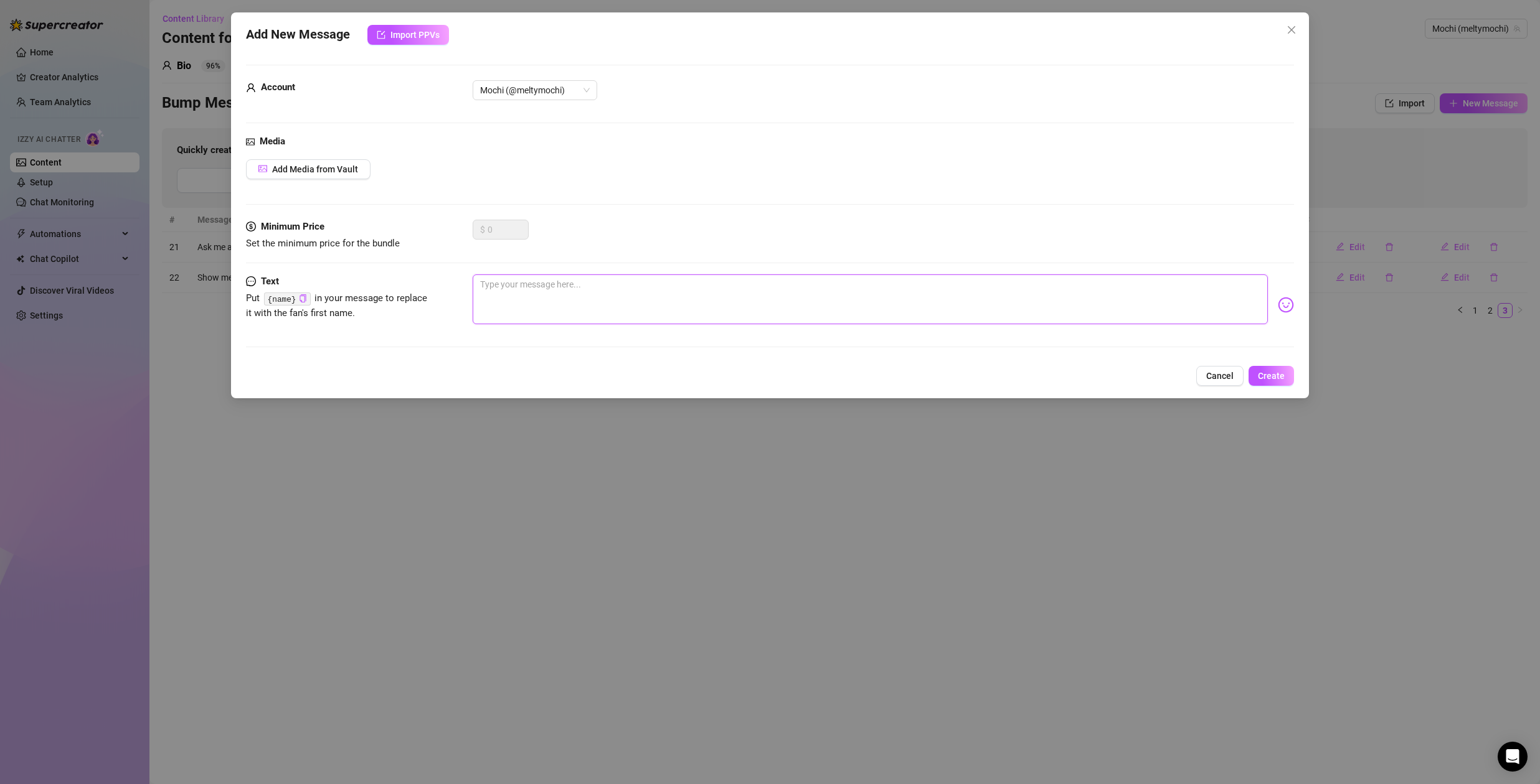
click at [592, 300] on textarea at bounding box center [870, 299] width 795 height 50
type textarea "h"
type textarea "hi"
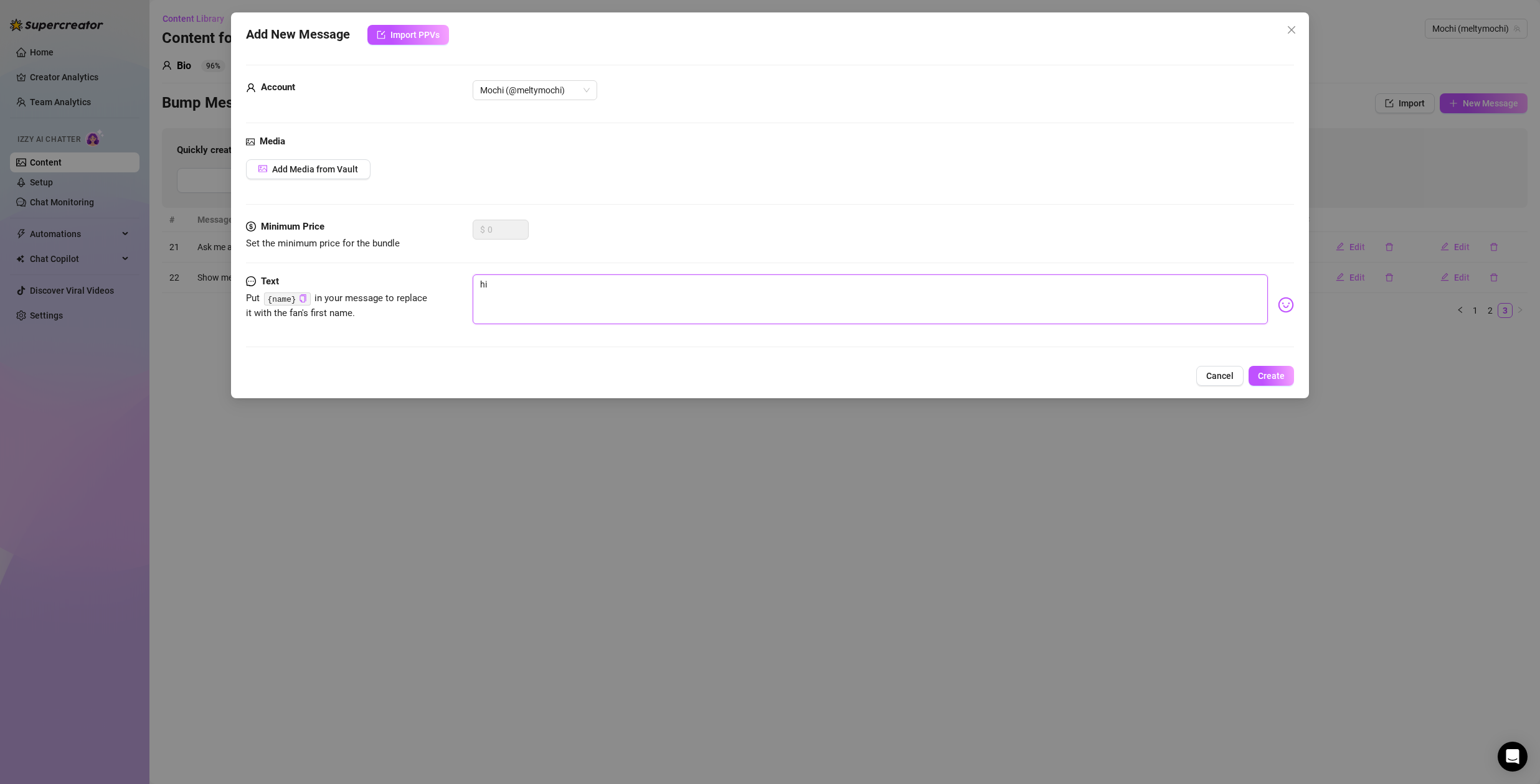
type textarea "hii"
type textarea "hiii"
type textarea "hiiii"
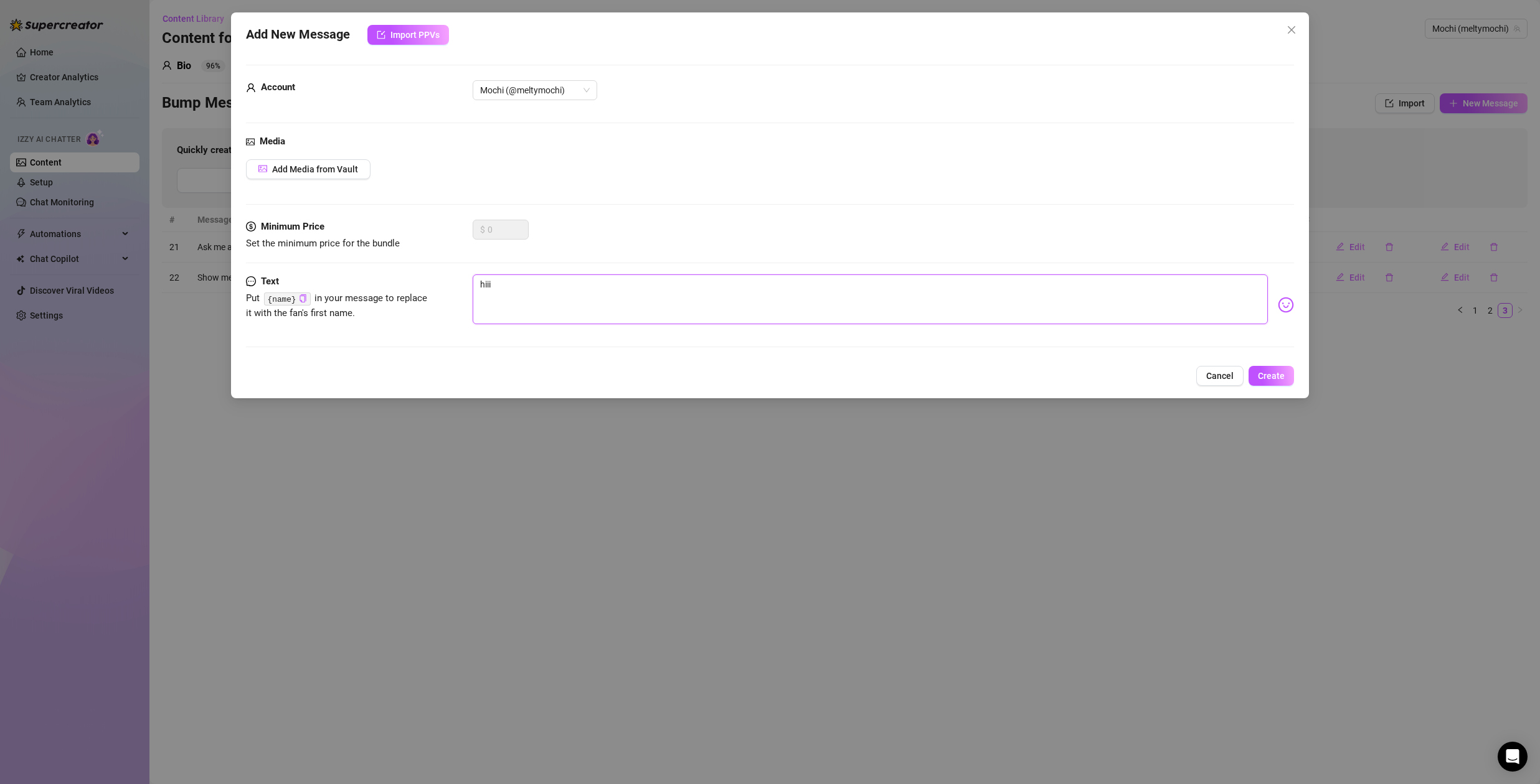
type textarea "hiiii"
type textarea "hiiii w"
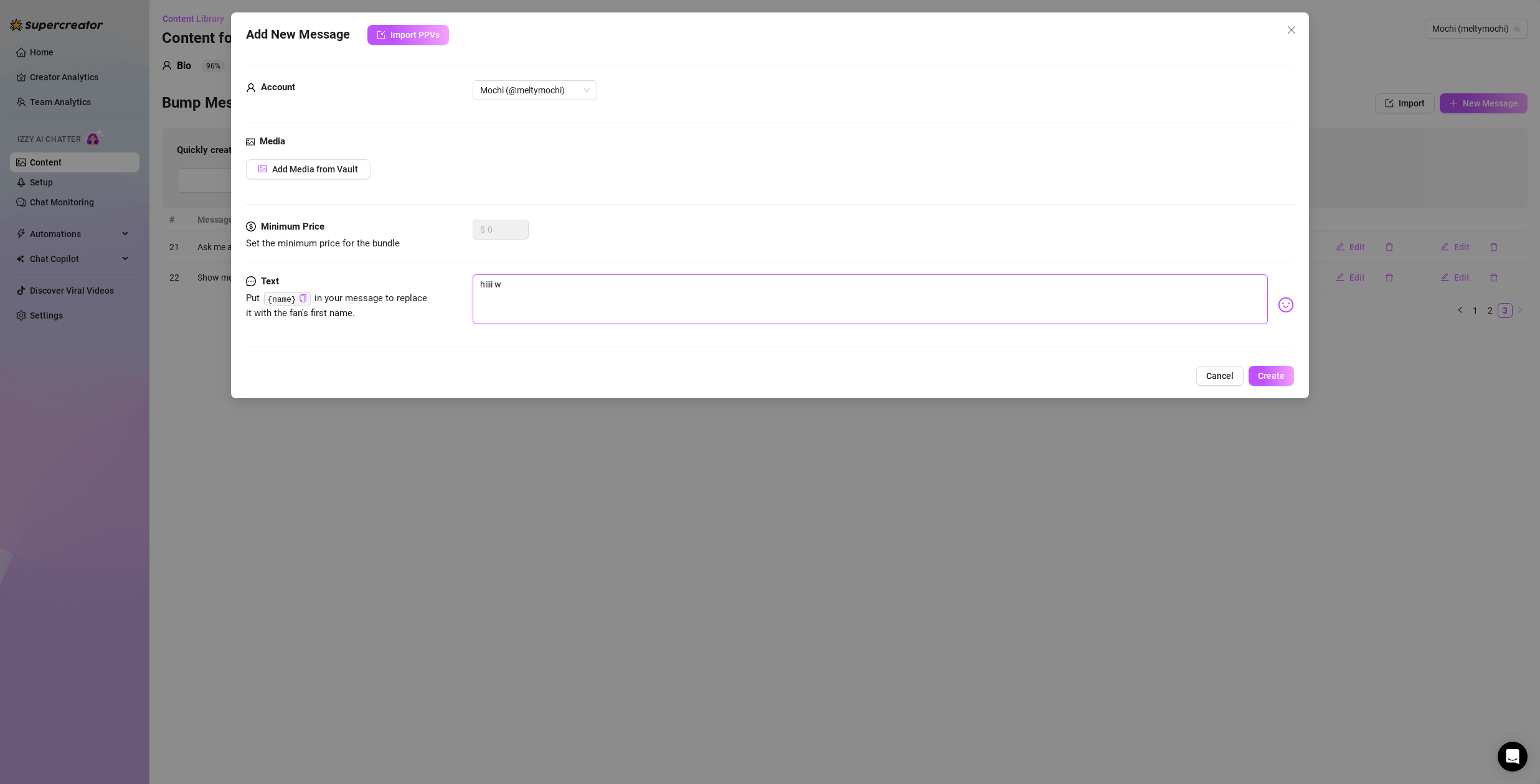
type textarea "hiiii wy"
type textarea "hiiii wyd"
type textarea "hiiii wyd?"
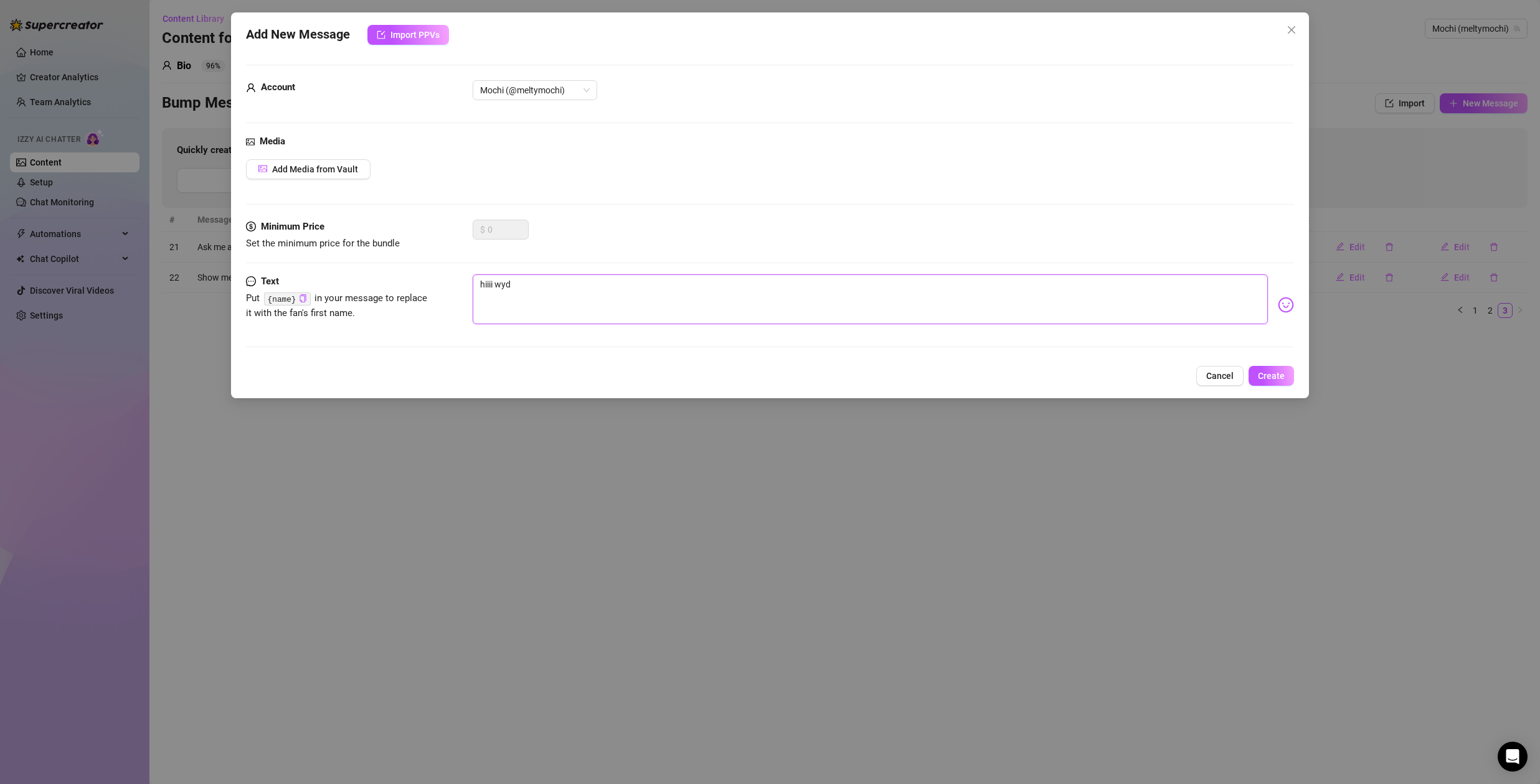
type textarea "hiiii wyd?"
drag, startPoint x: 492, startPoint y: 284, endPoint x: 513, endPoint y: 288, distance: 21.4
click at [492, 284] on textarea "hiiii wyd?" at bounding box center [870, 299] width 795 height 50
type textarea "hiiii wyd?"
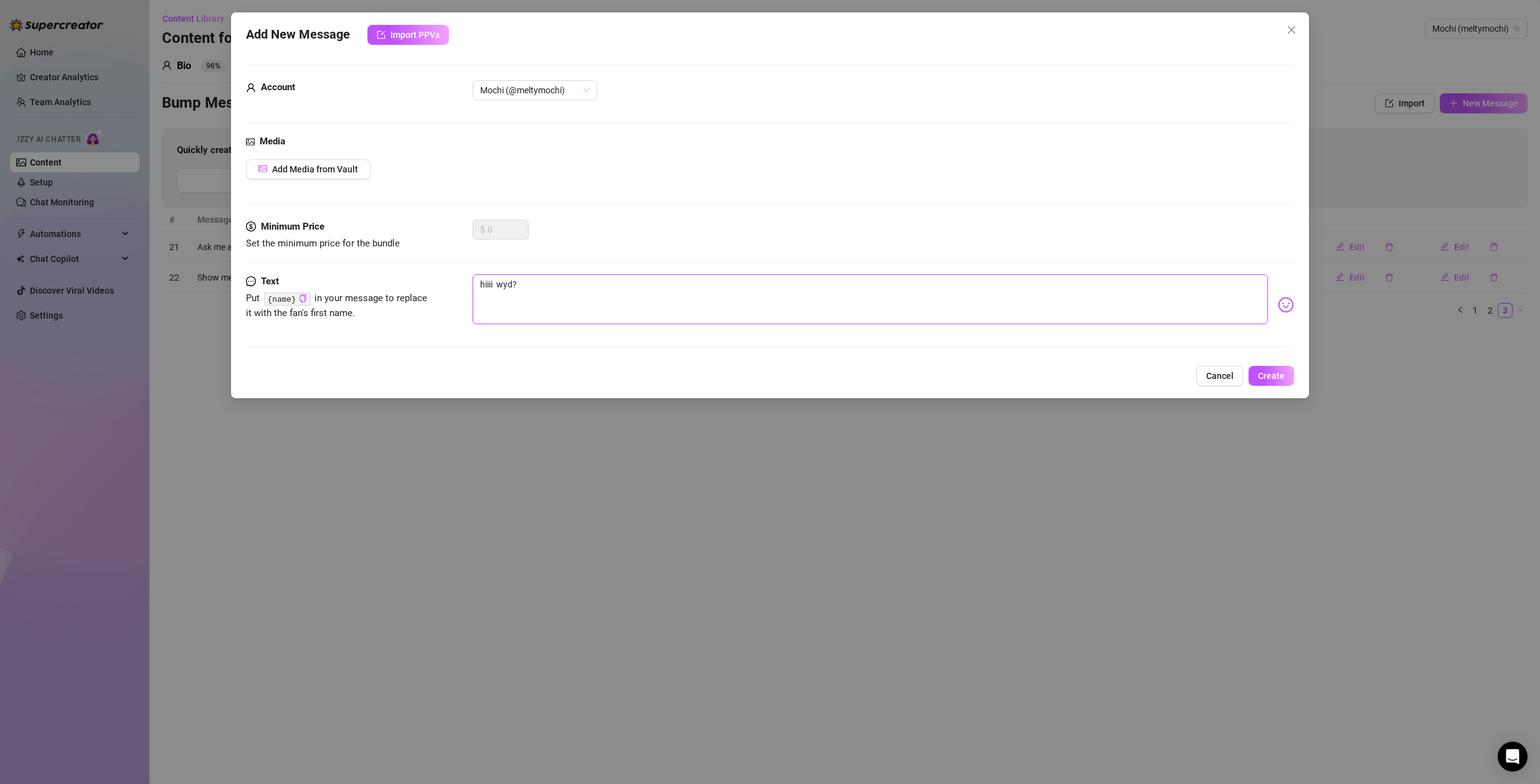
type textarea "hiiii 💕 wyd?"
click at [1285, 379] on button "Create" at bounding box center [1271, 376] width 46 height 20
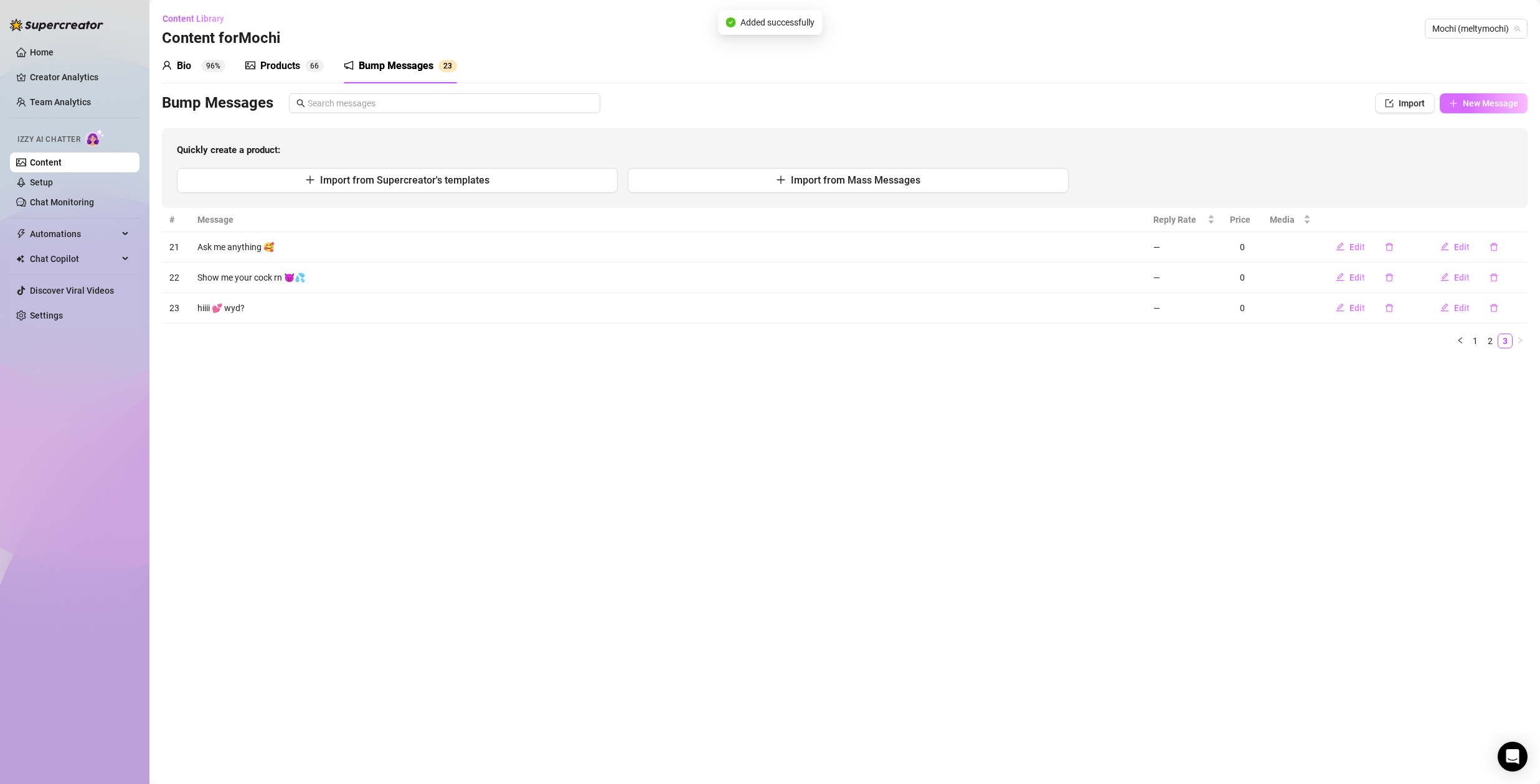
click at [1486, 103] on span "New Message" at bounding box center [1490, 103] width 56 height 10
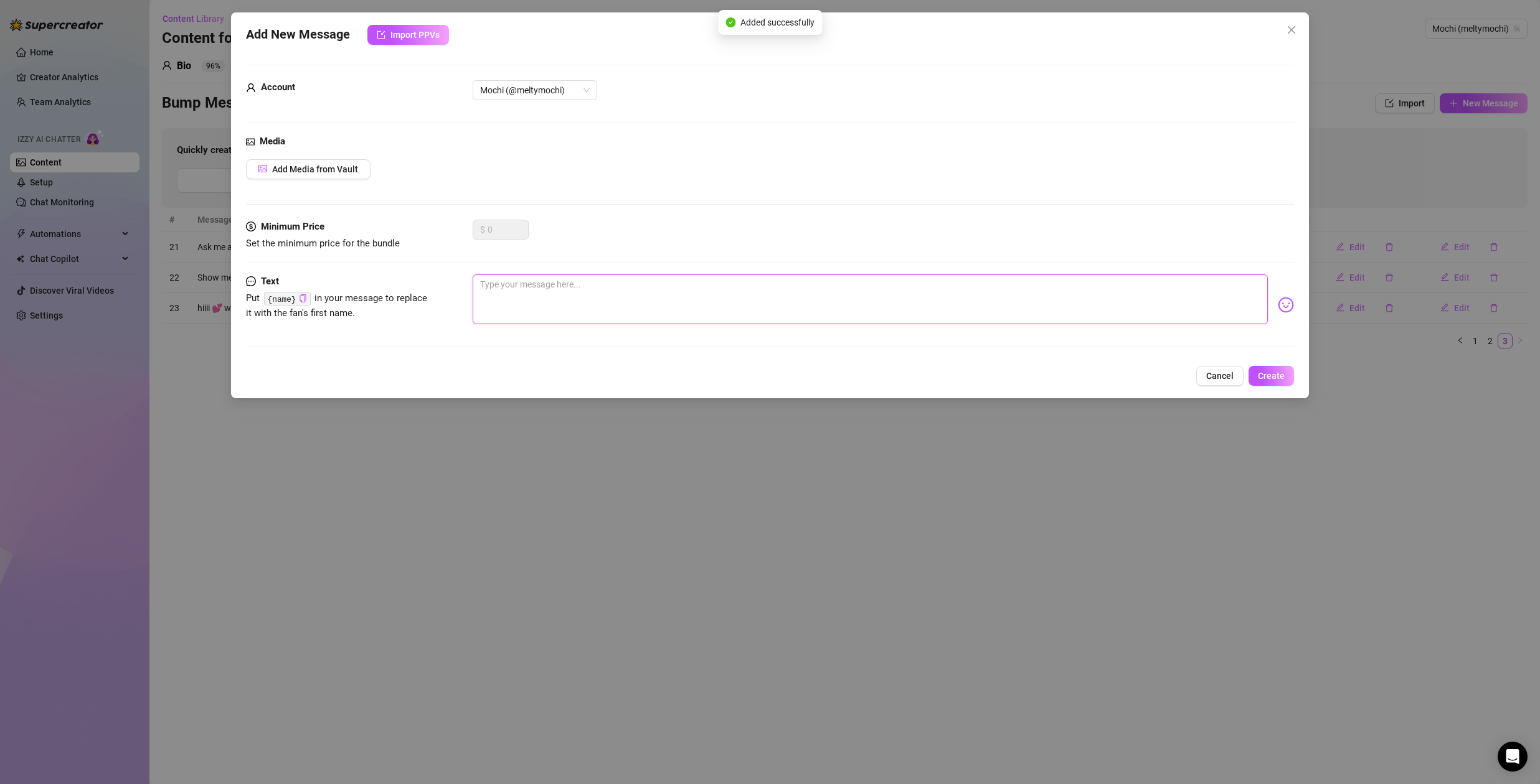
click at [559, 301] on textarea at bounding box center [870, 299] width 795 height 50
type textarea "r"
type textarea "ra"
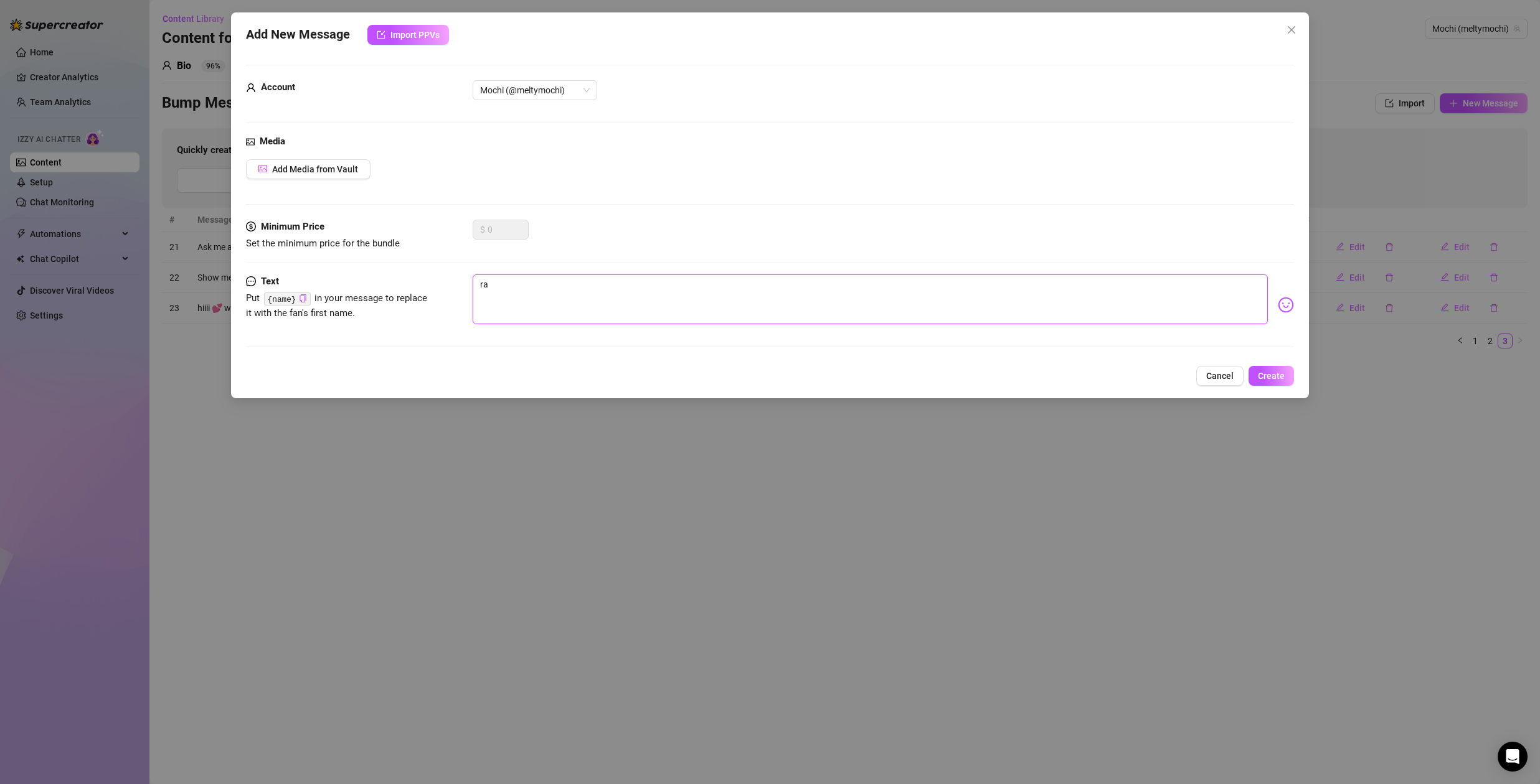
type textarea "raw"
type textarea "rawr"
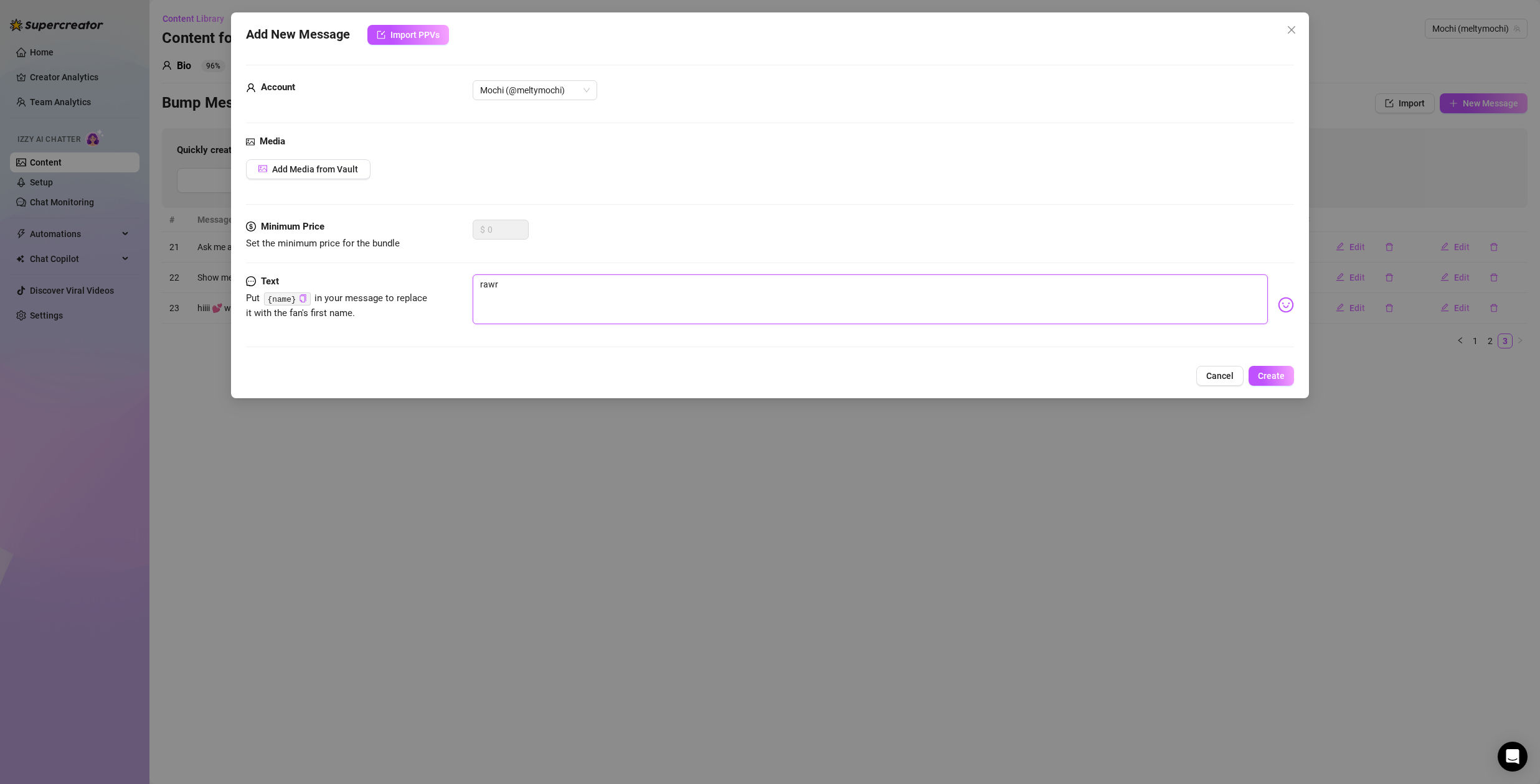
type textarea "rawr"
type textarea "rawr m"
type textarea "rawr me"
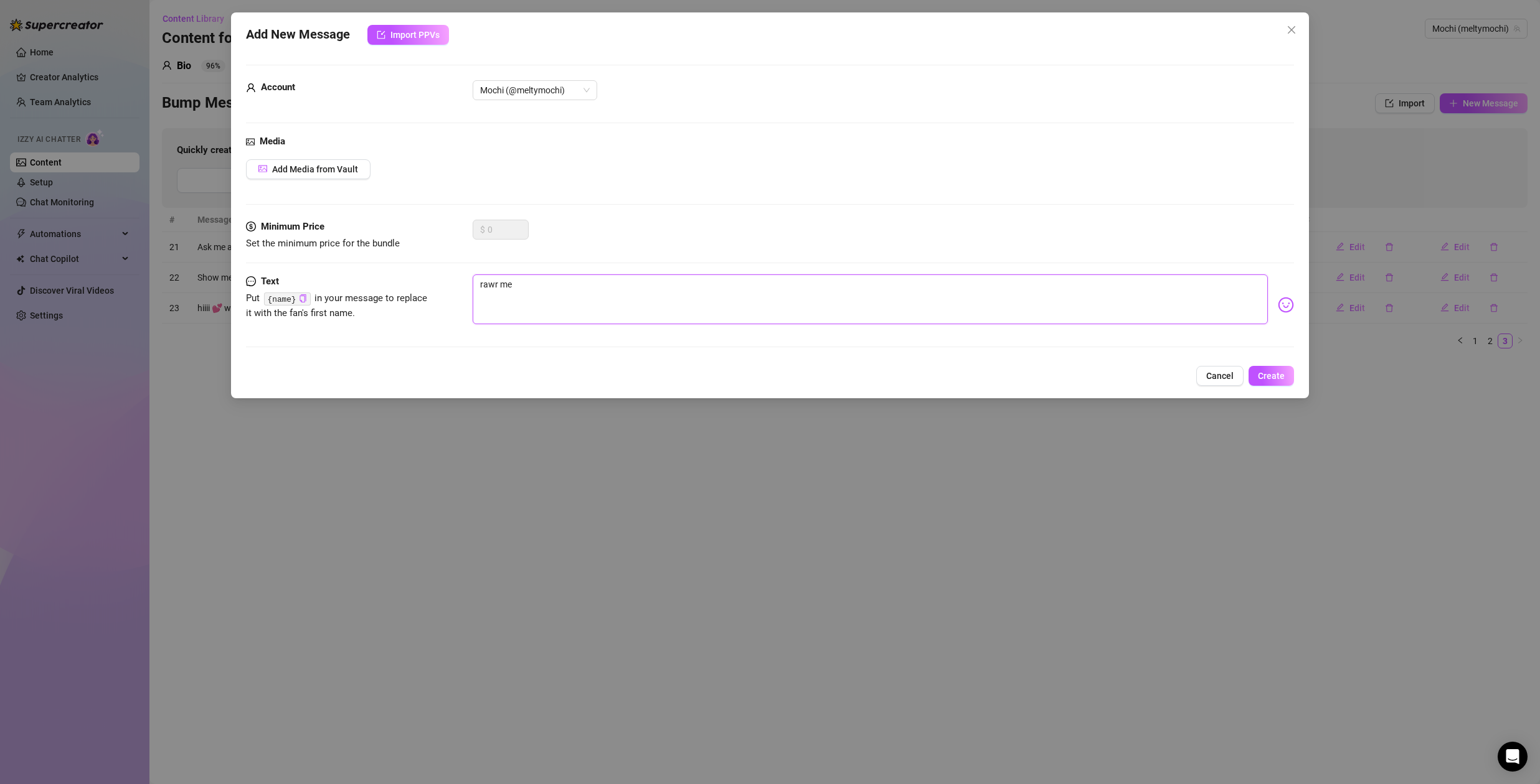
type textarea "rawr men"
type textarea "rawr me"
type textarea "rawr m"
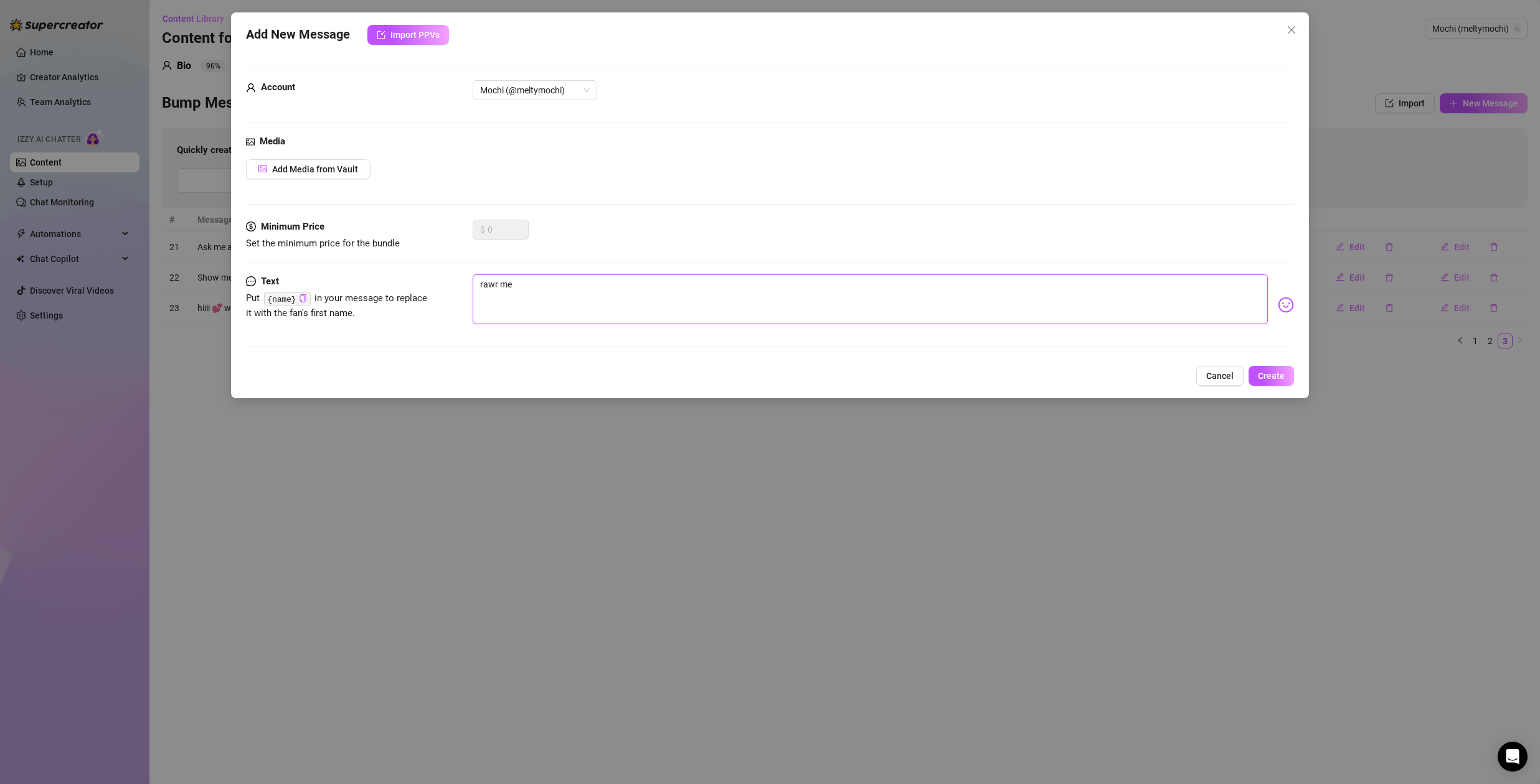
type textarea "rawr m"
type textarea "rawr"
type textarea "rawr 🦖"
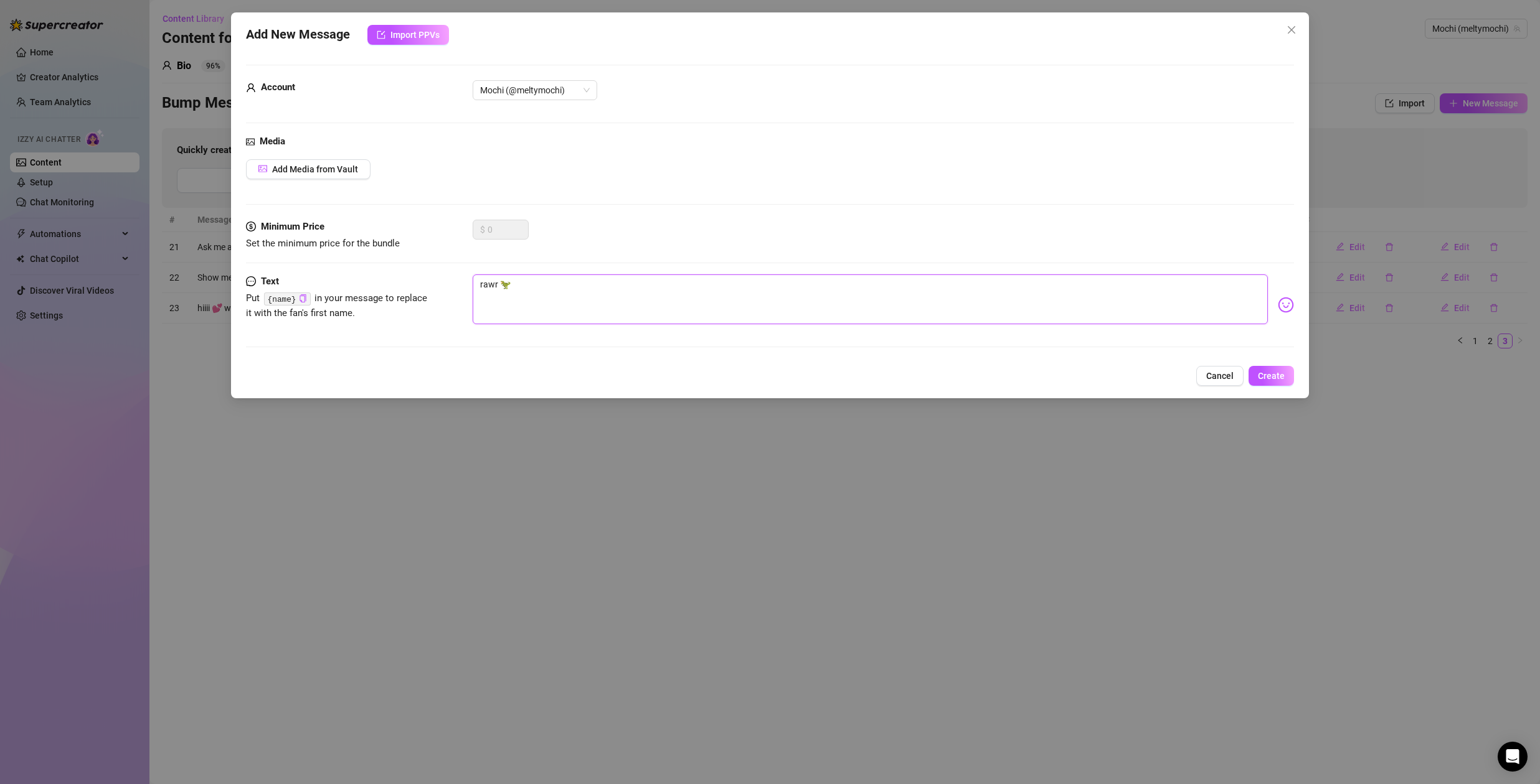
type textarea "rawr 🦖"
type textarea "rawr 🦖 w"
type textarea "rawr 🦖"
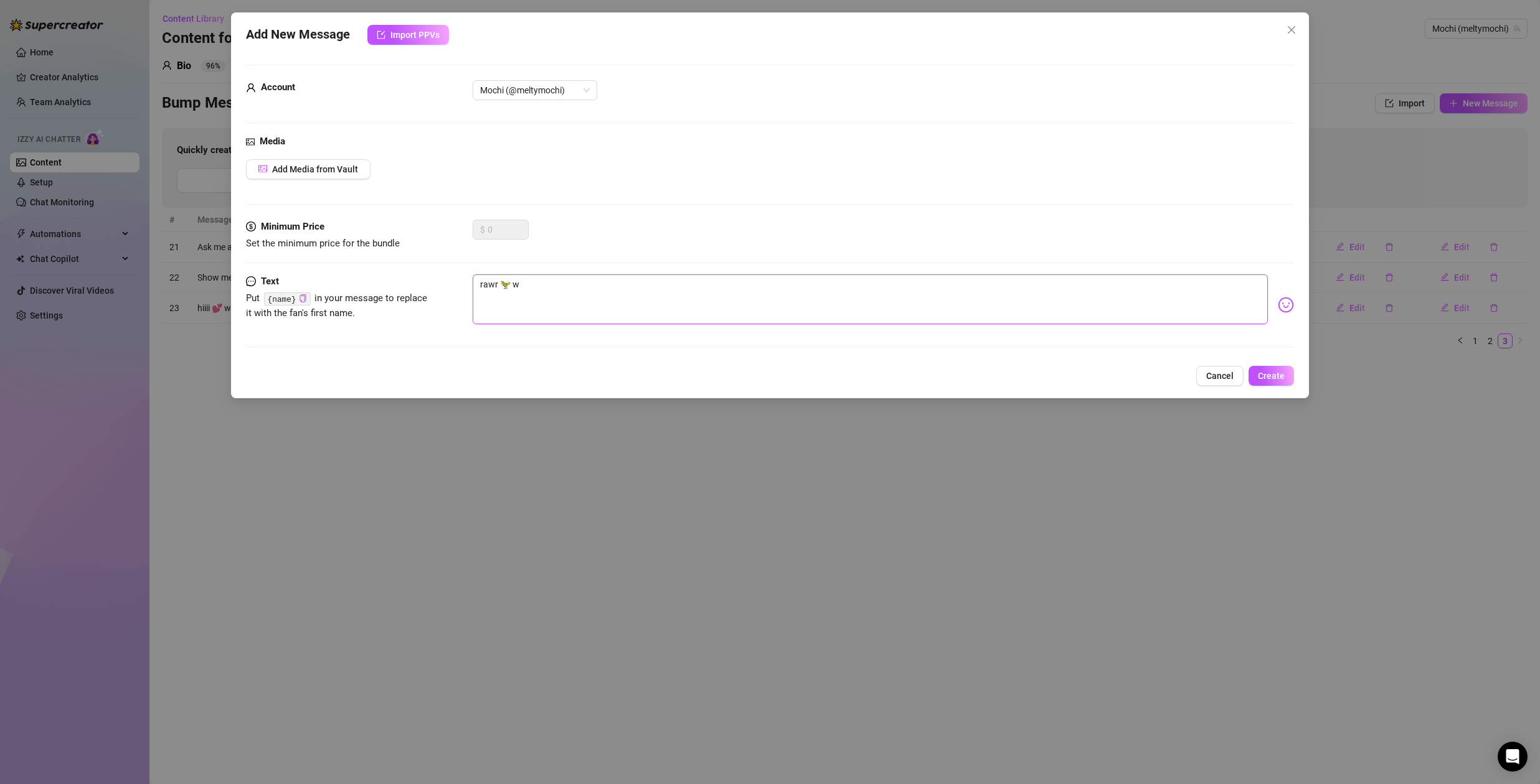
type textarea "rawr 🦖"
type textarea "rawr 🦖 w"
type textarea "rawr 🦖 wy"
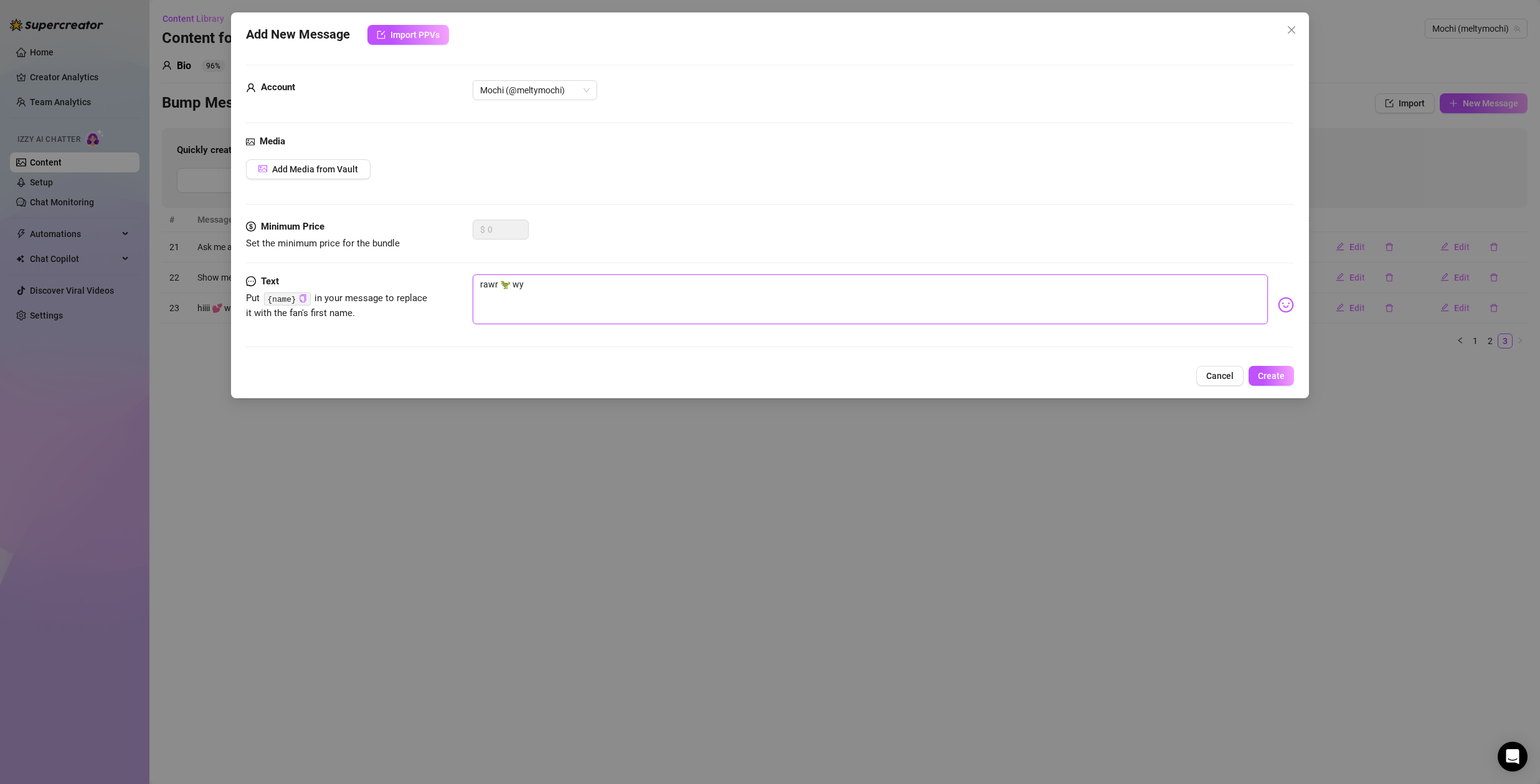
type textarea "rawr 🦖 wyd"
type textarea "rawr 🦖 wyd l"
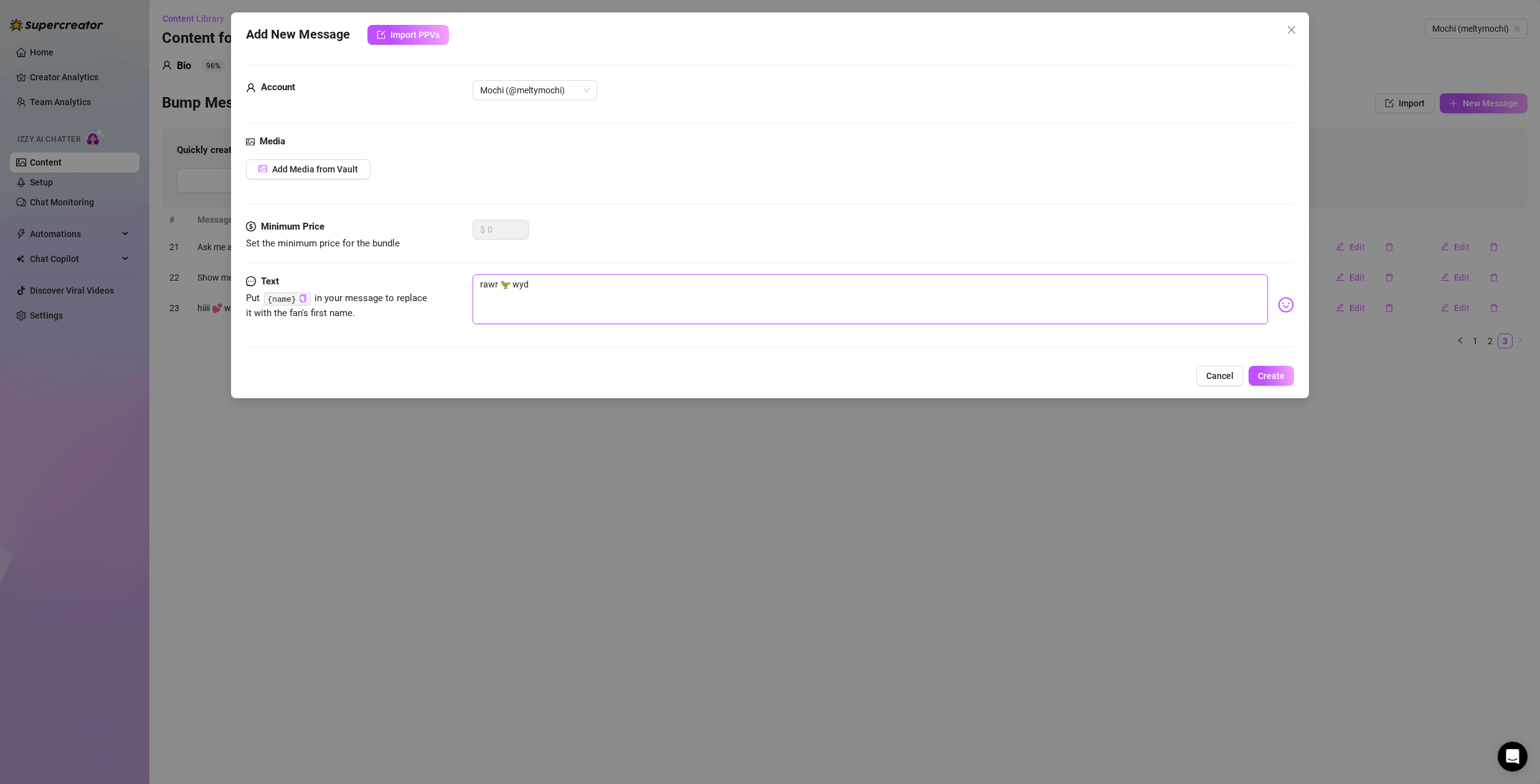
type textarea "rawr 🦖 wyd l"
type textarea "rawr 🦖 wyd lo"
type textarea "rawr 🦖 wyd lov"
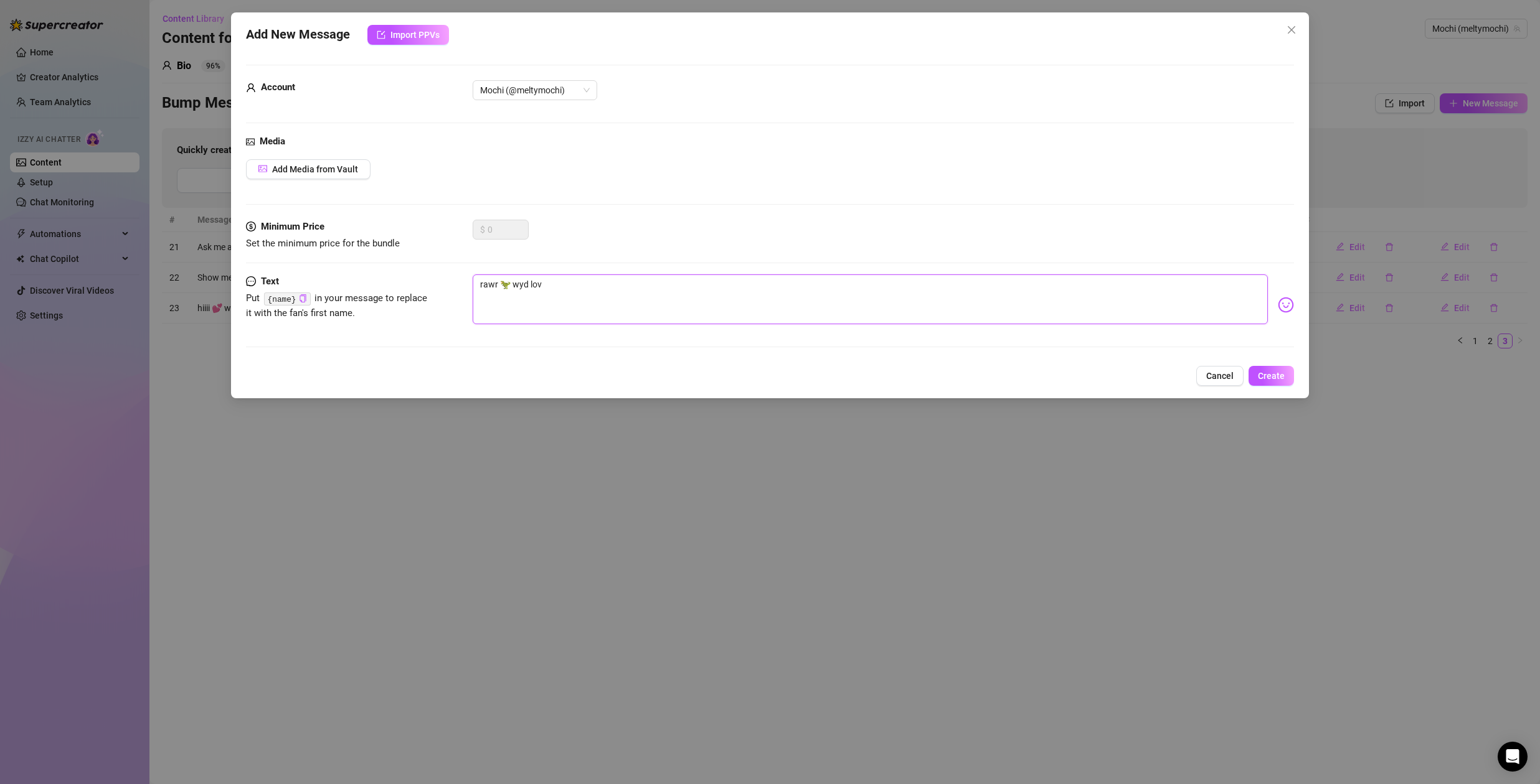
type textarea "rawr 🦖 wyd love"
type textarea "rawr 🦖 wyd love?"
click at [505, 286] on textarea "rawr 🦖 wyd love?" at bounding box center [870, 299] width 795 height 50
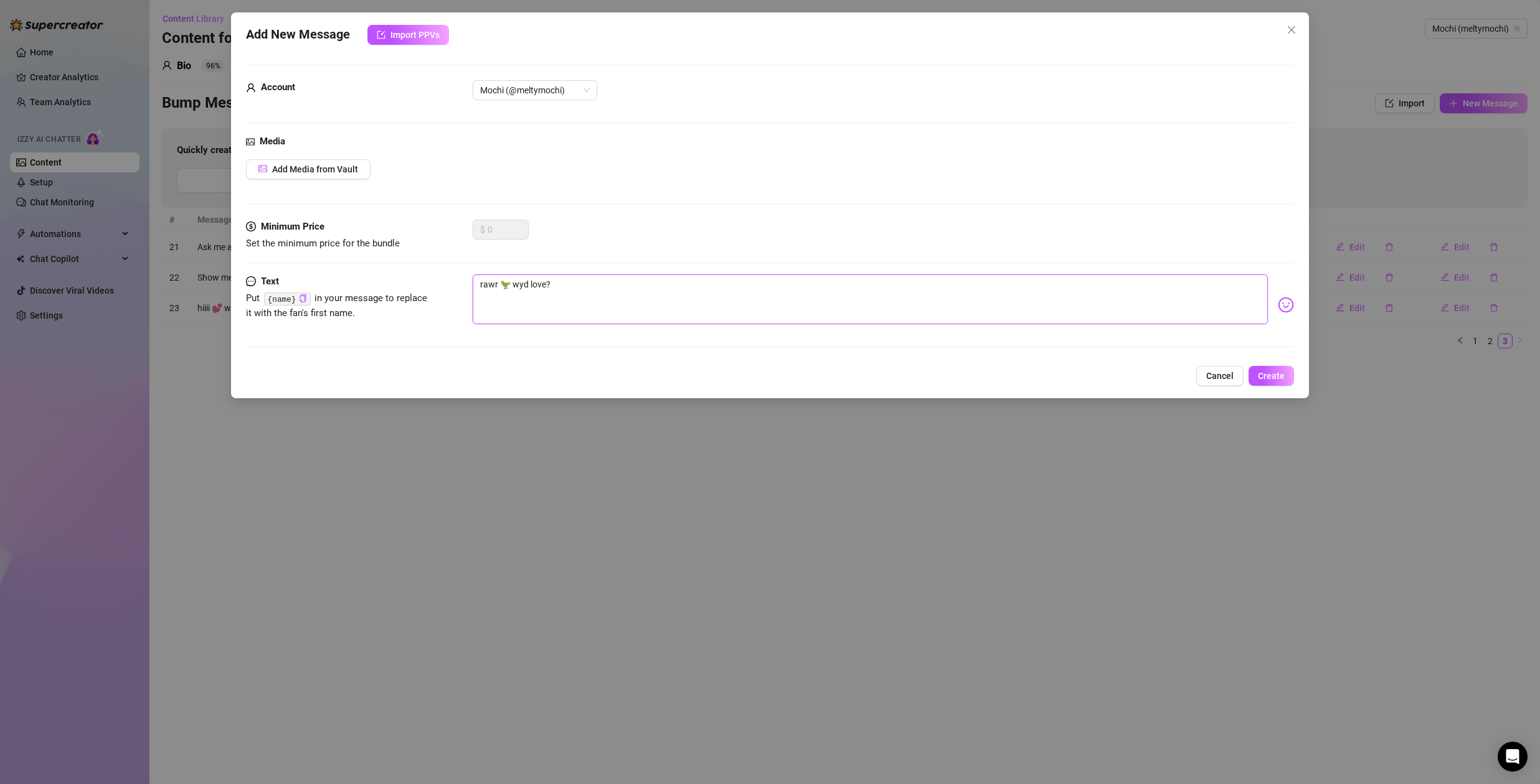
type textarea "rawr 🦖🥰 wyd love?"
click at [1280, 378] on span "Create" at bounding box center [1271, 376] width 27 height 10
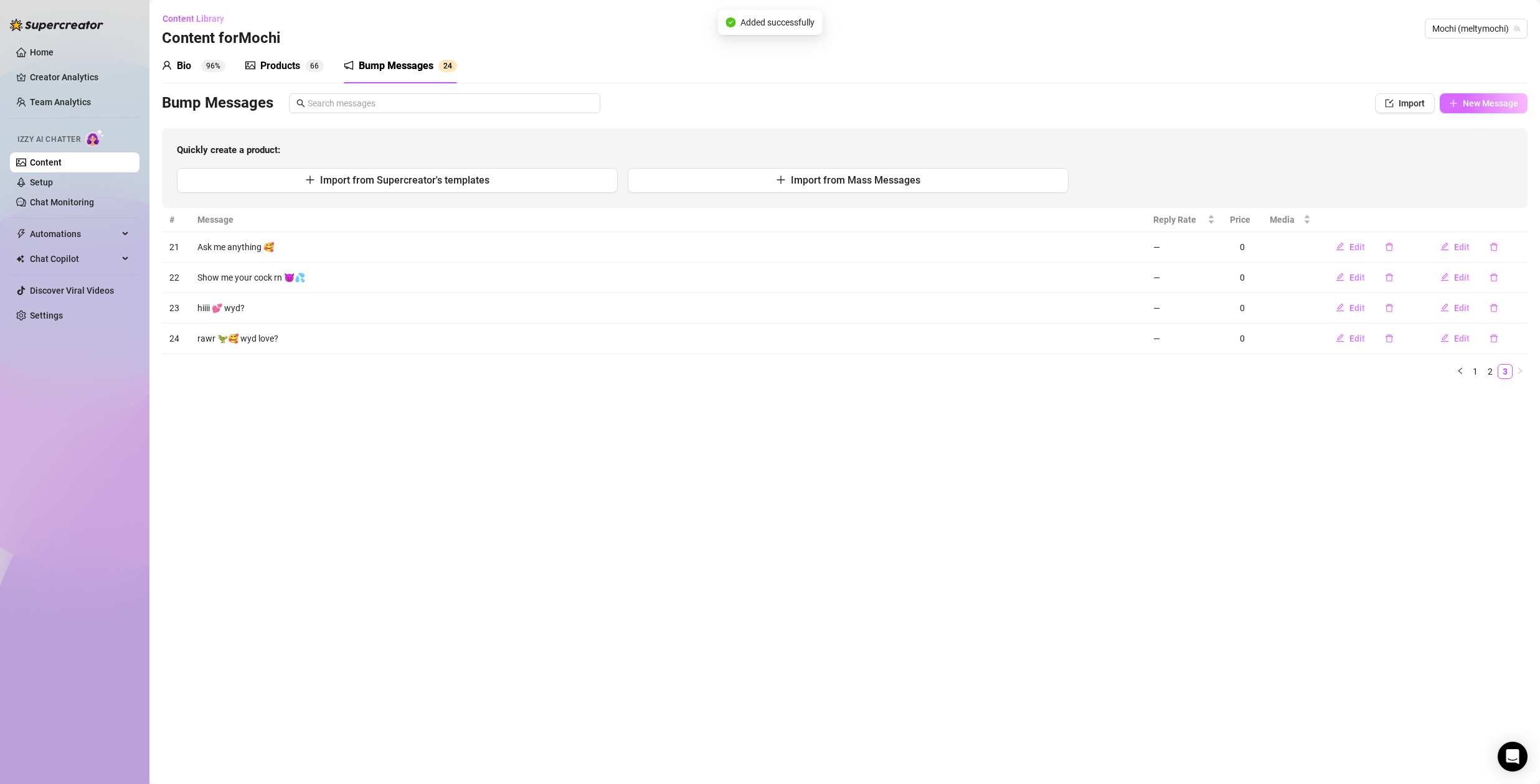
click at [1494, 103] on span "New Message" at bounding box center [1490, 103] width 56 height 10
type textarea "Type your message here..."
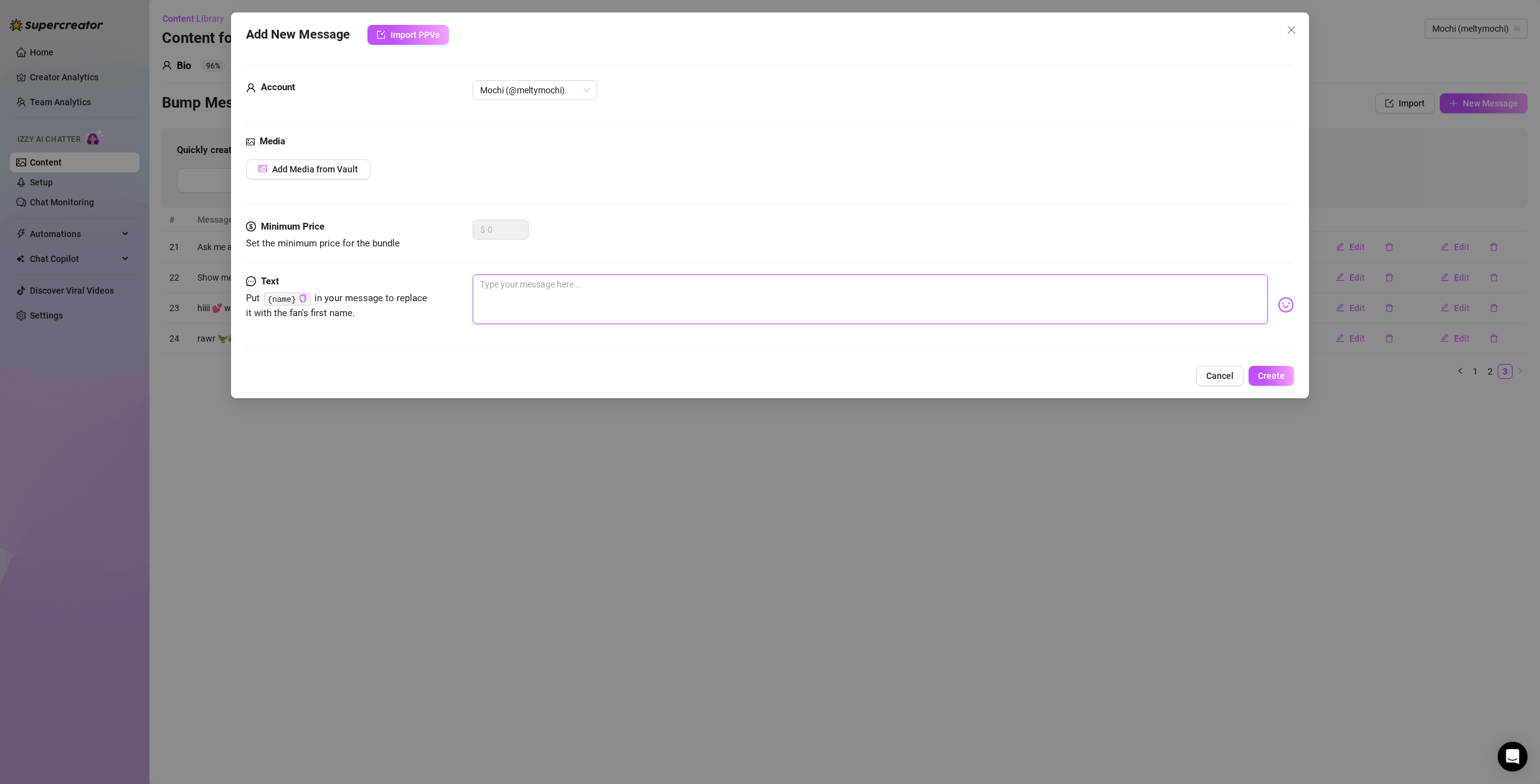
click at [553, 297] on textarea at bounding box center [870, 299] width 795 height 50
